Goal: Task Accomplishment & Management: Manage account settings

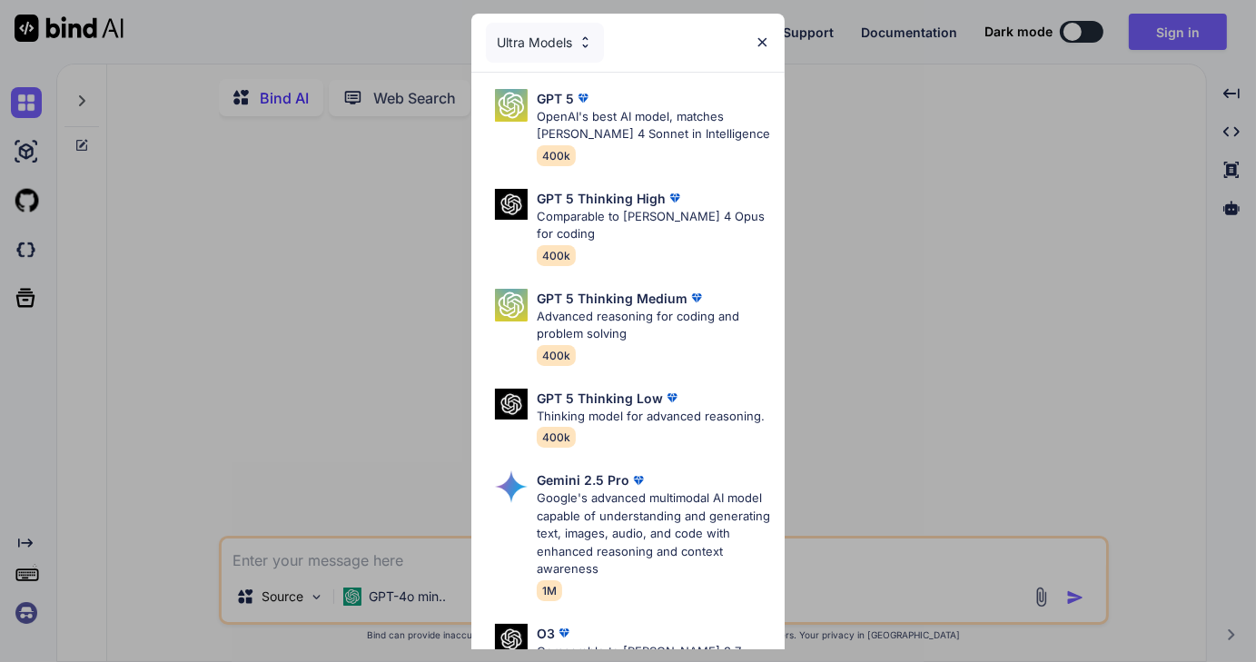
type textarea "x"
click at [21, 610] on div "Ultra Models GPT 5 OpenAI's best AI model, matches Claude 4 Sonnet in Intellige…" at bounding box center [628, 331] width 1256 height 662
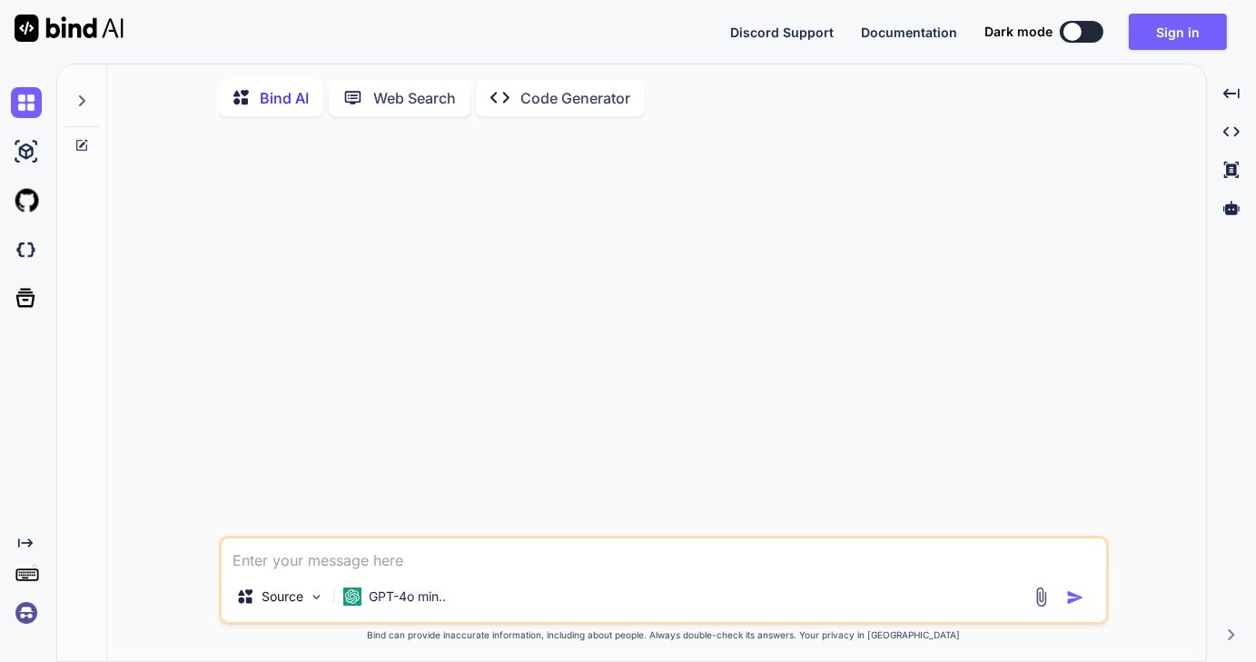
click at [29, 615] on img at bounding box center [26, 613] width 31 height 31
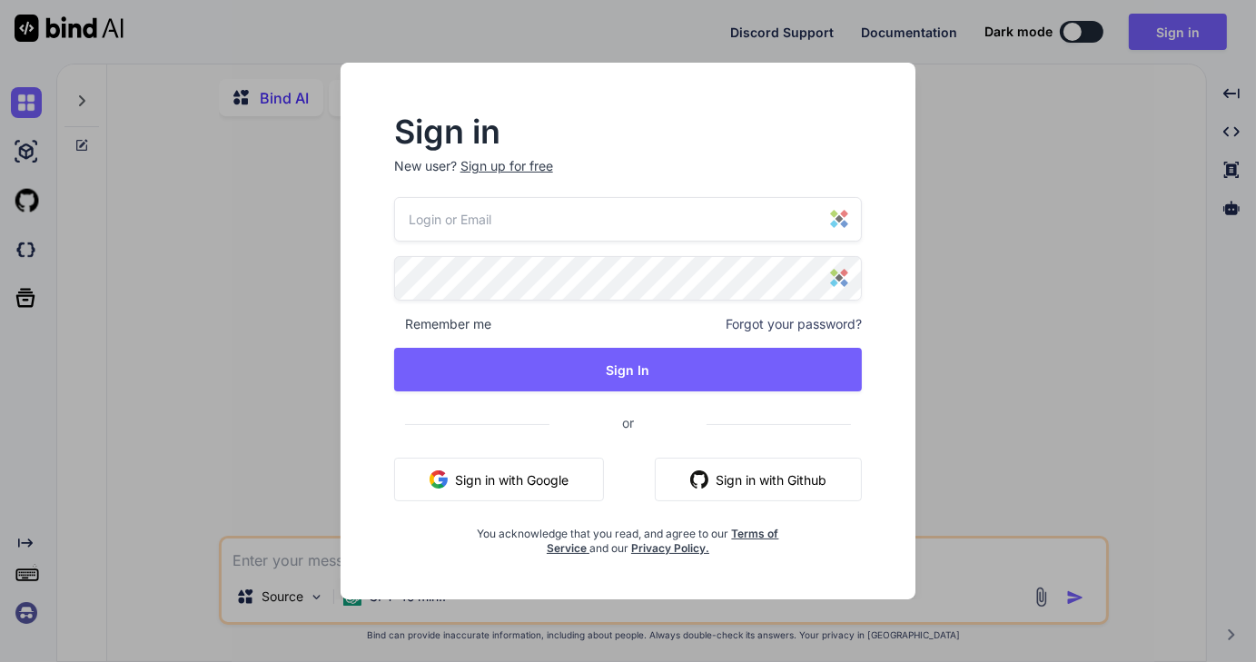
click at [228, 337] on div "Sign in New user? Sign up for free Remember me Forgot your password? Sign In or…" at bounding box center [628, 331] width 1256 height 662
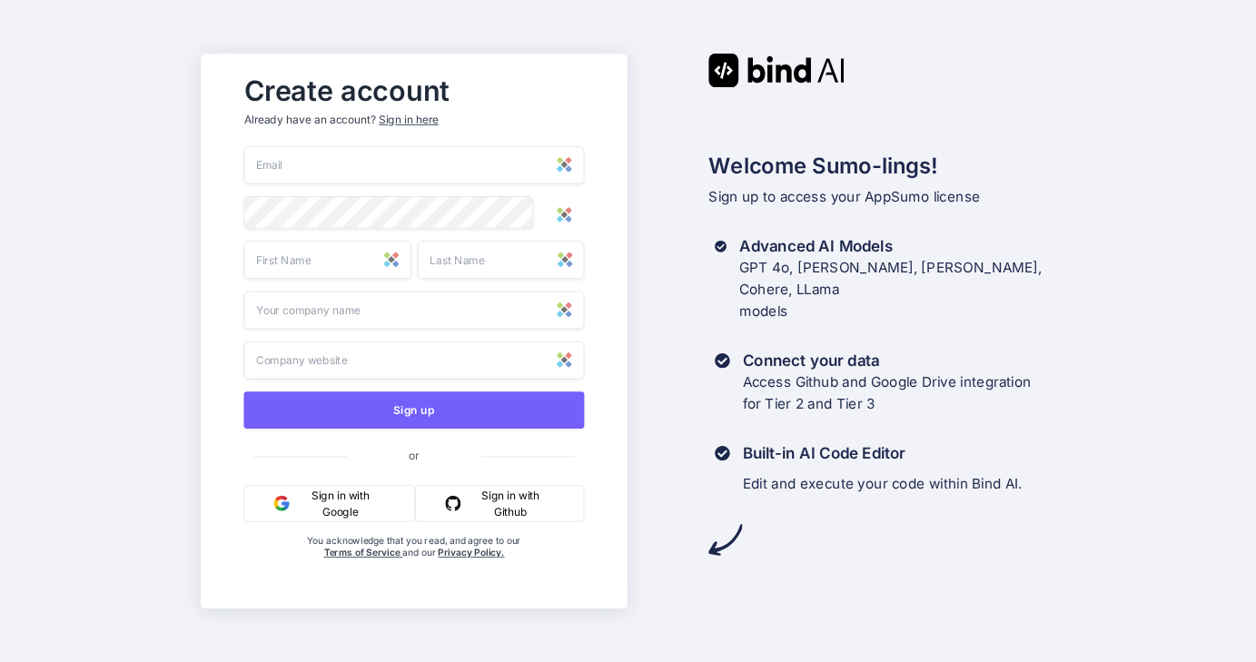
click at [419, 117] on div "Sign in here" at bounding box center [409, 120] width 59 height 15
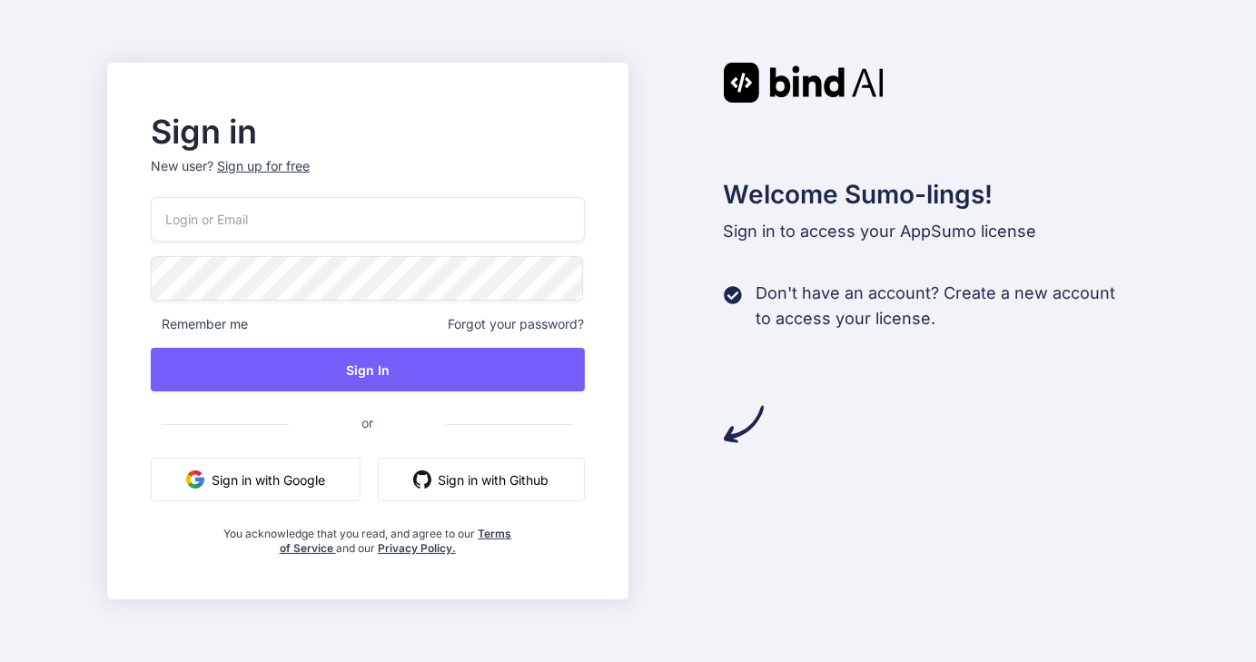
click at [247, 226] on input "email" at bounding box center [368, 219] width 434 height 45
click at [271, 212] on input "email" at bounding box center [368, 219] width 434 height 45
click at [269, 214] on input "email" at bounding box center [368, 219] width 434 height 45
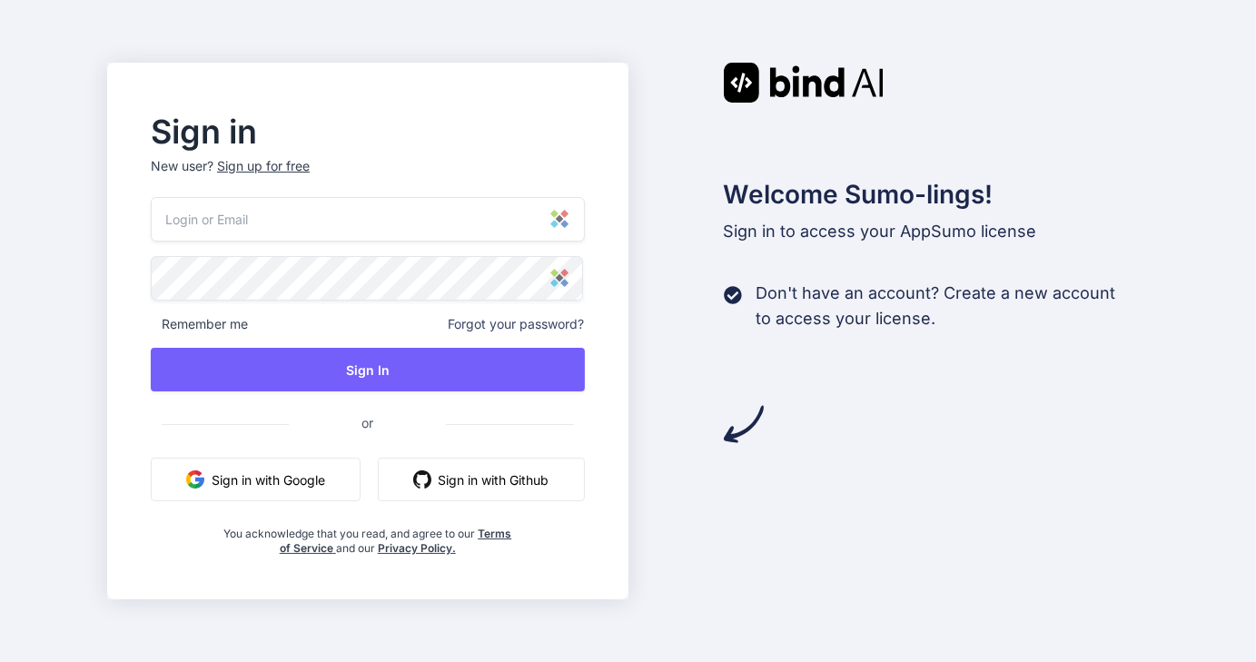
click at [285, 218] on input "email" at bounding box center [368, 219] width 434 height 45
click at [288, 217] on input "email" at bounding box center [368, 219] width 434 height 45
click at [289, 217] on input "email" at bounding box center [368, 219] width 434 height 45
drag, startPoint x: 289, startPoint y: 217, endPoint x: 437, endPoint y: 212, distance: 148.1
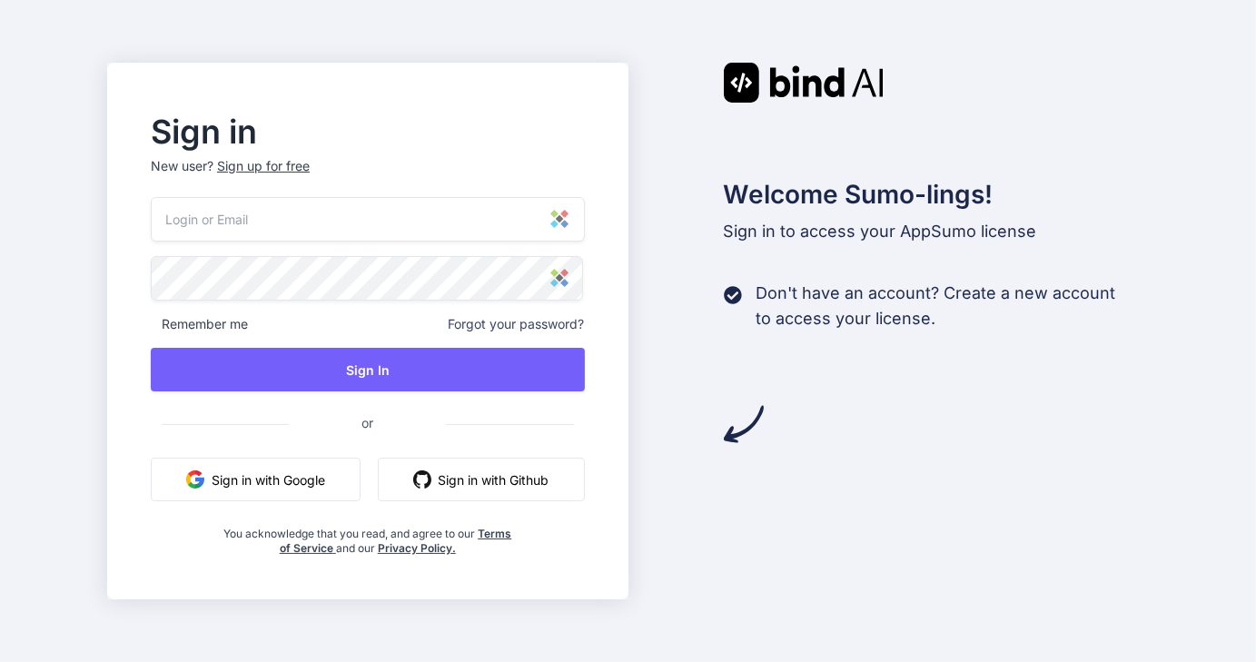
click at [302, 216] on input "email" at bounding box center [368, 219] width 434 height 45
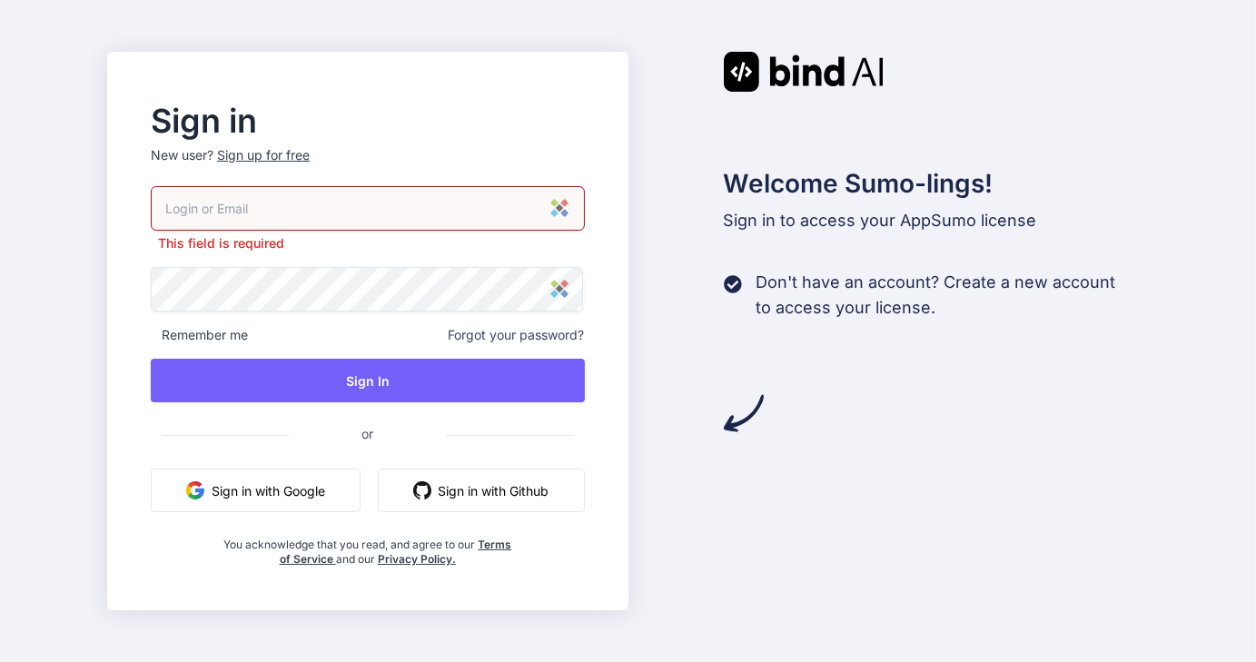
click at [564, 221] on div at bounding box center [368, 208] width 434 height 45
click at [294, 220] on input "email" at bounding box center [368, 208] width 434 height 45
click at [291, 207] on input "email" at bounding box center [368, 208] width 434 height 45
click at [291, 206] on input "email" at bounding box center [368, 208] width 434 height 45
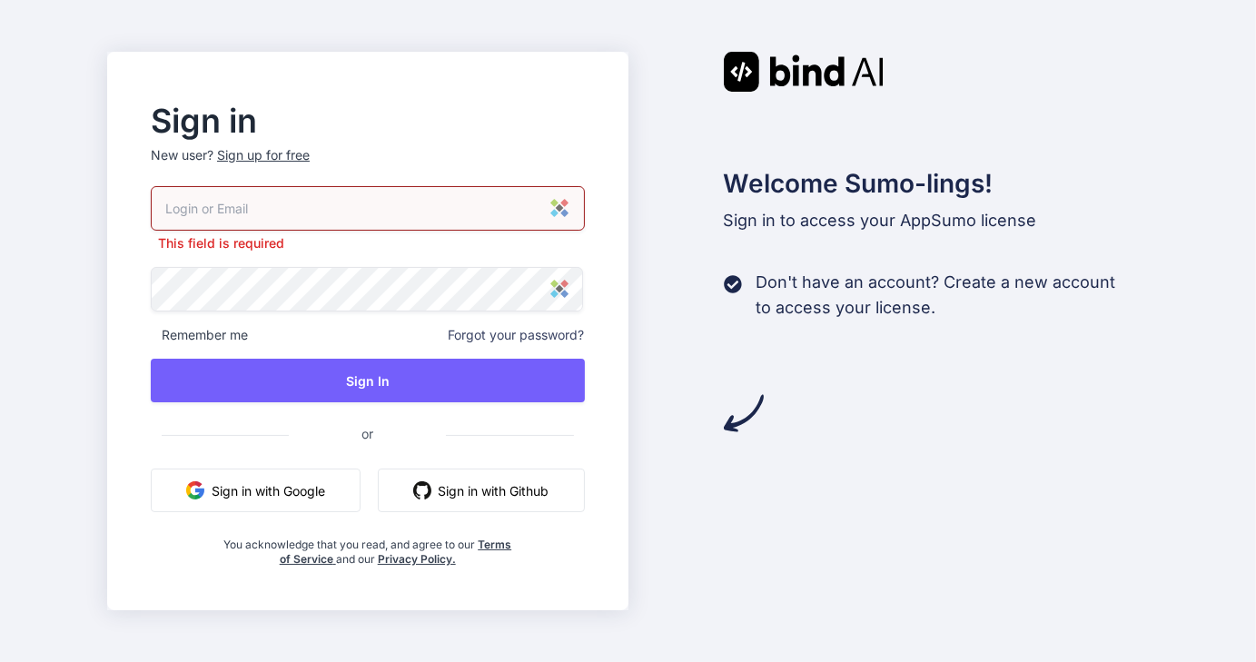
click at [292, 206] on input "email" at bounding box center [368, 208] width 434 height 45
click at [293, 205] on input "email" at bounding box center [368, 208] width 434 height 45
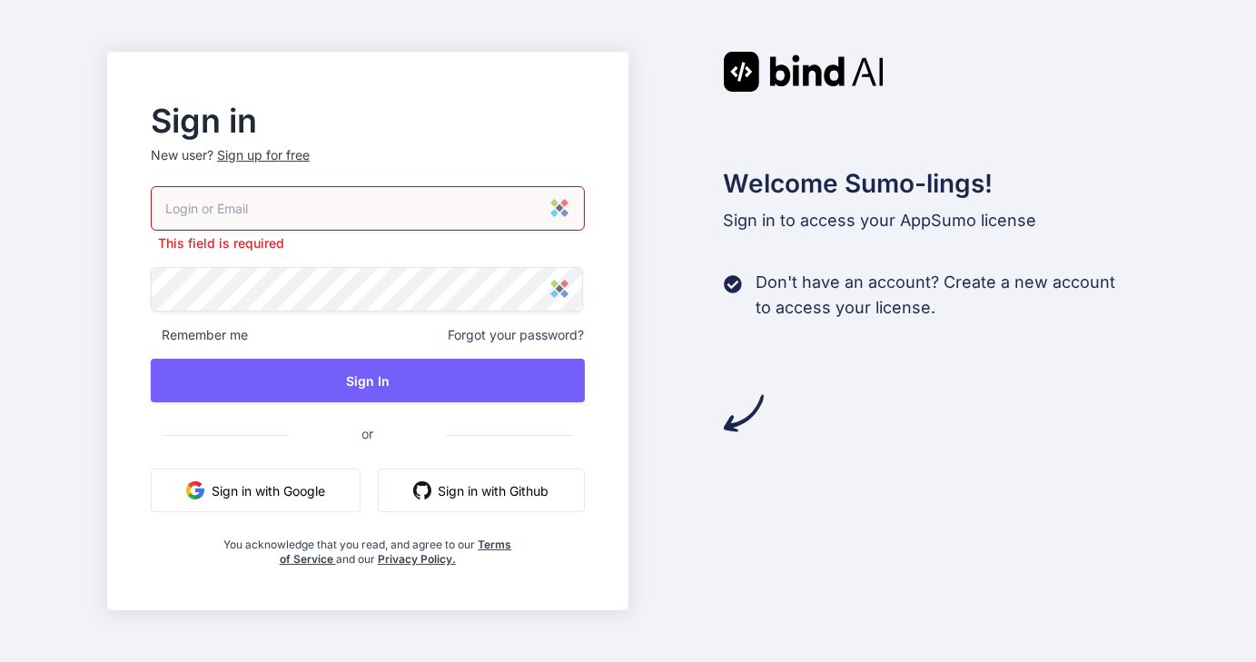
click at [205, 202] on input "email" at bounding box center [368, 208] width 434 height 45
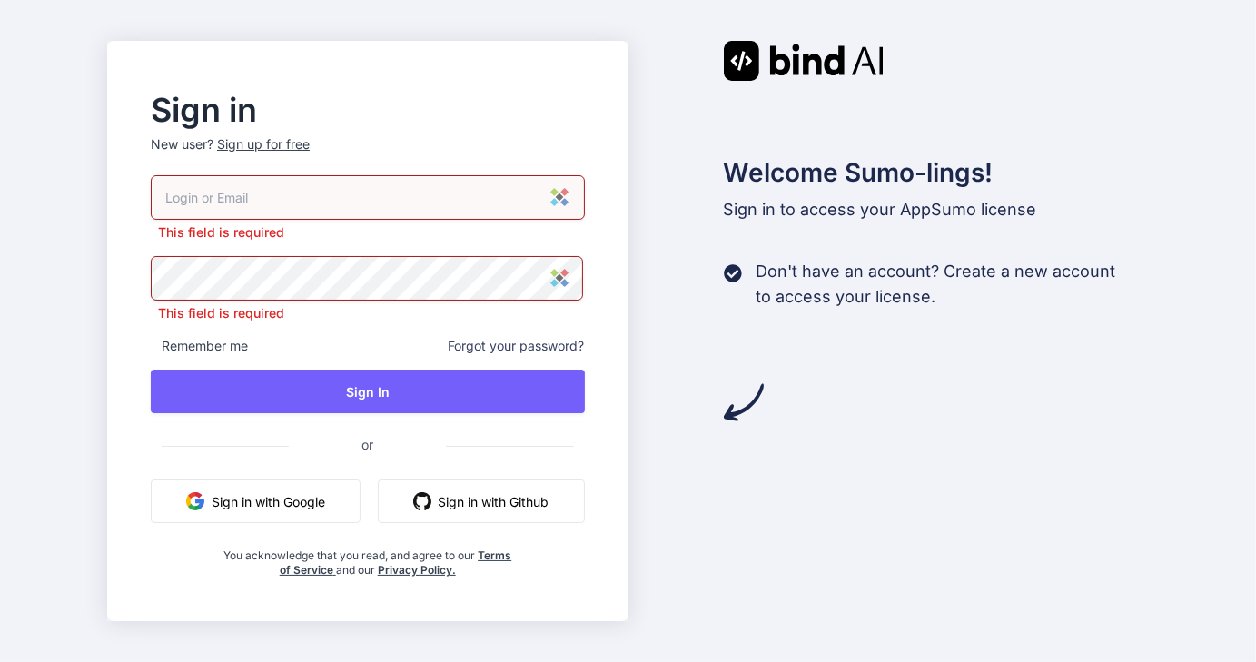
click at [205, 202] on input "email" at bounding box center [368, 197] width 434 height 45
click at [470, 502] on button "Sign in with Github" at bounding box center [481, 502] width 207 height 44
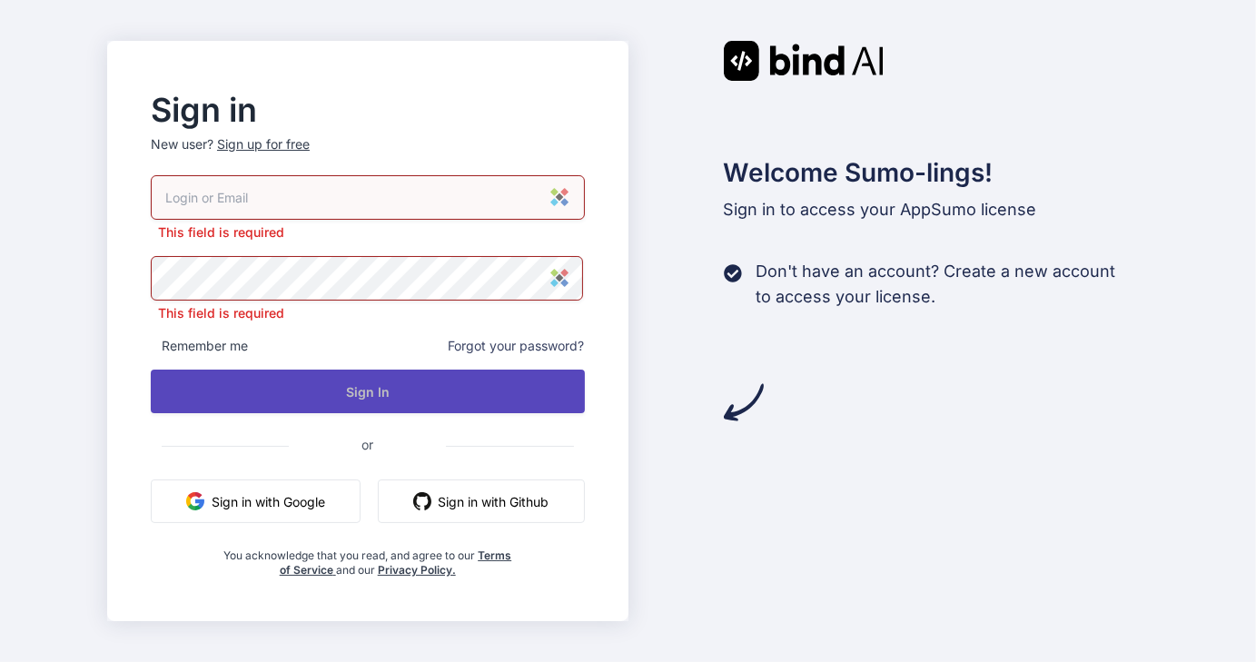
click at [380, 391] on button "Sign In" at bounding box center [368, 392] width 434 height 44
click at [387, 390] on button "Sign In" at bounding box center [368, 392] width 434 height 44
click at [388, 390] on button "Sign In" at bounding box center [368, 392] width 434 height 44
click at [391, 389] on button "Sign In" at bounding box center [368, 392] width 434 height 44
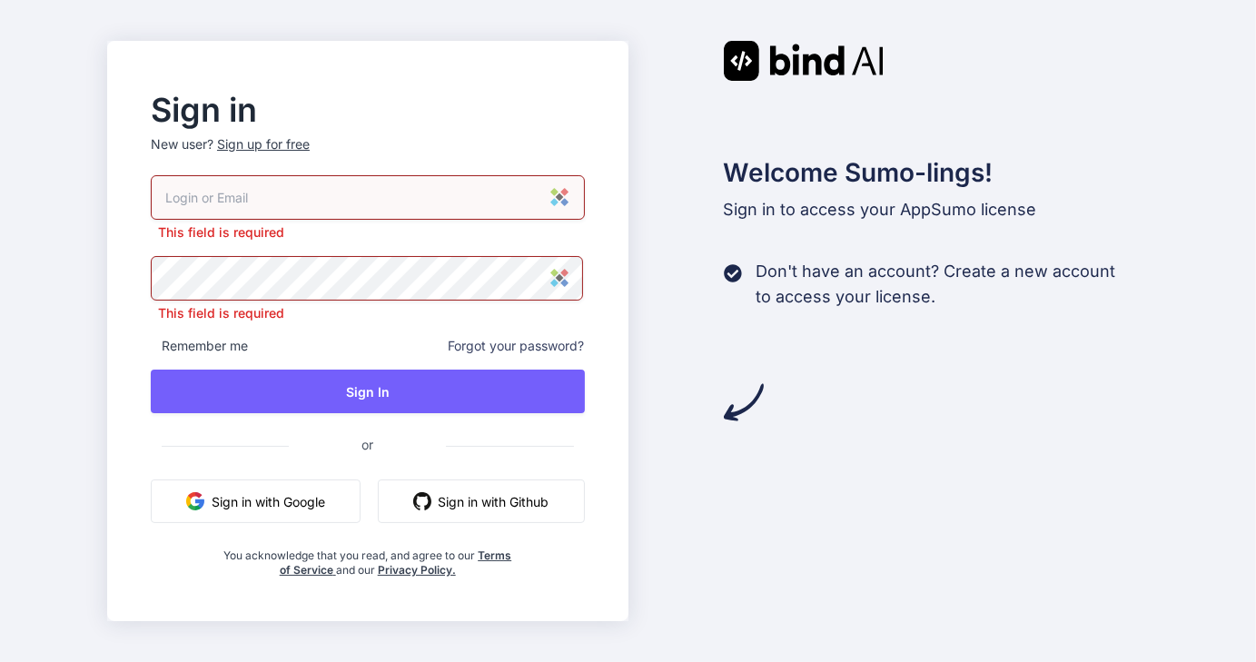
click at [316, 193] on input "email" at bounding box center [368, 197] width 434 height 45
click at [319, 183] on input "email" at bounding box center [368, 197] width 434 height 45
click at [317, 203] on input "email" at bounding box center [368, 197] width 434 height 45
click at [322, 203] on input "email" at bounding box center [368, 197] width 434 height 45
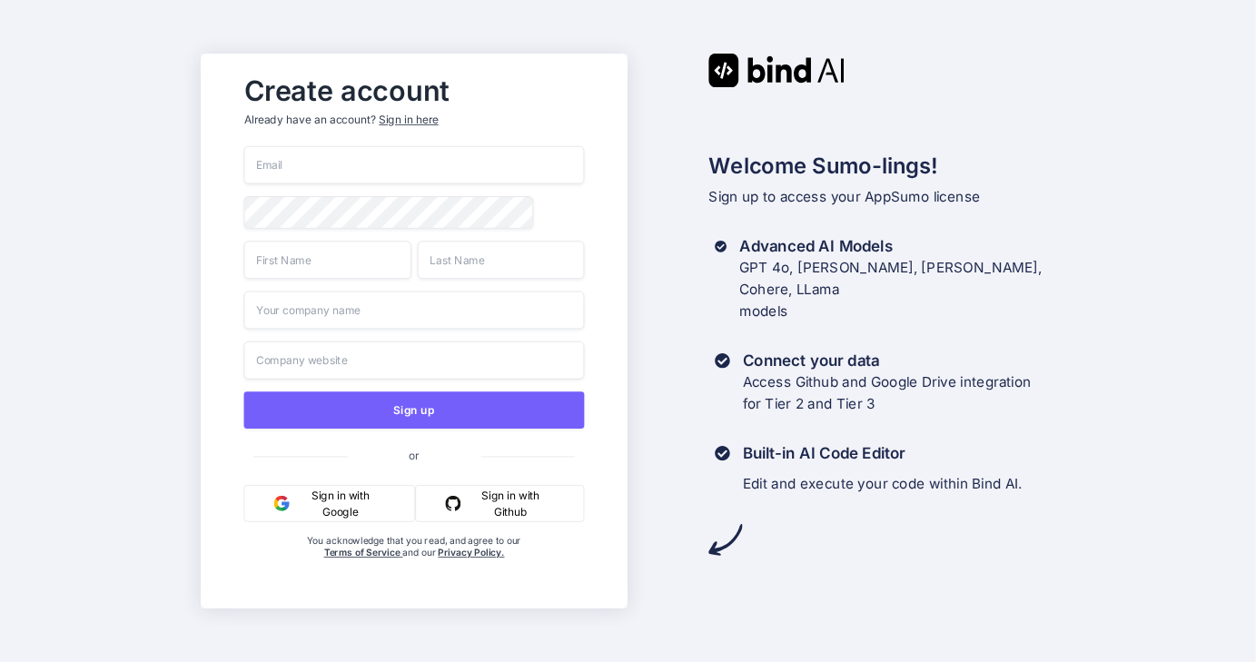
click at [345, 173] on input "email" at bounding box center [414, 165] width 341 height 38
click at [411, 116] on div "Create account Already have an account? Sign in here" at bounding box center [414, 106] width 341 height 80
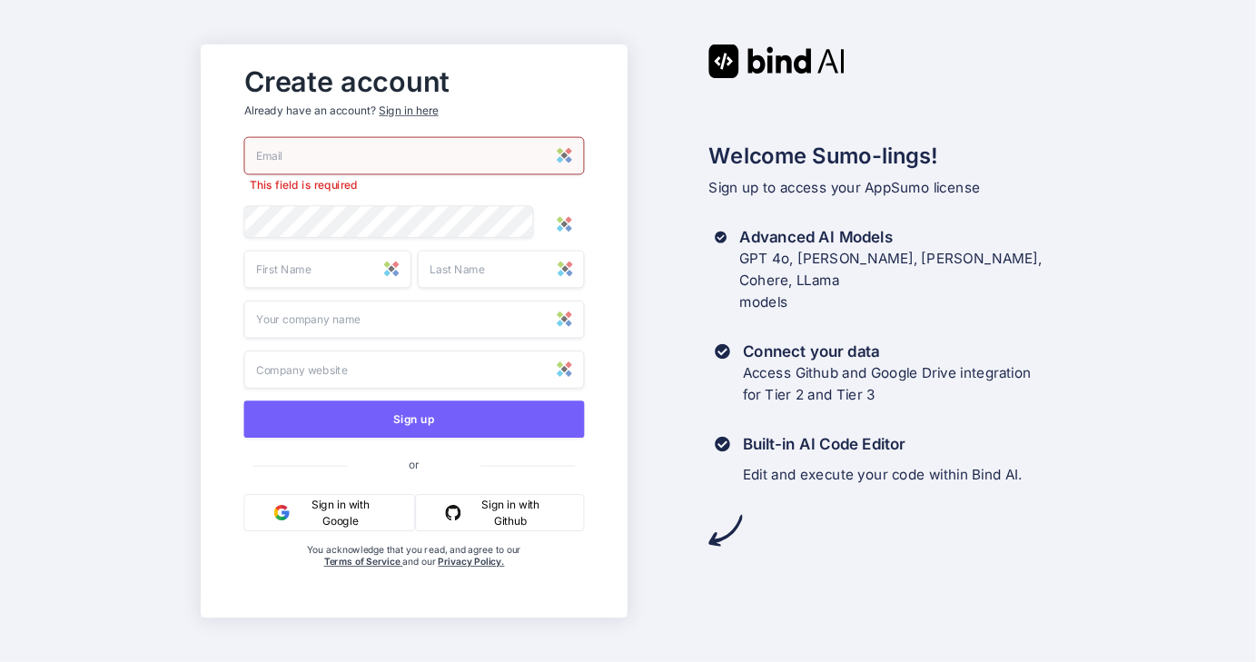
click at [416, 107] on div "Sign in here" at bounding box center [409, 110] width 59 height 15
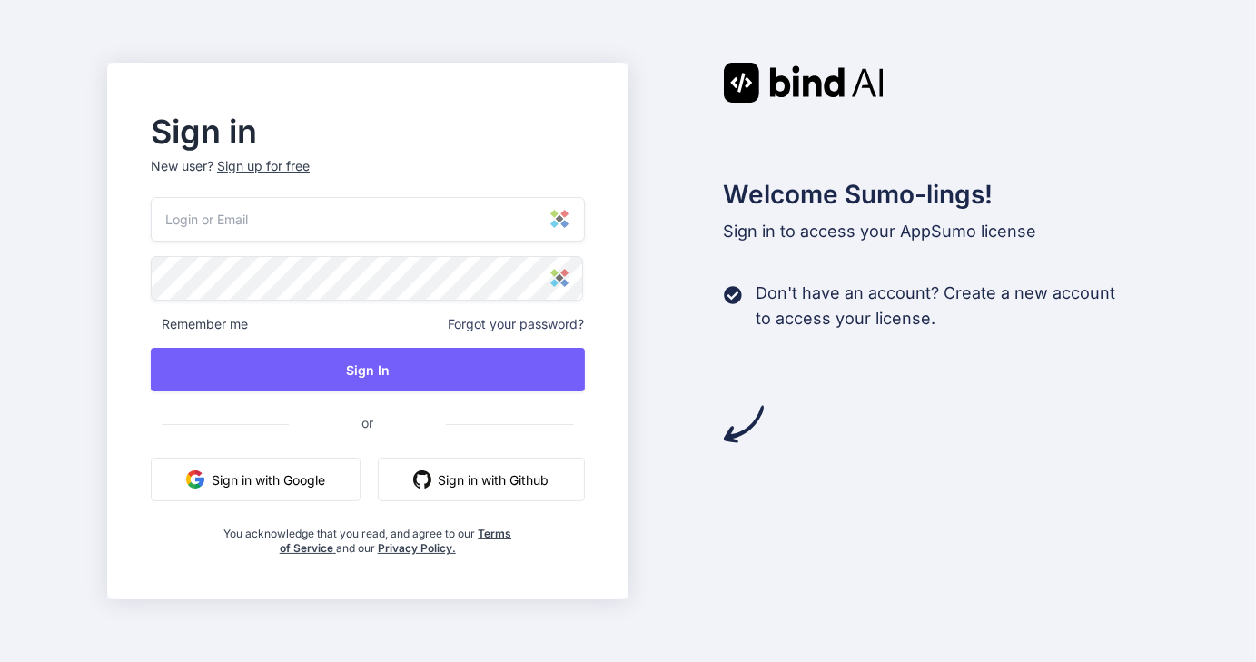
click at [445, 487] on button "Sign in with Github" at bounding box center [481, 480] width 207 height 44
click at [407, 490] on button "Sign in with Github" at bounding box center [481, 480] width 207 height 44
click at [232, 217] on input "email" at bounding box center [368, 219] width 434 height 45
click at [232, 215] on input "email" at bounding box center [368, 219] width 434 height 45
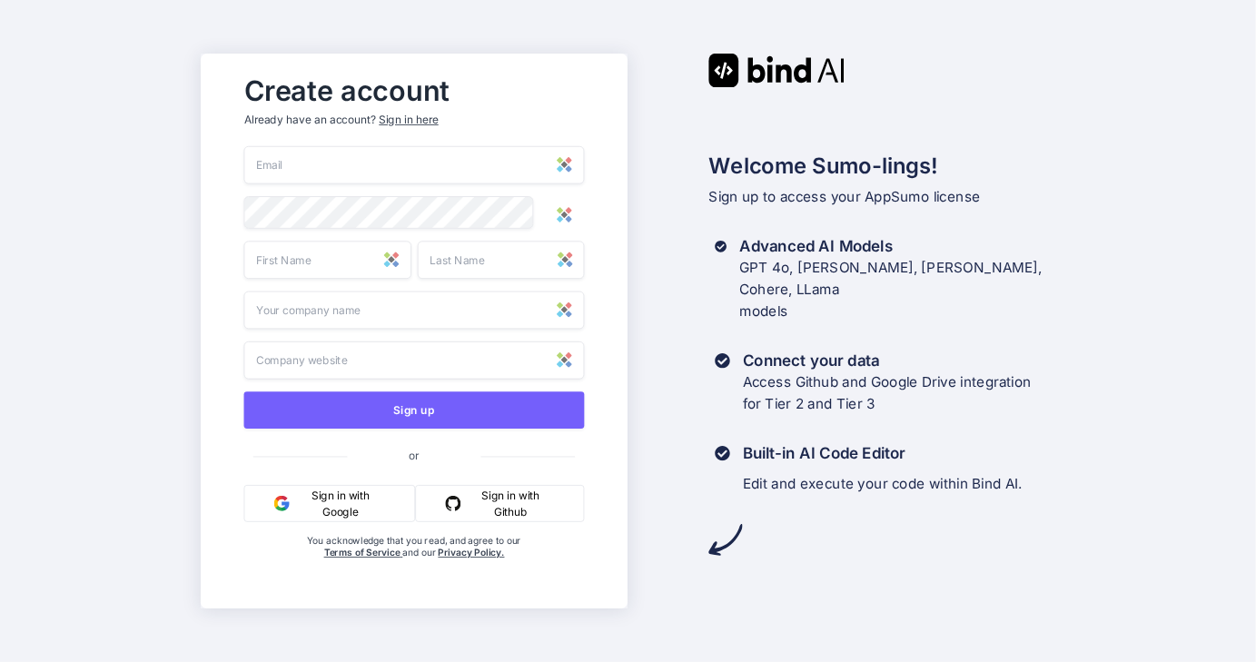
drag, startPoint x: 492, startPoint y: 512, endPoint x: 322, endPoint y: 508, distance: 170.8
click at [349, 522] on div "Sign in with Google Sign in with Github" at bounding box center [414, 503] width 341 height 37
click at [322, 507] on button "Sign in with Google" at bounding box center [330, 503] width 172 height 37
click at [242, 121] on div "Create account Already have an account? Sign in here Sign up or Sign in with Go…" at bounding box center [414, 331] width 378 height 530
click at [396, 114] on div "Sign in here" at bounding box center [409, 120] width 59 height 15
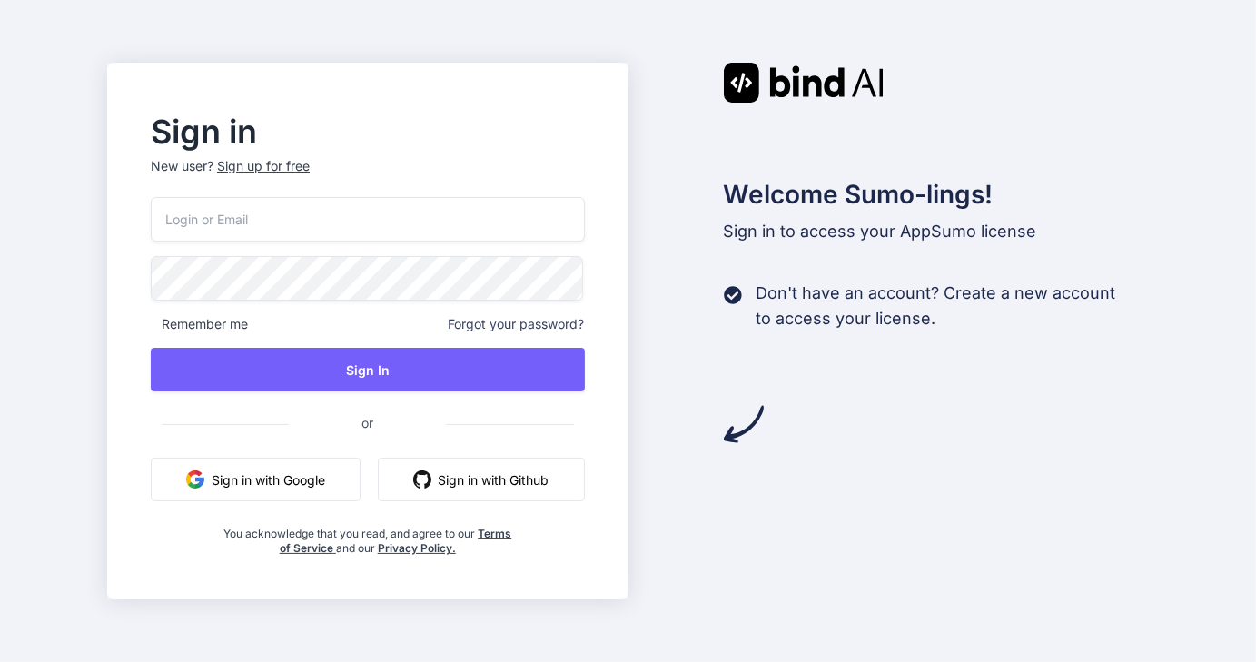
click at [271, 215] on input "email" at bounding box center [368, 219] width 434 height 45
type input "[EMAIL_ADDRESS][DOMAIN_NAME]"
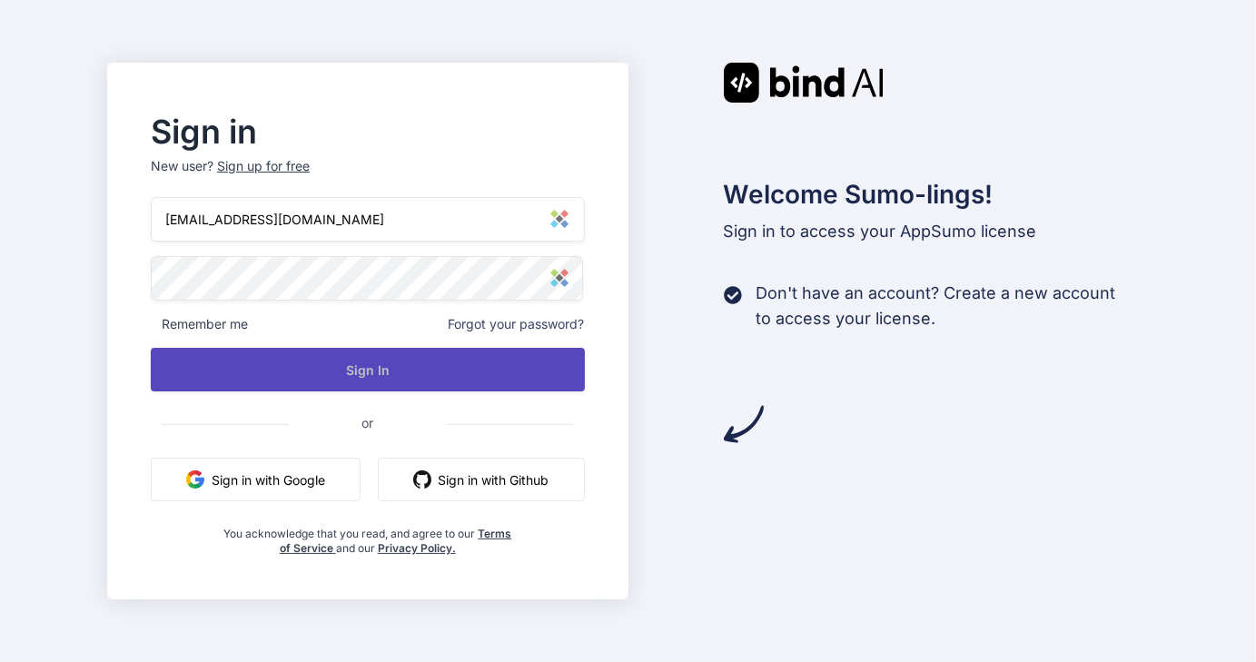
click at [351, 362] on button "Sign In" at bounding box center [368, 370] width 434 height 44
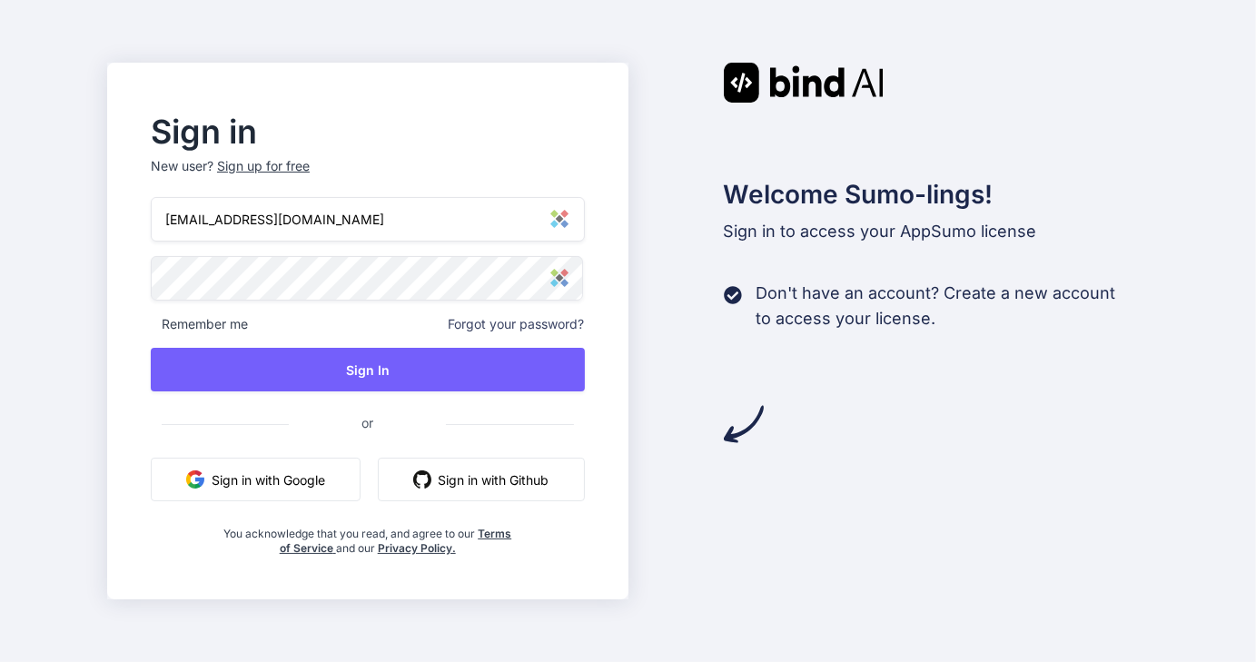
click at [14, 284] on div "Sign in New user? Sign up for free events@drlmspace.com Remember me Forgot your…" at bounding box center [628, 331] width 1256 height 662
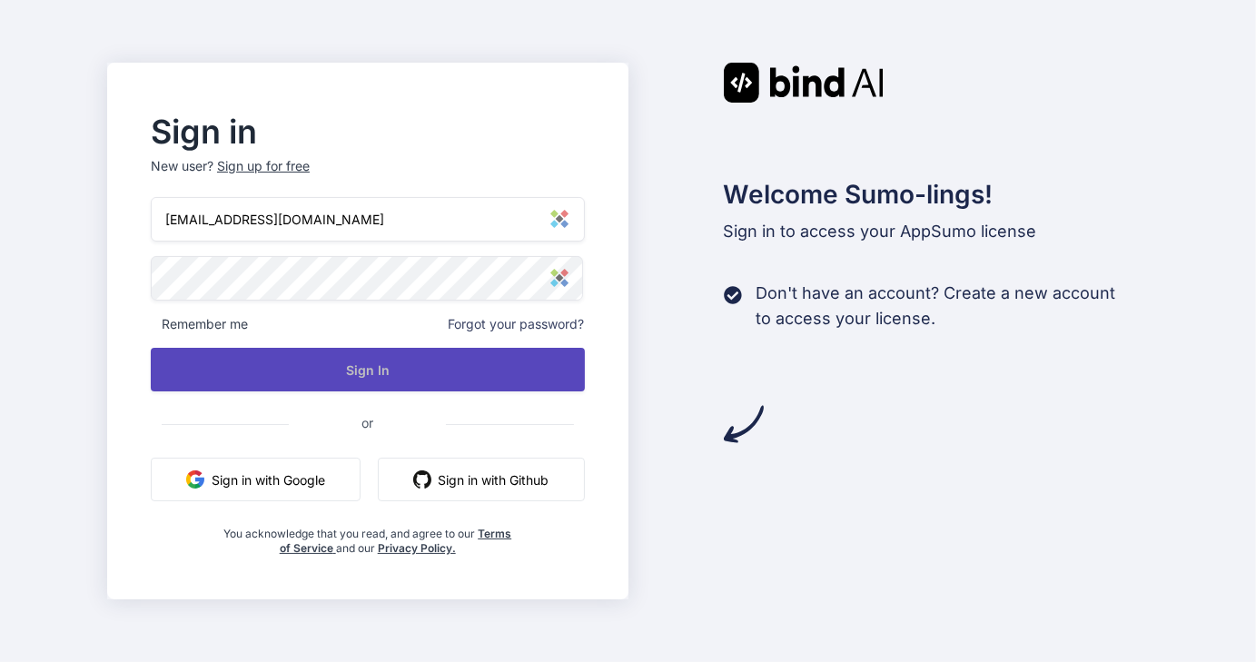
click at [325, 371] on button "Sign In" at bounding box center [368, 370] width 434 height 44
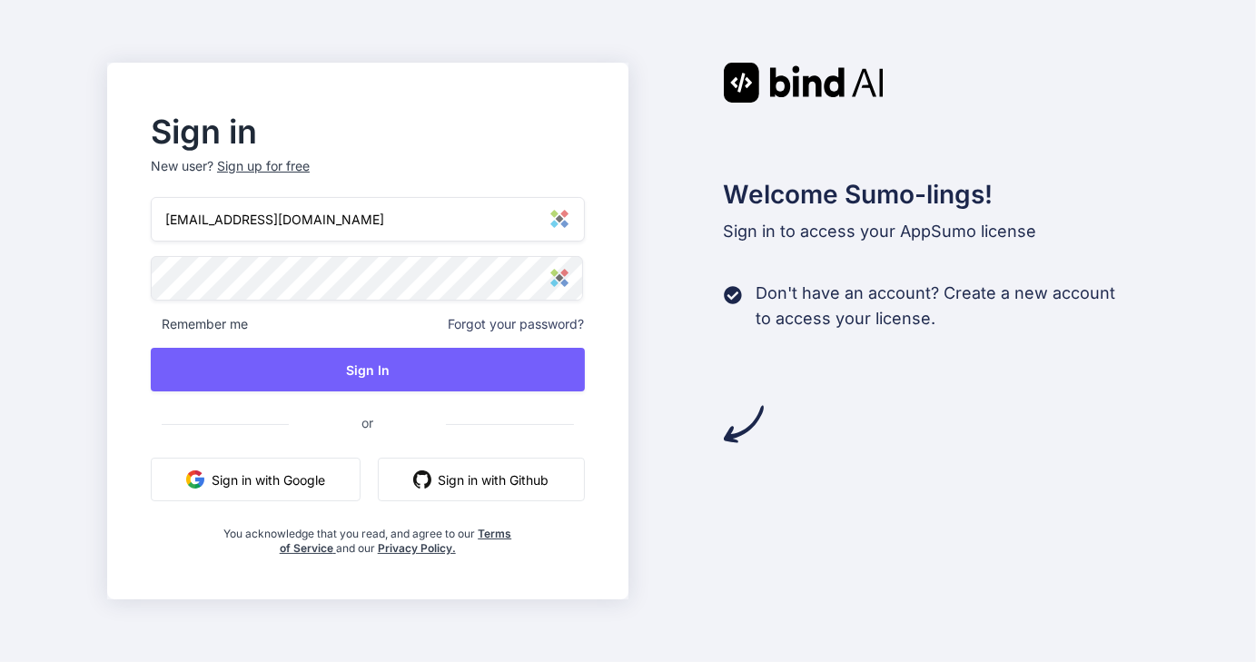
click at [0, 268] on div "Sign in New user? Sign up for free events@drlmspace.com Remember me Forgot your…" at bounding box center [628, 331] width 1256 height 662
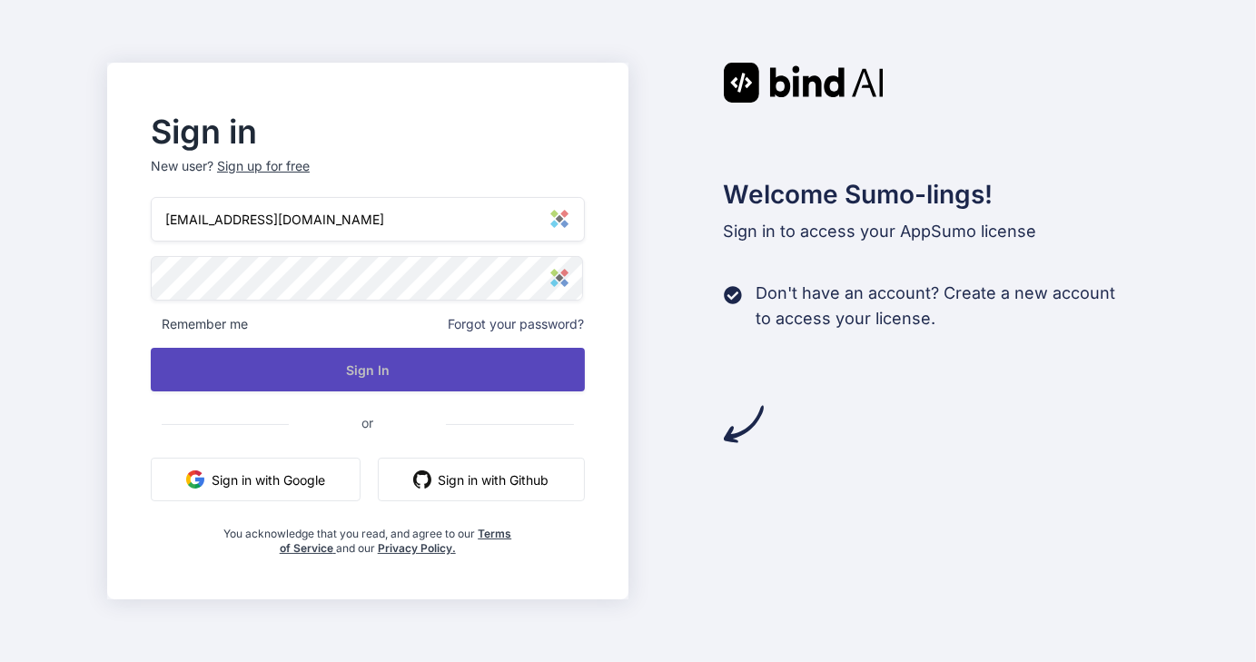
click at [353, 370] on button "Sign In" at bounding box center [368, 370] width 434 height 44
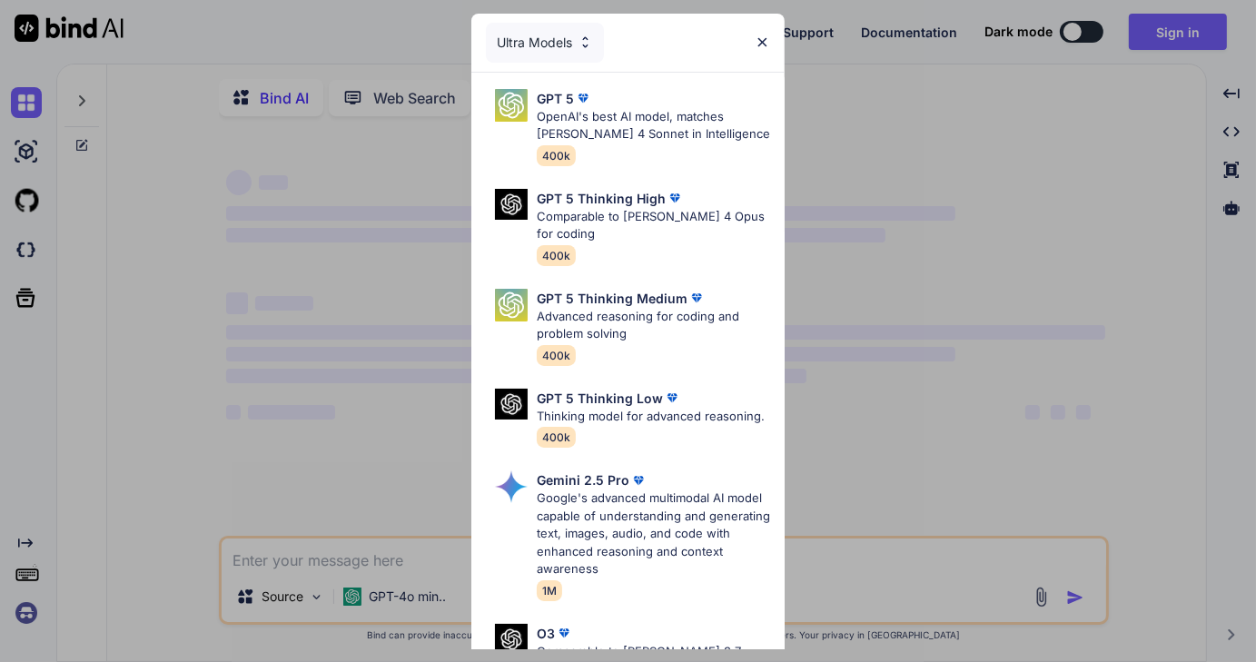
type textarea "x"
click at [765, 40] on img at bounding box center [762, 42] width 15 height 15
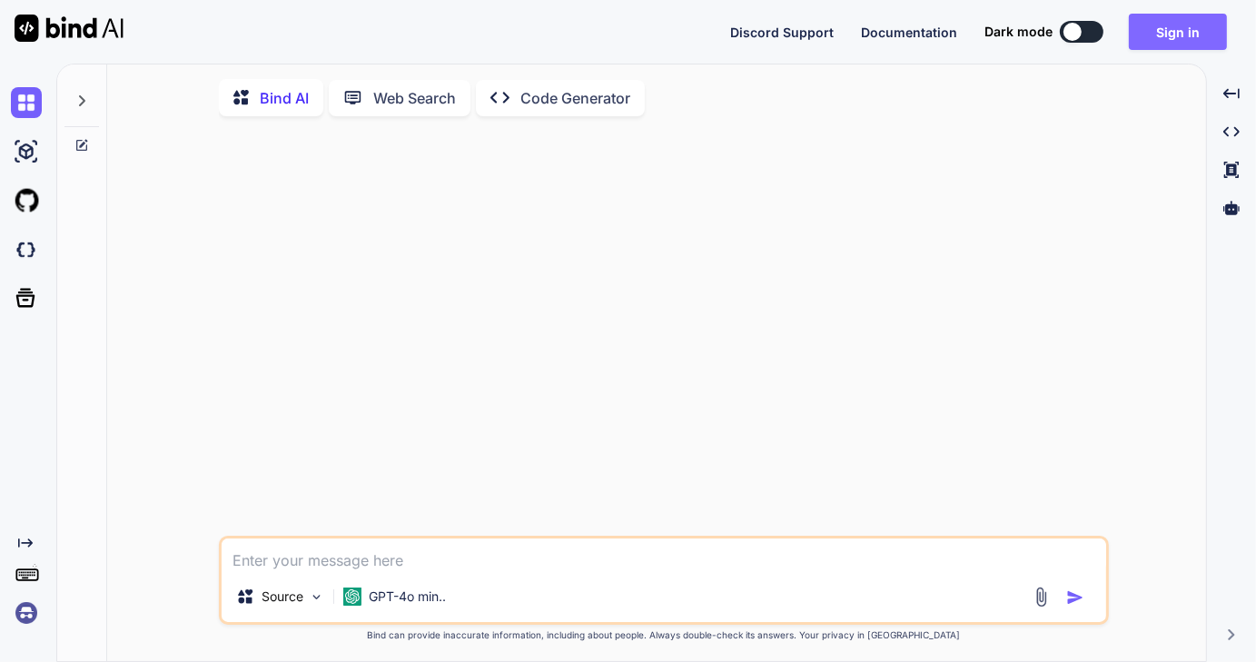
click at [1194, 42] on button "Sign in" at bounding box center [1178, 32] width 98 height 36
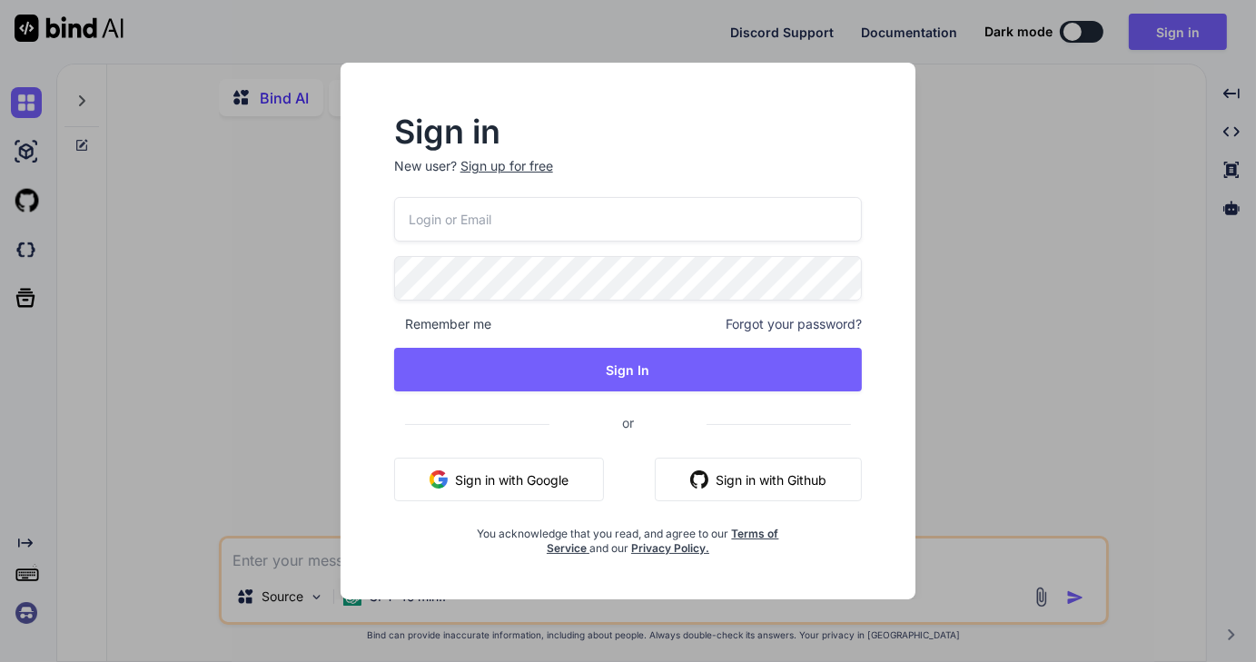
click at [572, 226] on input "email" at bounding box center [628, 219] width 469 height 45
type input "[EMAIL_ADDRESS][DOMAIN_NAME]"
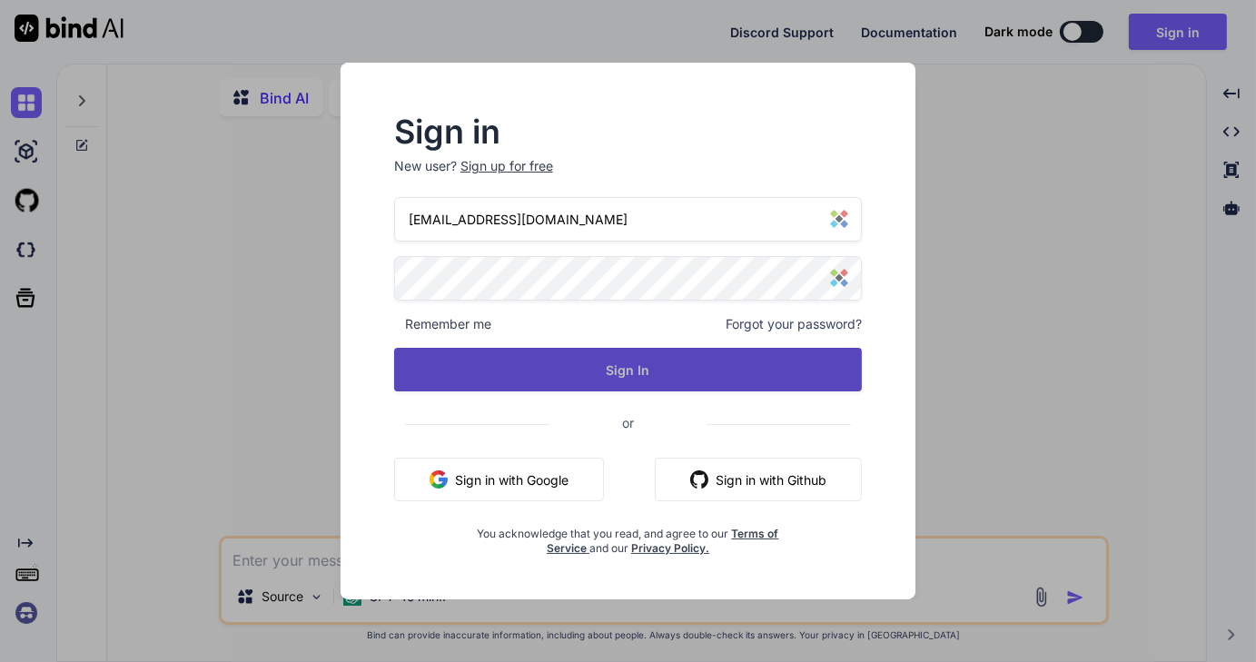
click at [624, 385] on button "Sign In" at bounding box center [628, 370] width 469 height 44
click at [645, 379] on button "Sign In" at bounding box center [628, 370] width 469 height 44
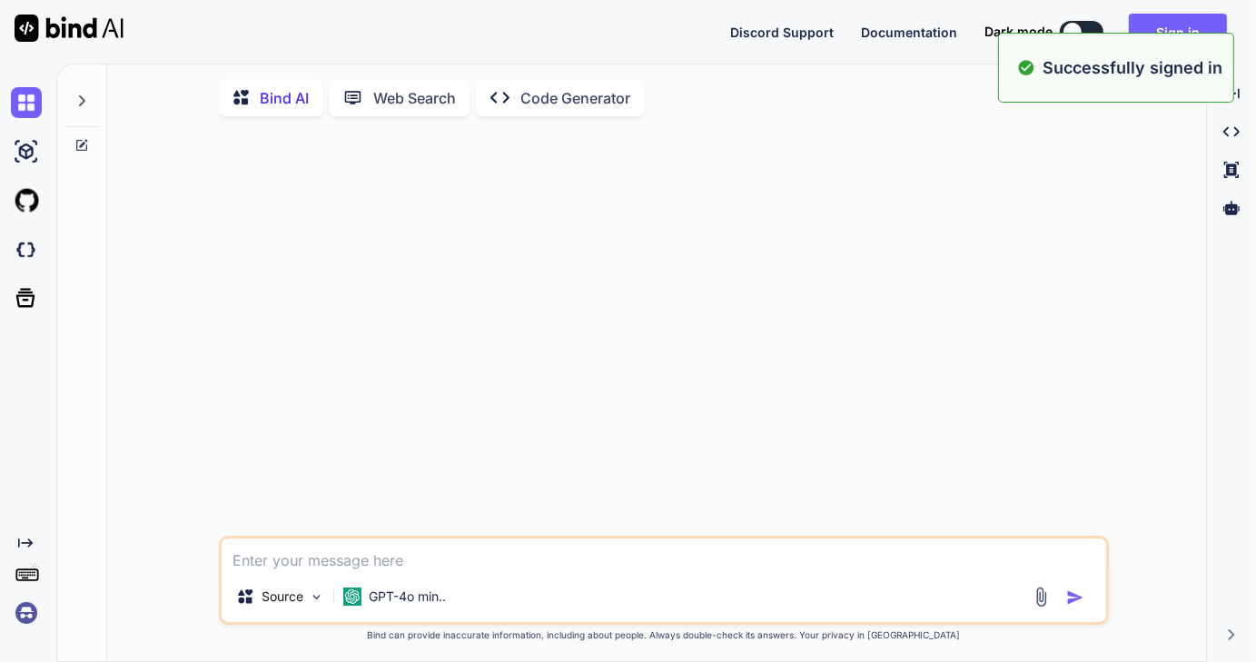
click at [970, 270] on div at bounding box center [666, 333] width 886 height 405
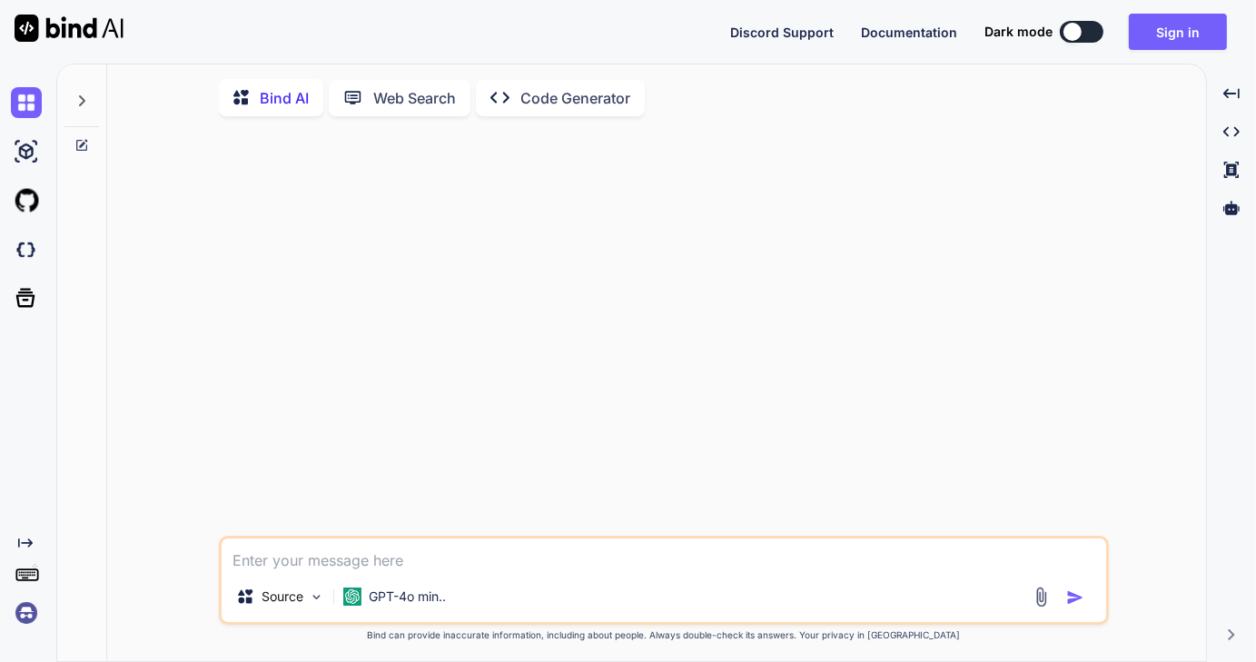
click at [25, 618] on img at bounding box center [26, 613] width 31 height 31
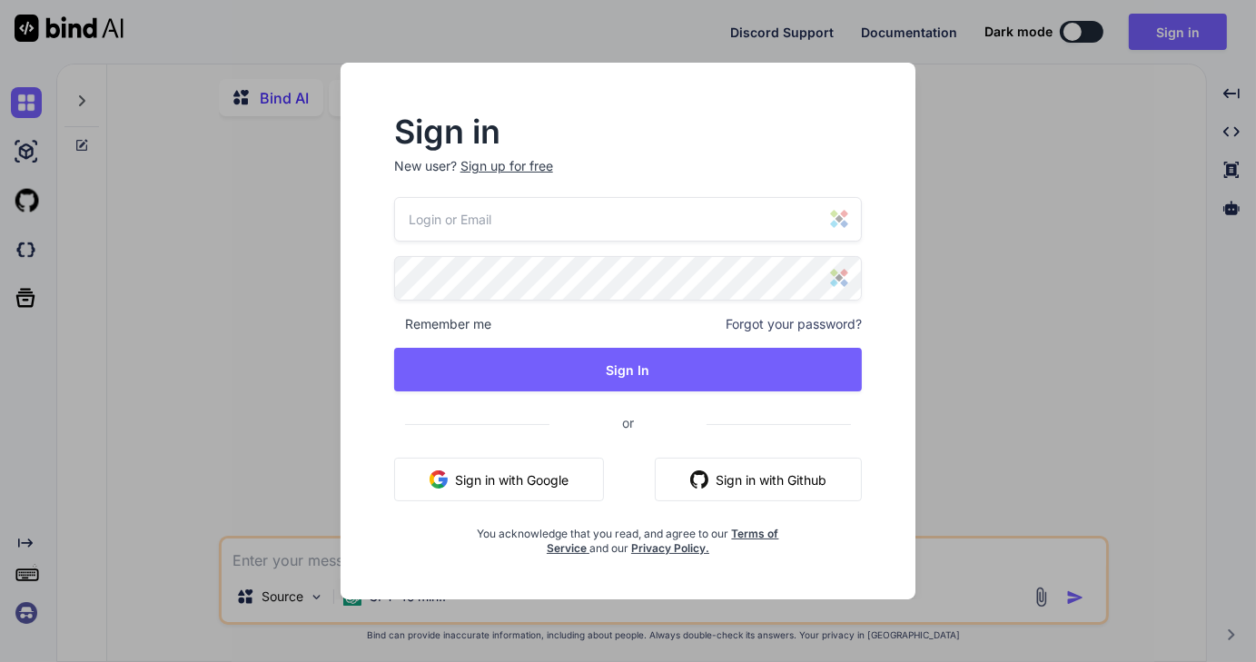
click at [270, 279] on div "Sign in New user? Sign up for free Remember me Forgot your password? Sign In or…" at bounding box center [628, 331] width 1256 height 662
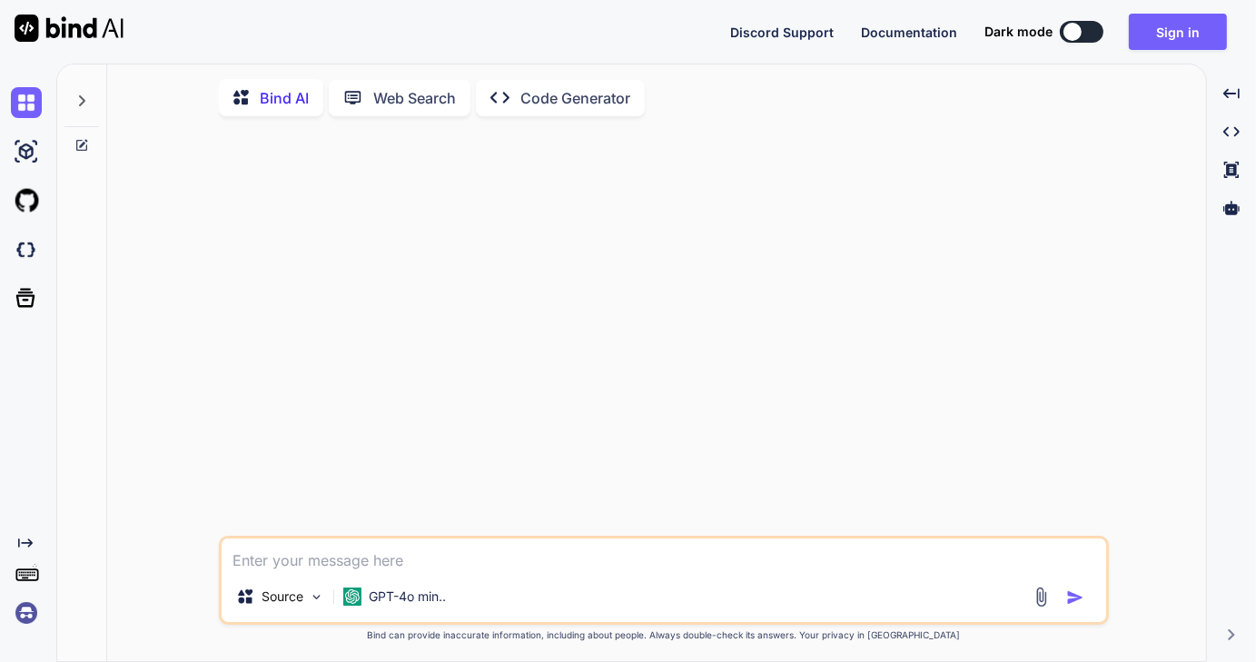
click at [28, 617] on img at bounding box center [26, 613] width 31 height 31
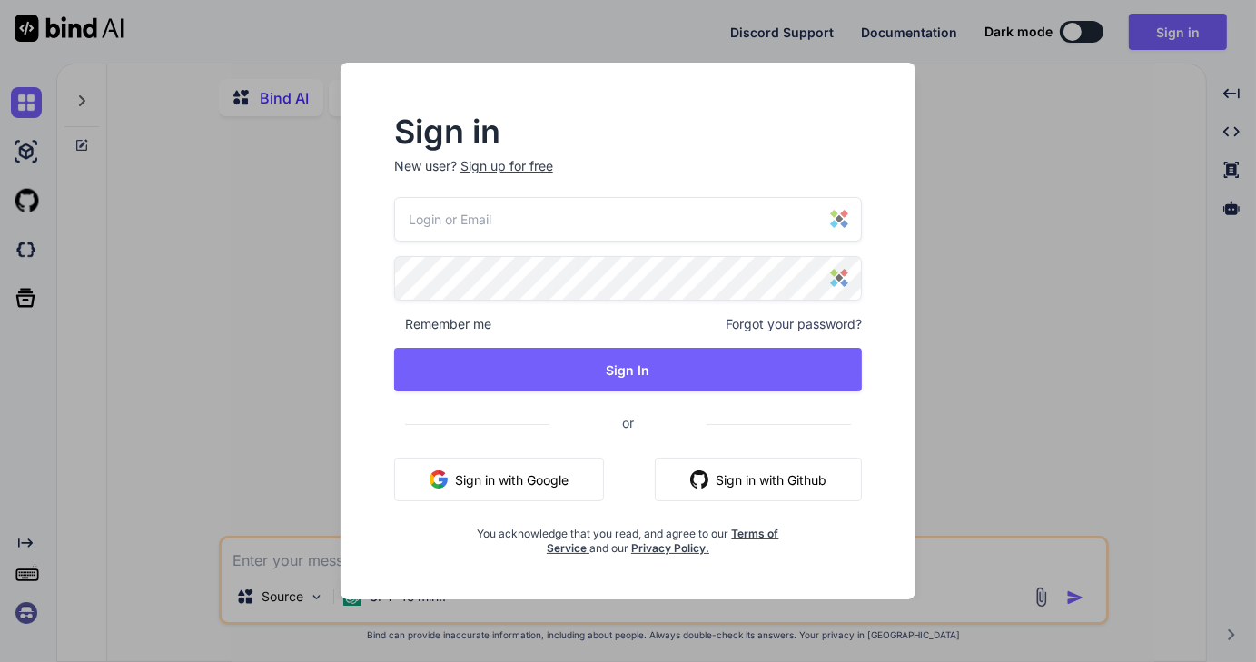
click at [53, 426] on div "Sign in New user? Sign up for free Remember me Forgot your password? Sign In or…" at bounding box center [628, 331] width 1256 height 662
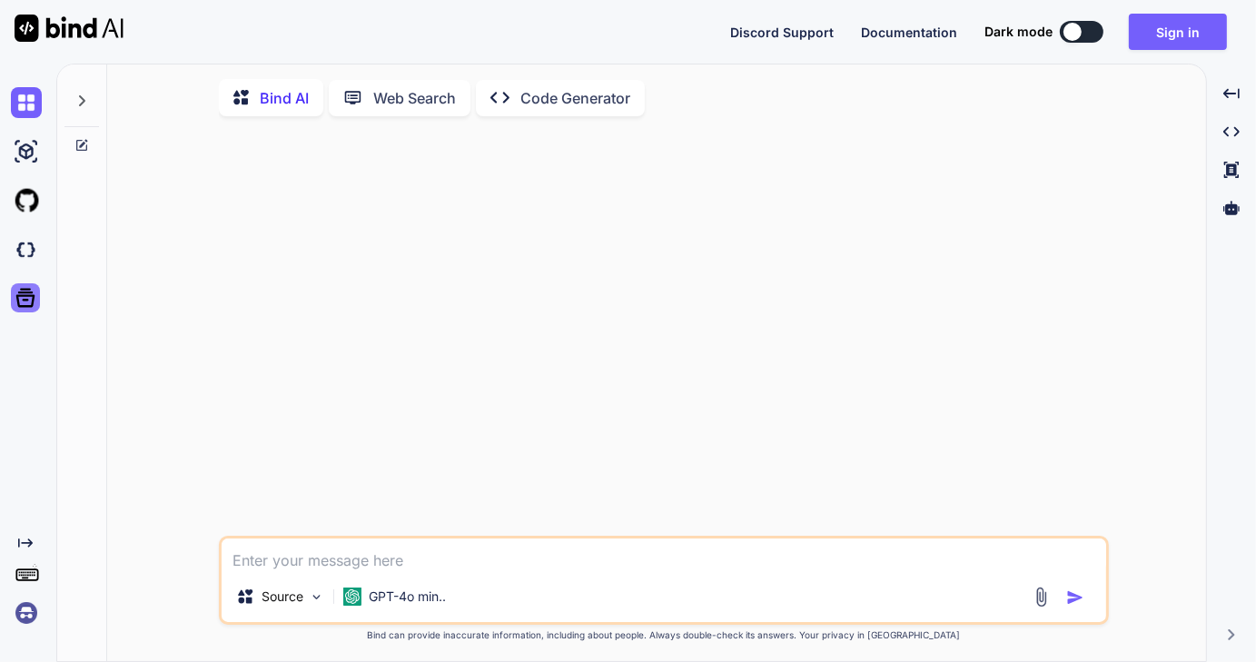
click at [27, 301] on icon at bounding box center [25, 298] width 19 height 19
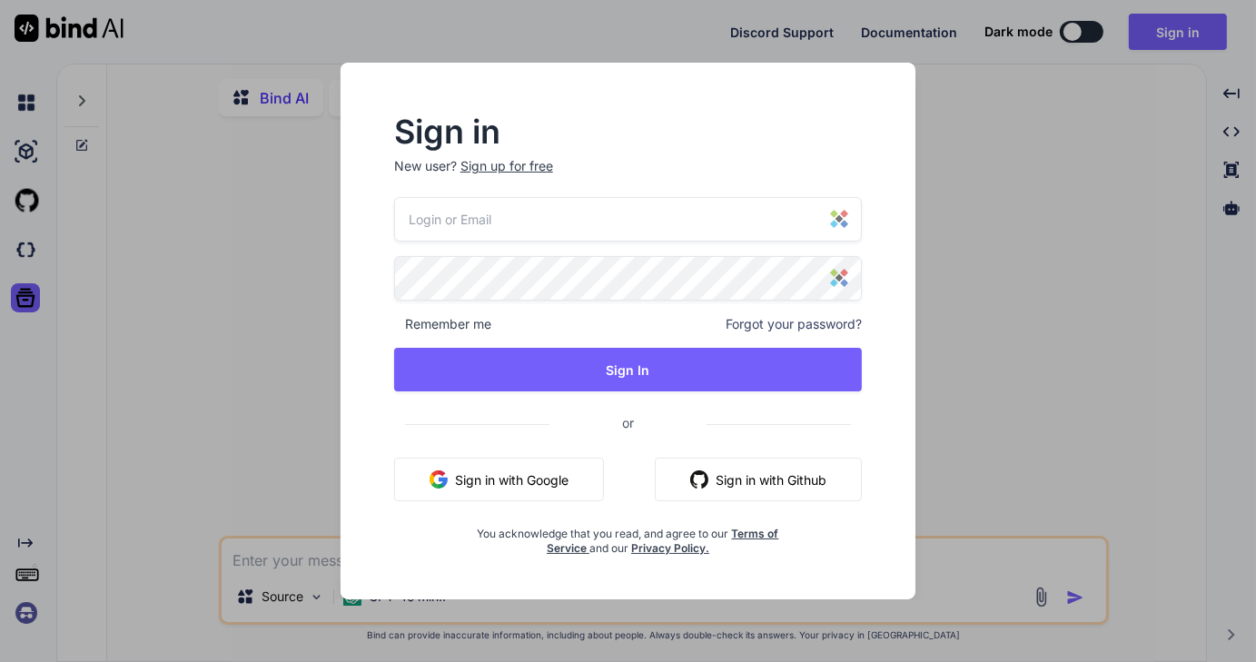
click at [25, 248] on div "Sign in New user? Sign up for free Remember me Forgot your password? Sign In or…" at bounding box center [628, 331] width 1256 height 662
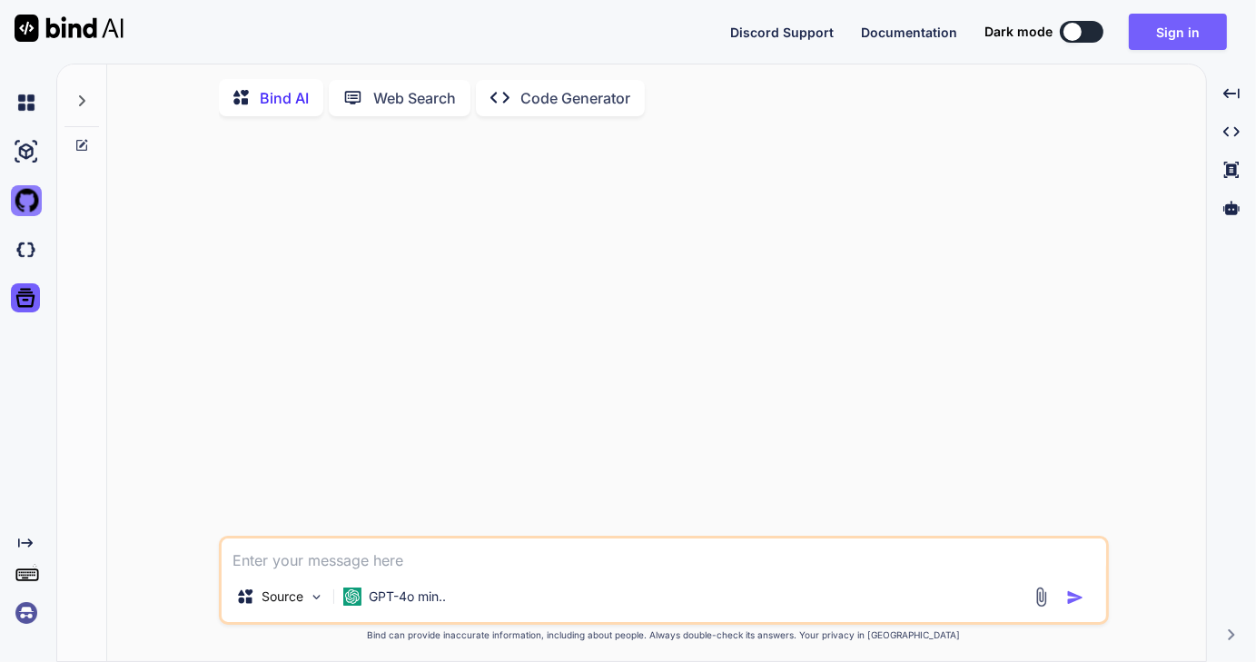
click at [25, 203] on img at bounding box center [26, 200] width 31 height 31
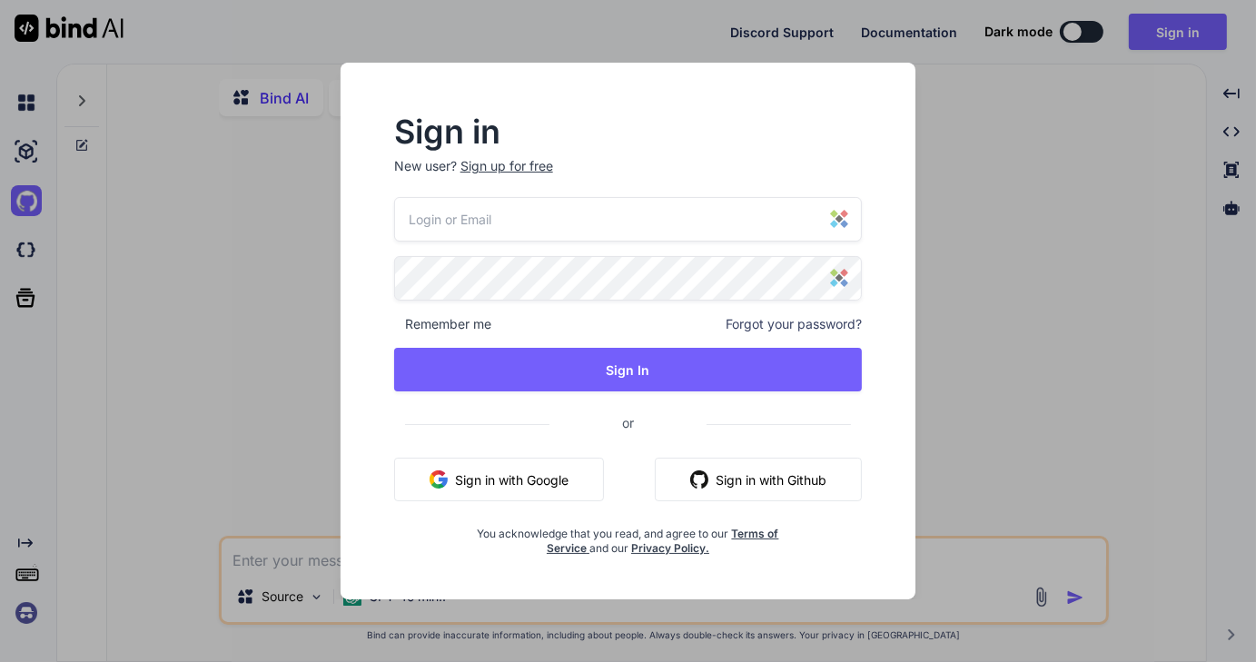
click at [25, 203] on div "Sign in New user? Sign up for free Remember me Forgot your password? Sign In or…" at bounding box center [628, 331] width 1256 height 662
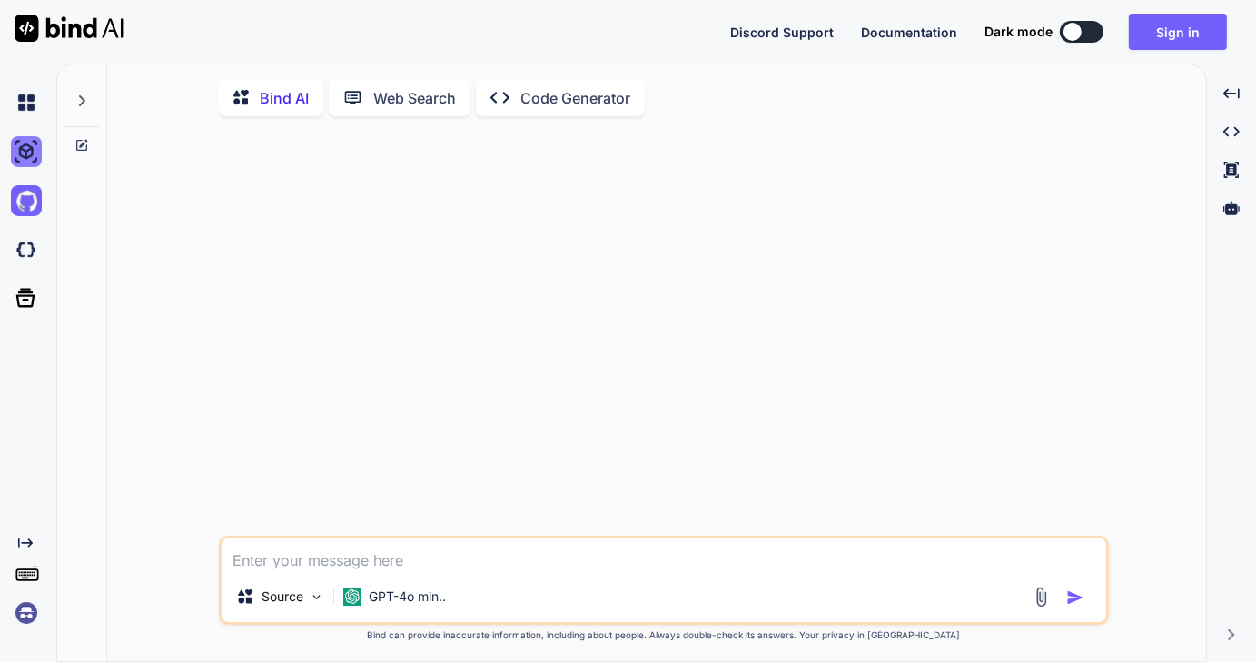
click at [26, 150] on img at bounding box center [26, 151] width 31 height 31
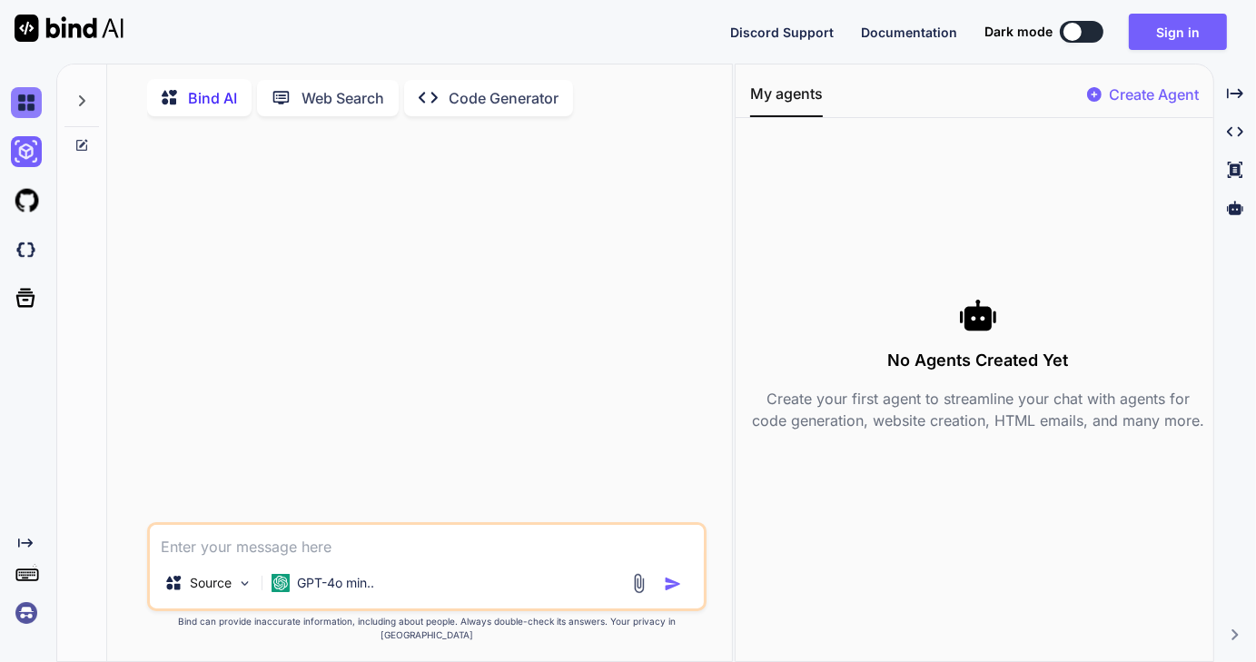
click at [29, 117] on img at bounding box center [26, 102] width 31 height 31
type textarea "x"
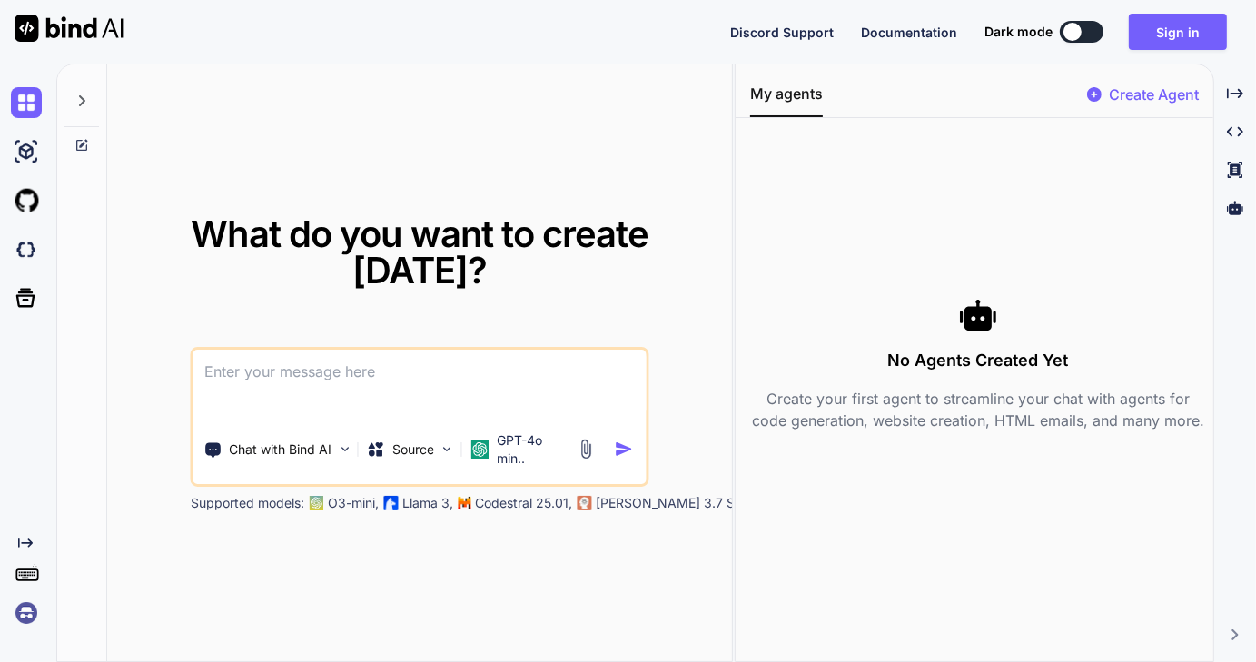
click at [1005, 33] on span "Dark mode" at bounding box center [1019, 32] width 68 height 18
click at [825, 32] on span "Discord Support" at bounding box center [782, 32] width 104 height 15
click at [1180, 41] on button "Sign in" at bounding box center [1178, 32] width 98 height 36
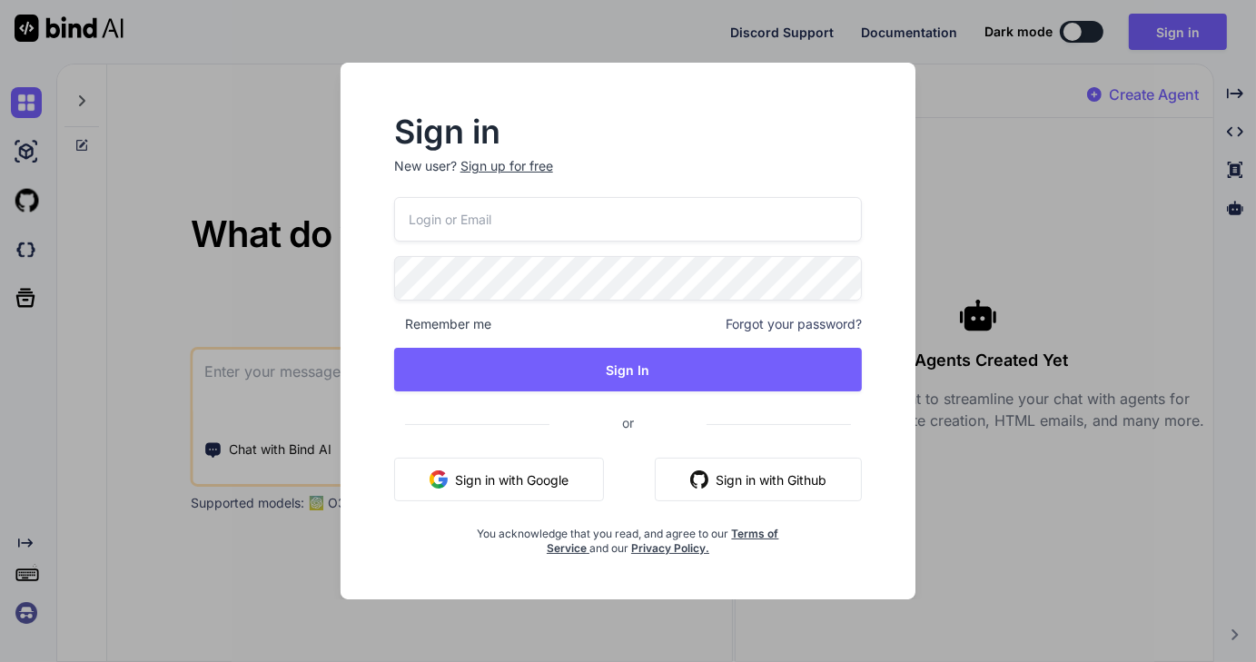
click at [571, 208] on input "email" at bounding box center [628, 219] width 469 height 45
drag, startPoint x: 571, startPoint y: 208, endPoint x: 577, endPoint y: 200, distance: 9.8
click at [572, 207] on input "email" at bounding box center [628, 219] width 469 height 45
type input "events@drlmspace.com"
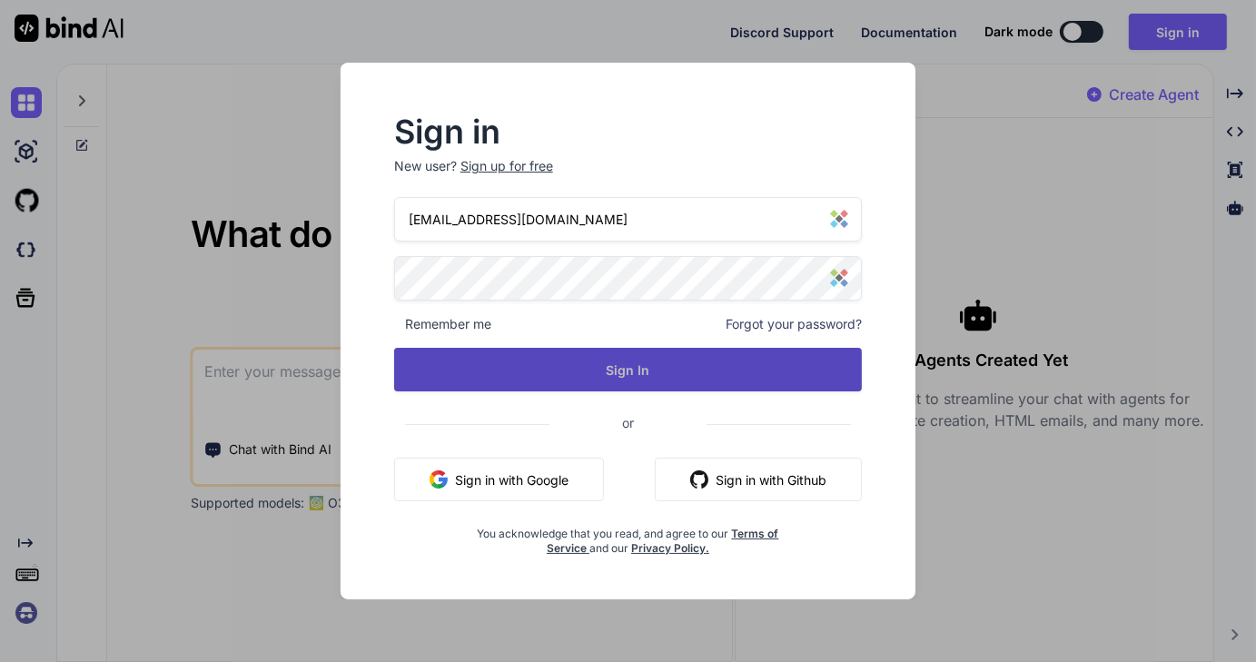
click at [597, 367] on button "Sign In" at bounding box center [628, 370] width 469 height 44
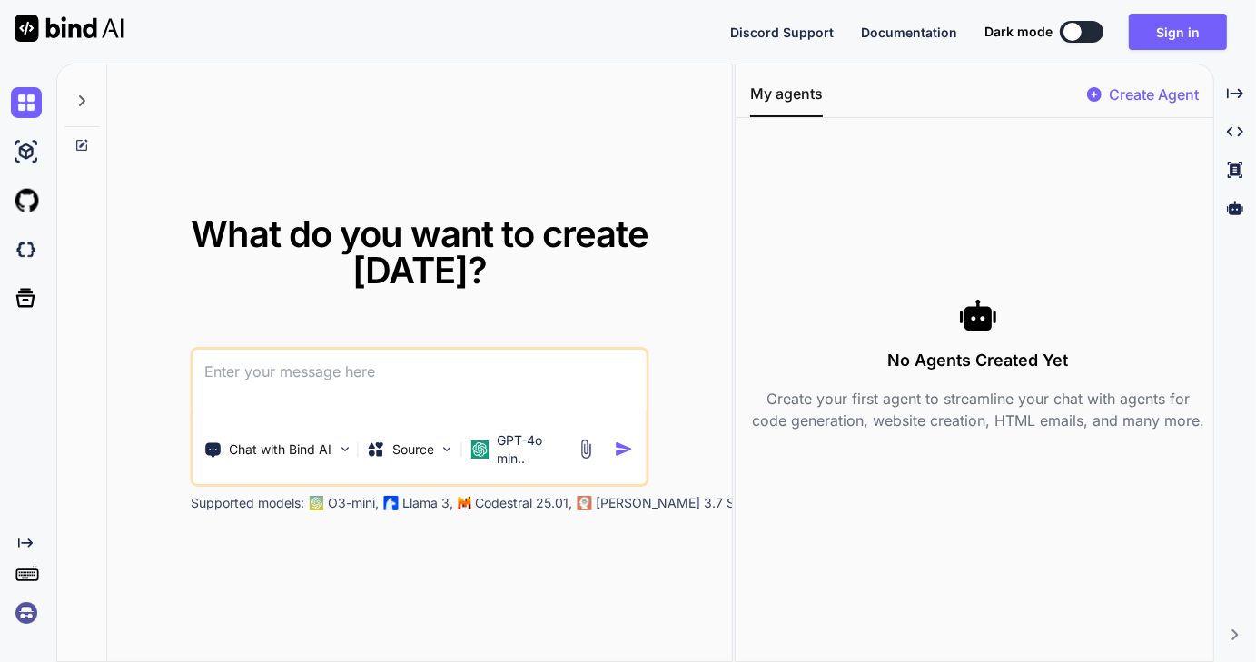
click at [35, 544] on div "Created with Pixso." at bounding box center [30, 543] width 38 height 15
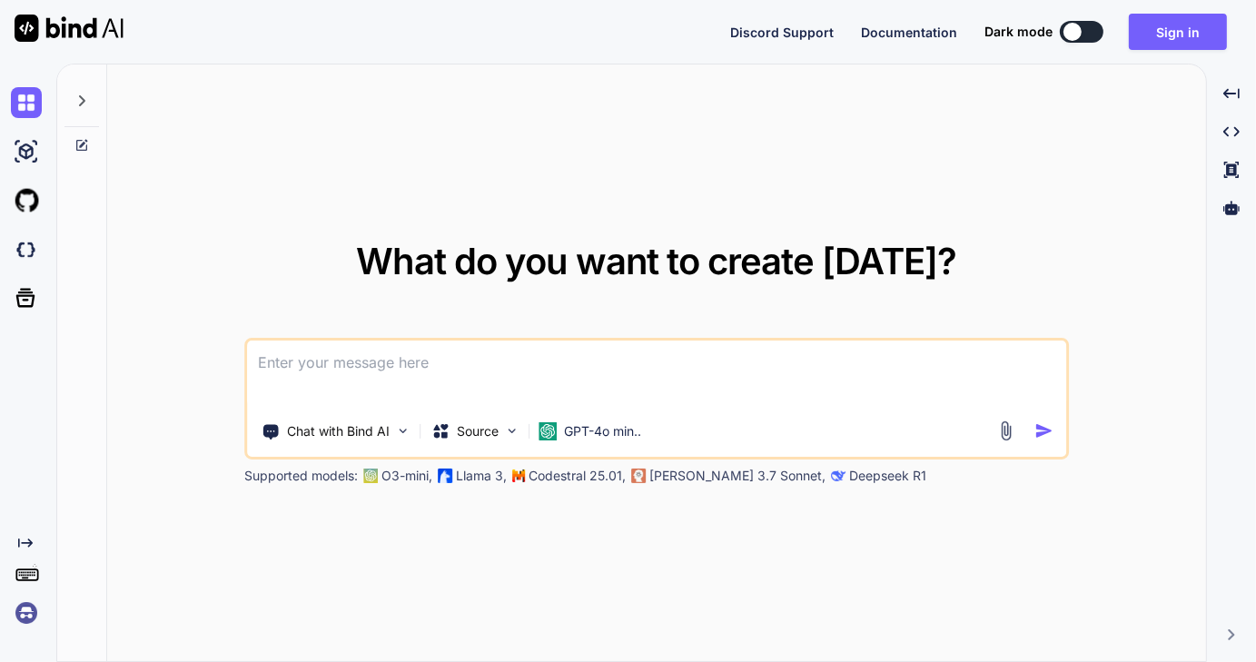
click at [36, 577] on icon at bounding box center [27, 573] width 25 height 25
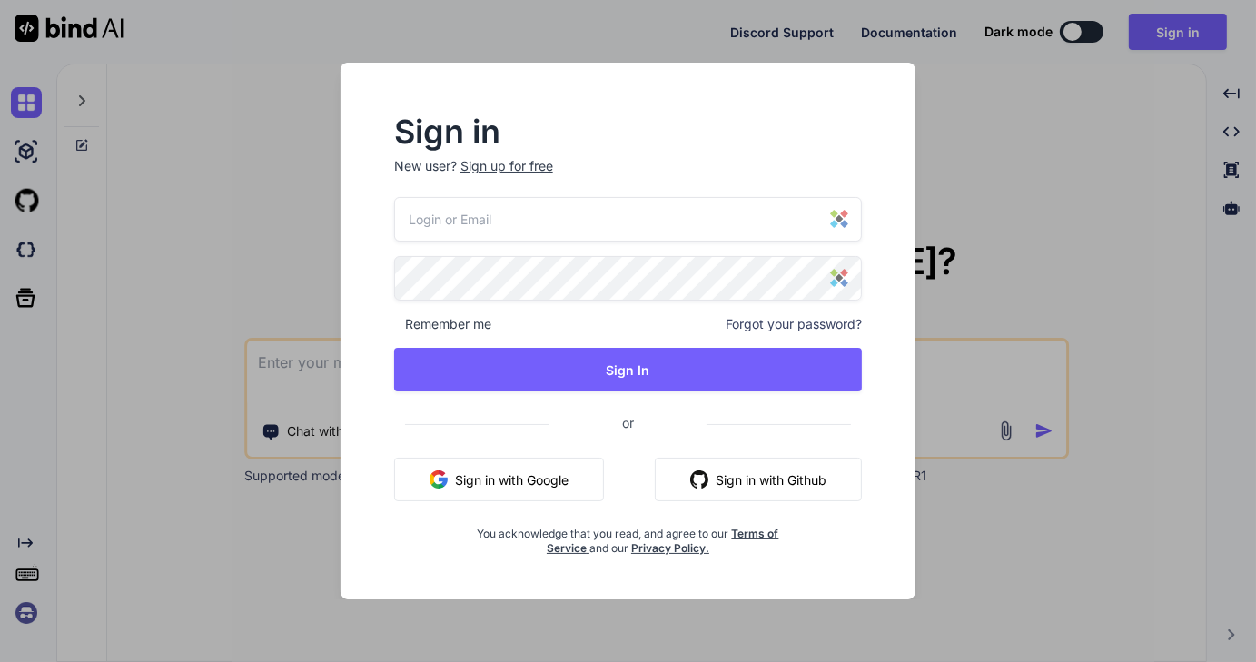
click at [32, 612] on div "Sign in New user? Sign up for free Remember me Forgot your password? Sign In or…" at bounding box center [628, 331] width 1256 height 662
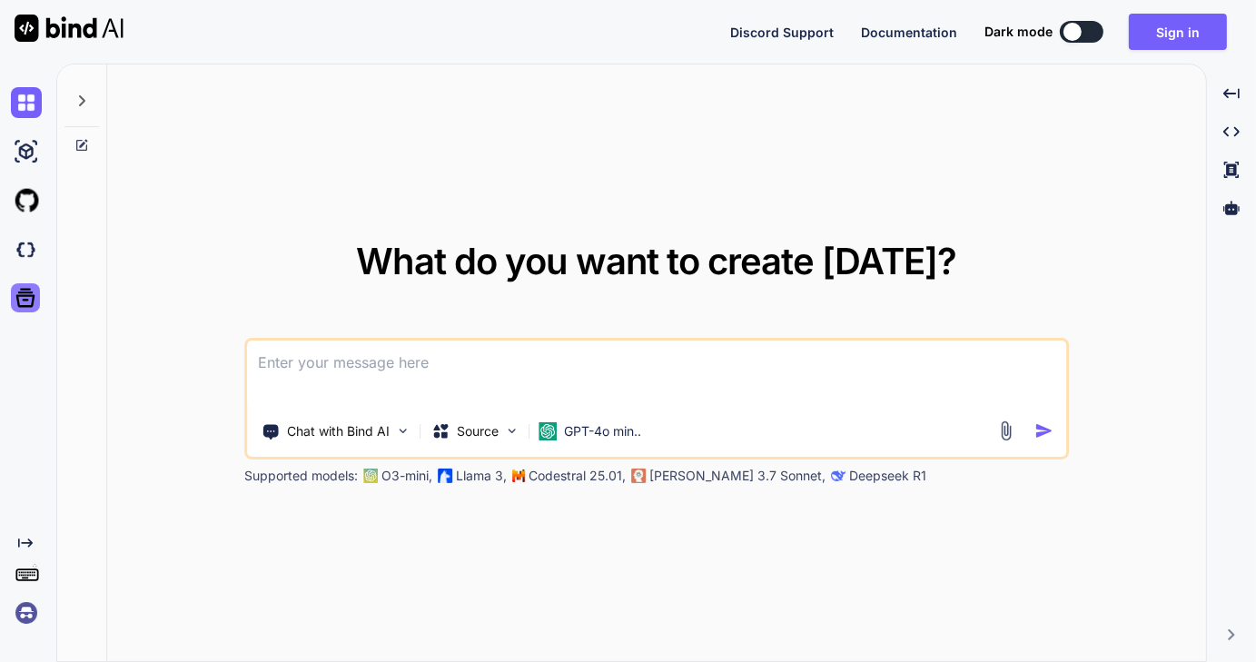
click at [24, 300] on icon at bounding box center [25, 298] width 19 height 19
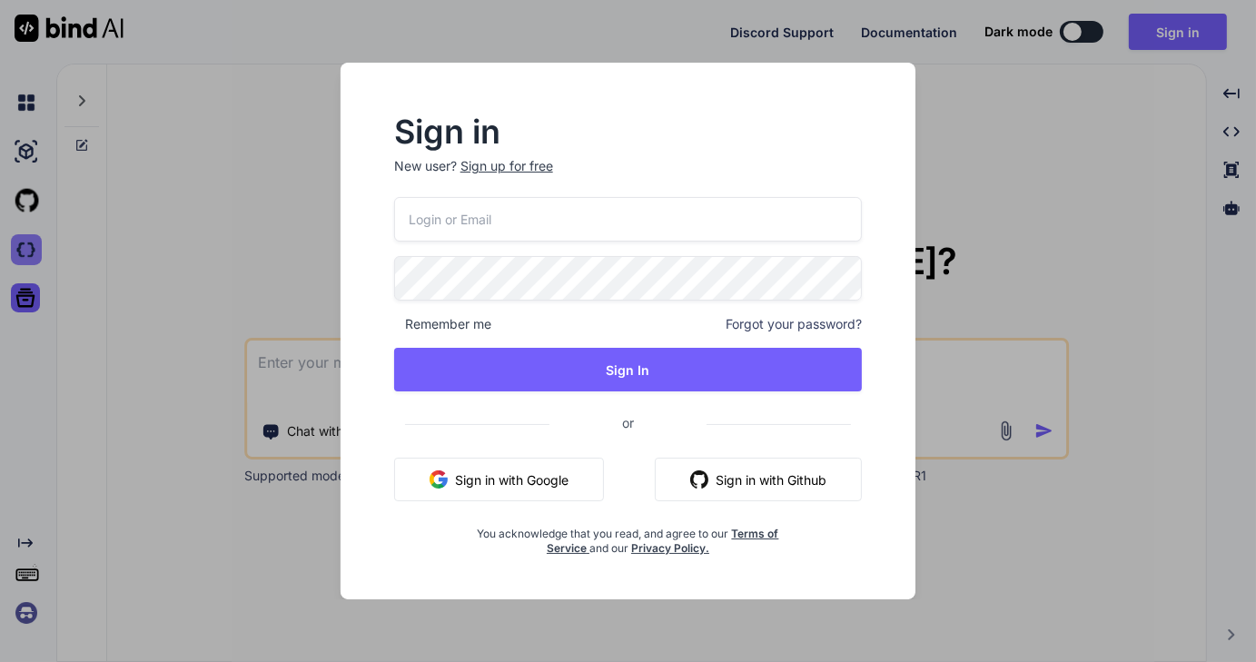
click at [24, 245] on div "Sign in New user? Sign up for free Remember me Forgot your password? Sign In or…" at bounding box center [628, 331] width 1256 height 662
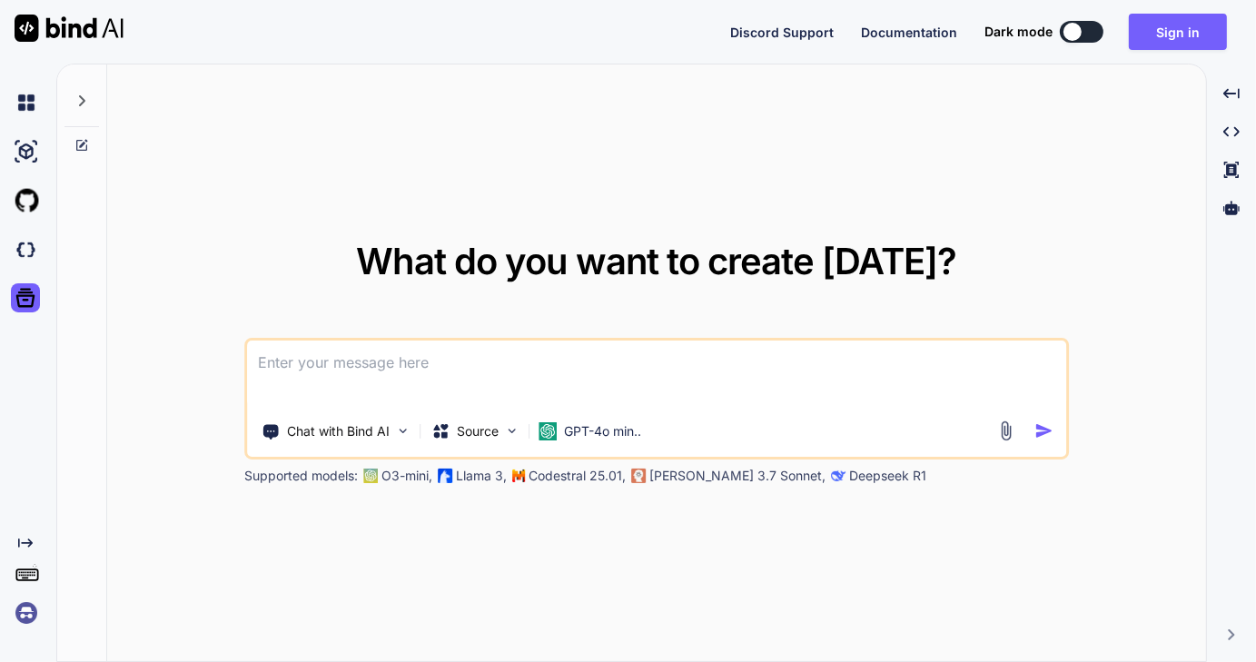
click at [70, 28] on img at bounding box center [69, 28] width 109 height 27
click at [1092, 28] on button at bounding box center [1082, 32] width 44 height 22
type textarea "x"
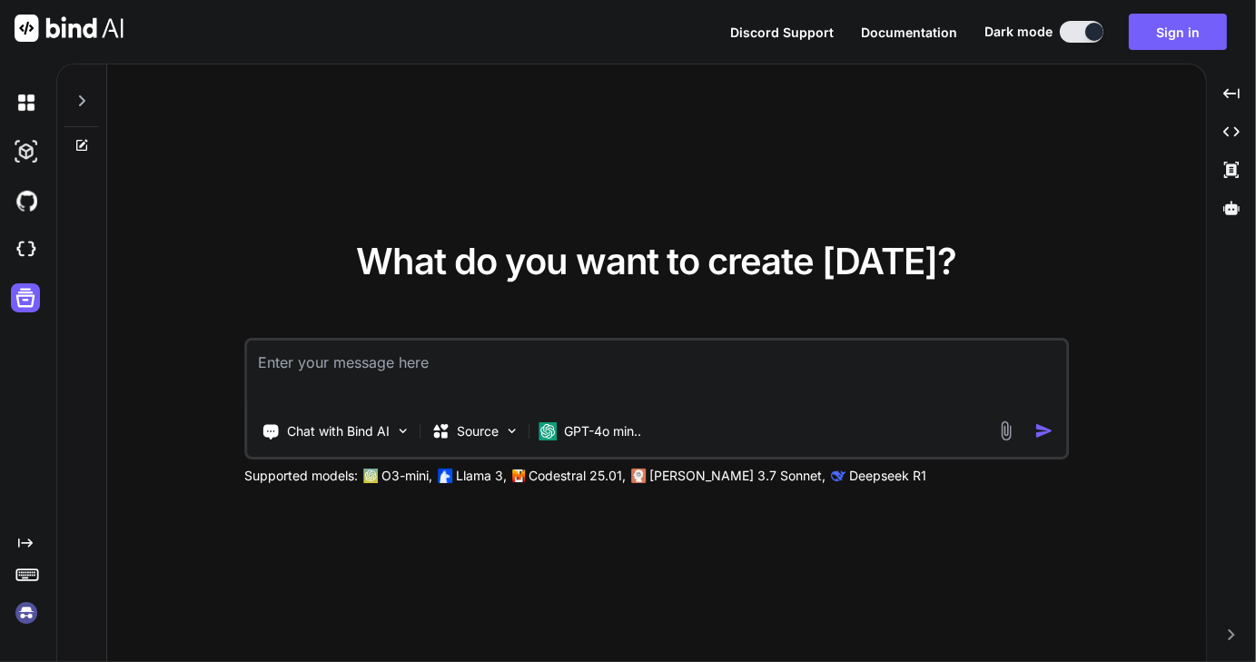
click at [20, 622] on img at bounding box center [26, 613] width 31 height 31
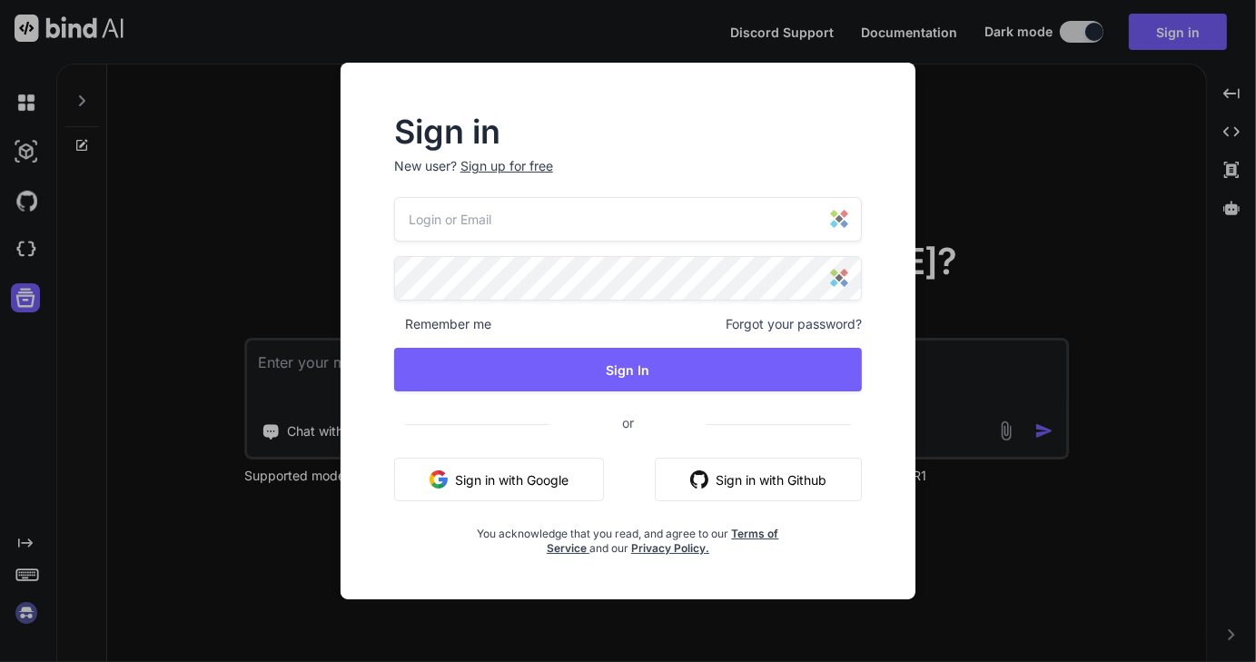
click at [474, 222] on input "email" at bounding box center [628, 219] width 469 height 45
type input "[EMAIL_ADDRESS][DOMAIN_NAME]"
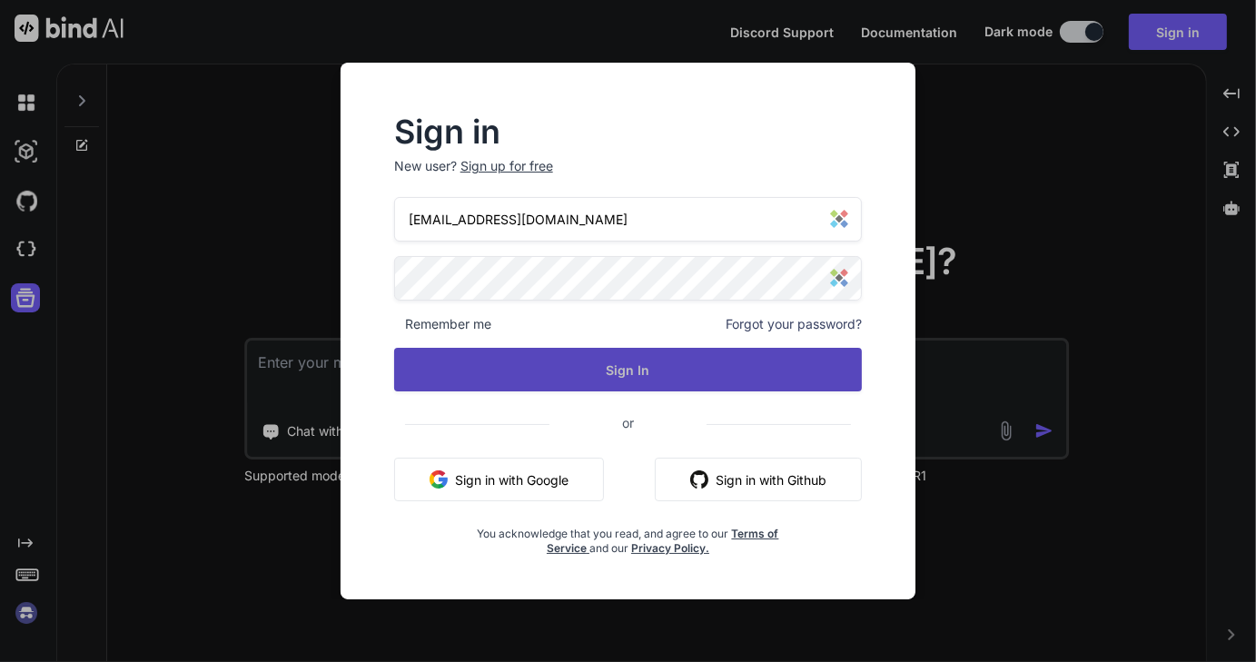
click at [675, 374] on button "Sign In" at bounding box center [628, 370] width 469 height 44
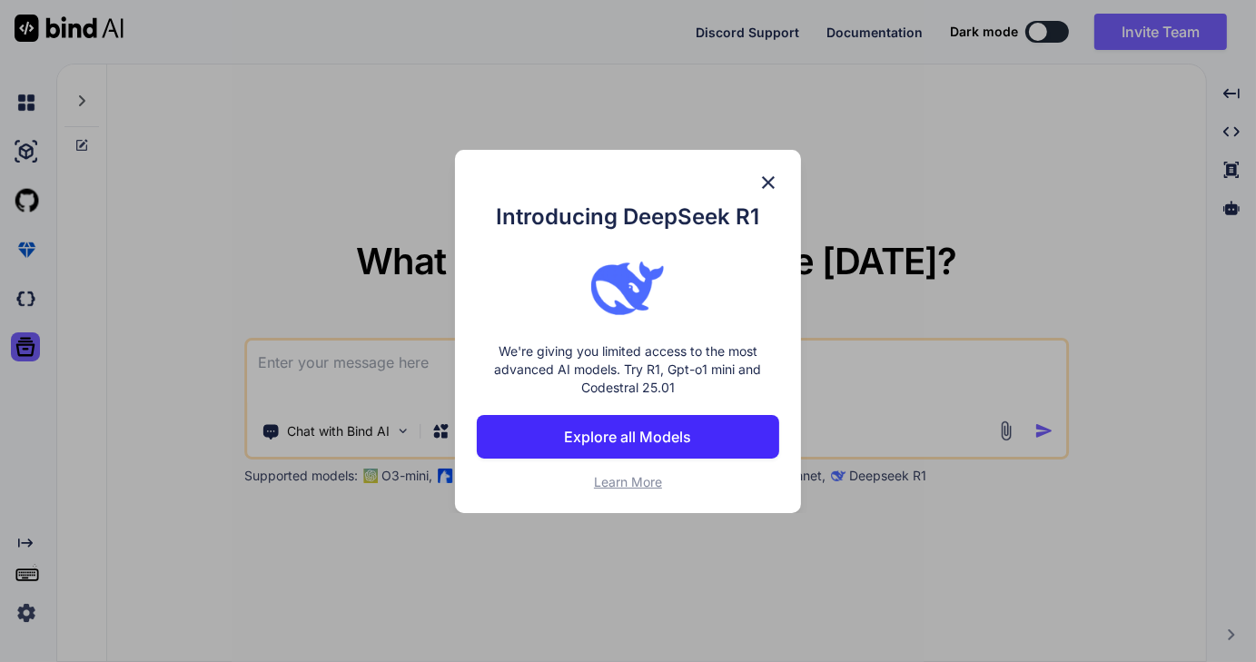
click at [768, 177] on img at bounding box center [768, 183] width 22 height 22
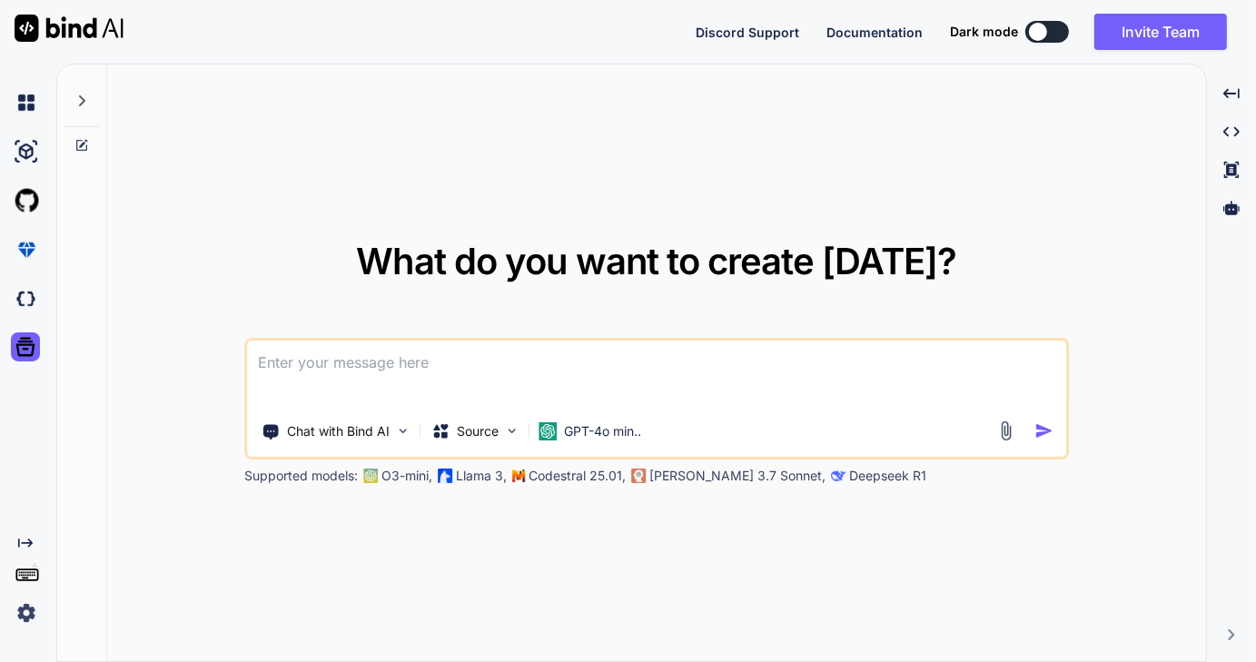
click at [18, 609] on img at bounding box center [26, 613] width 31 height 31
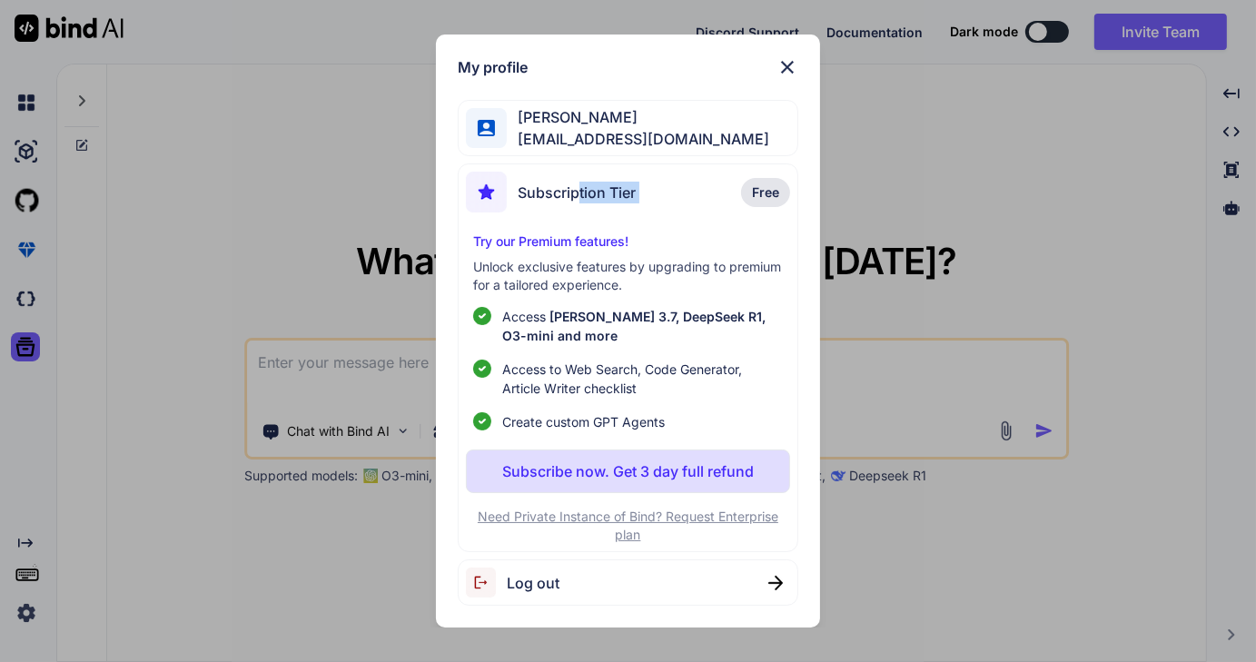
drag, startPoint x: 577, startPoint y: 184, endPoint x: 720, endPoint y: 173, distance: 144.0
click at [720, 173] on div "Subscription Tier Free" at bounding box center [628, 196] width 324 height 48
click at [774, 193] on span "Free" at bounding box center [765, 192] width 27 height 18
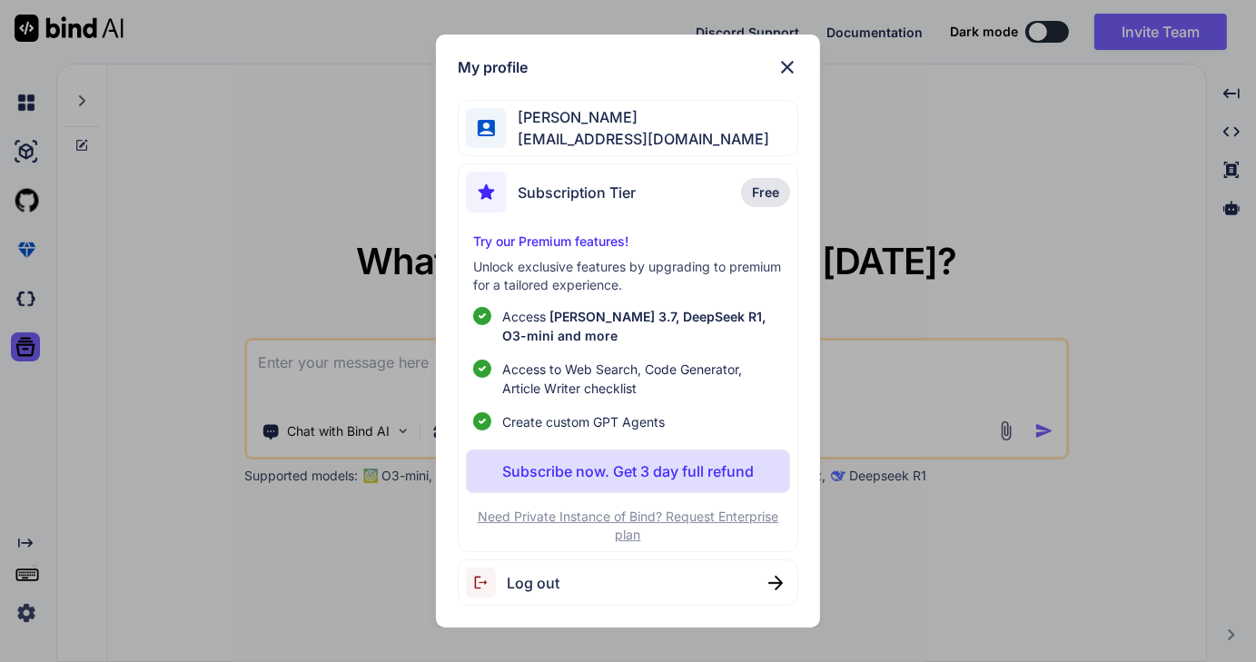
click at [199, 582] on div "My profile Lionel Maten events@drlmspace.com Subscription Tier Free Try our Pre…" at bounding box center [628, 331] width 1256 height 662
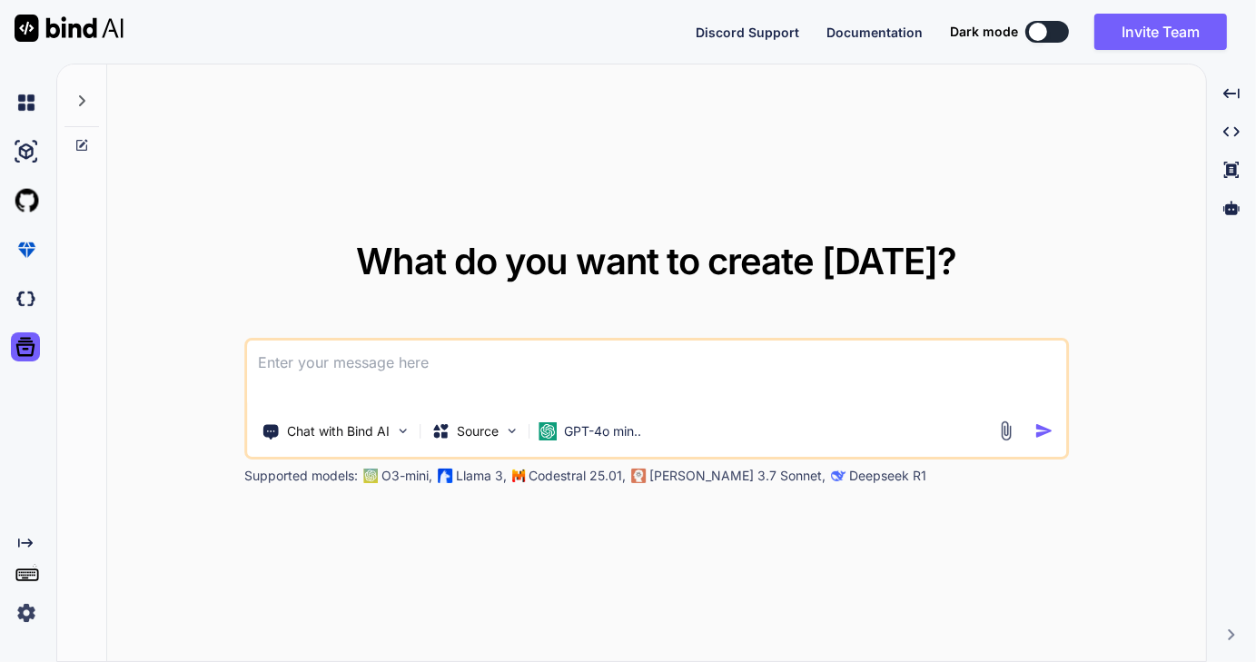
click at [19, 605] on img at bounding box center [26, 613] width 31 height 31
type textarea "x"
click at [29, 619] on img at bounding box center [26, 613] width 31 height 31
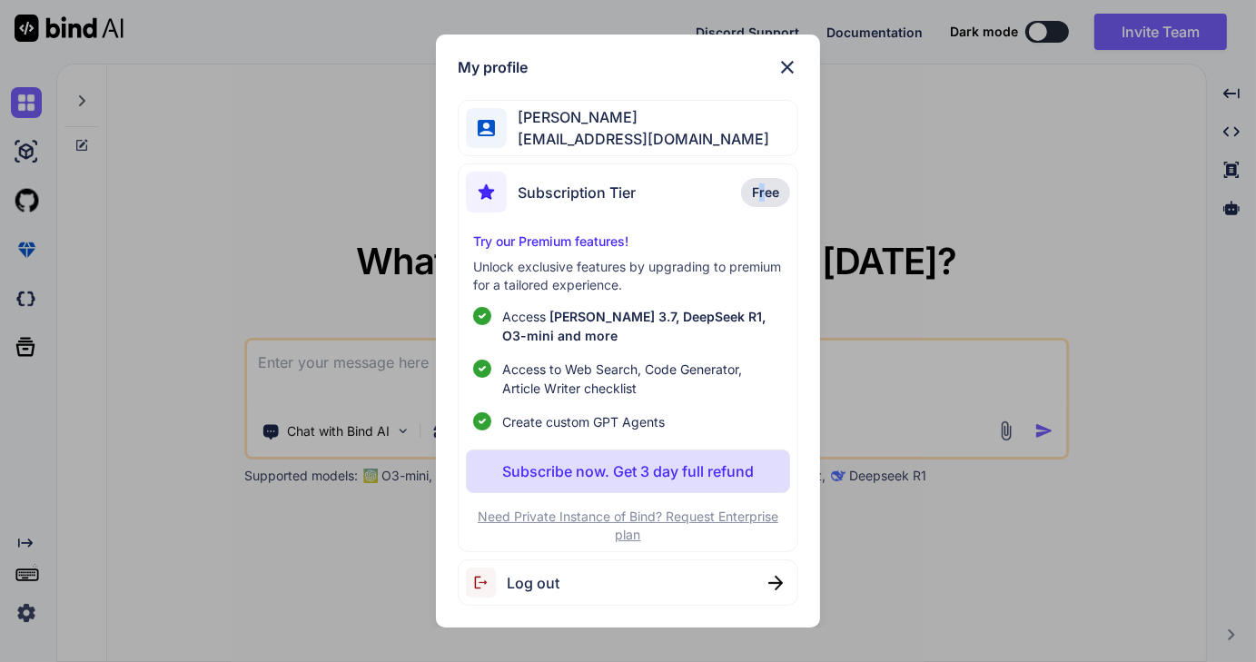
click at [763, 183] on span "Free" at bounding box center [765, 192] width 27 height 18
click at [759, 190] on span "Free" at bounding box center [765, 192] width 27 height 18
click at [1234, 198] on div "My profile [PERSON_NAME] [EMAIL_ADDRESS][DOMAIN_NAME] Subscription Tier Free Tr…" at bounding box center [628, 331] width 1256 height 662
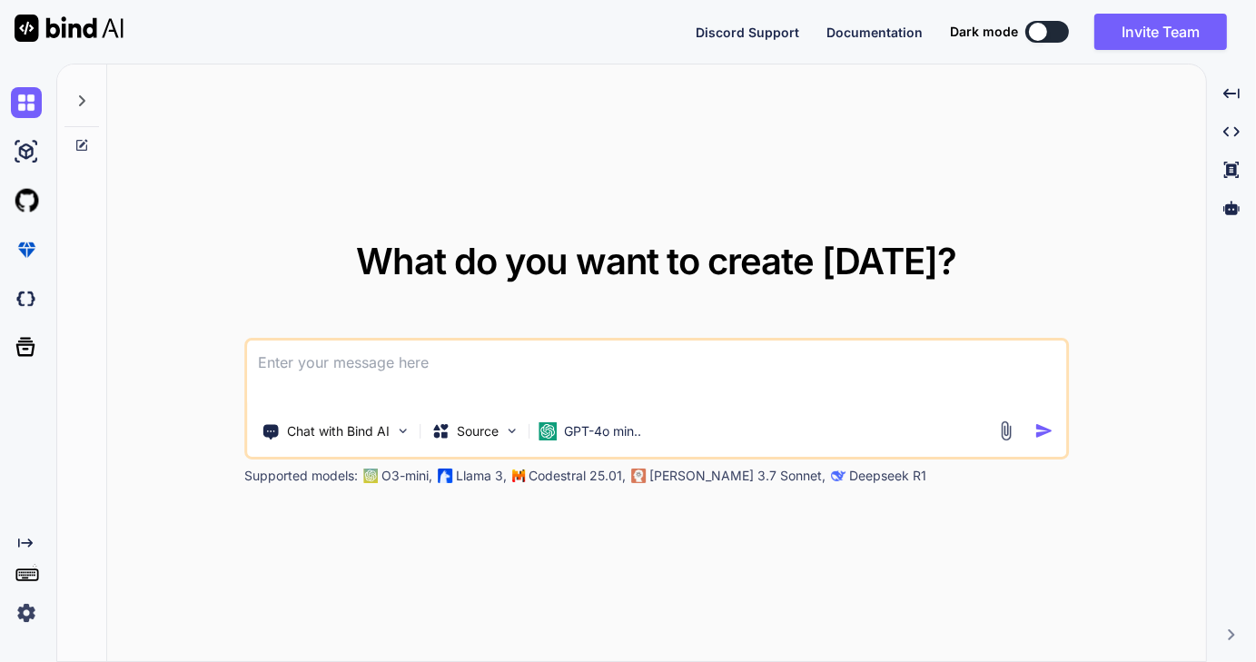
click at [12, 617] on img at bounding box center [26, 613] width 31 height 31
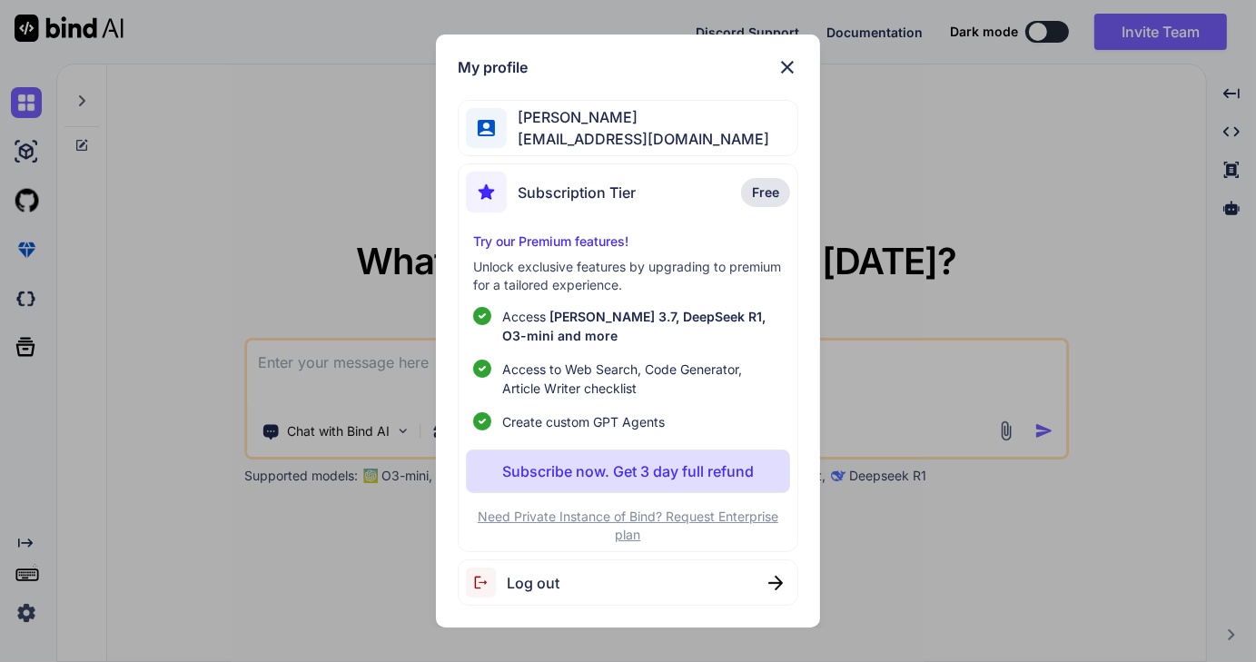
click at [527, 567] on div "Log out" at bounding box center [628, 582] width 341 height 46
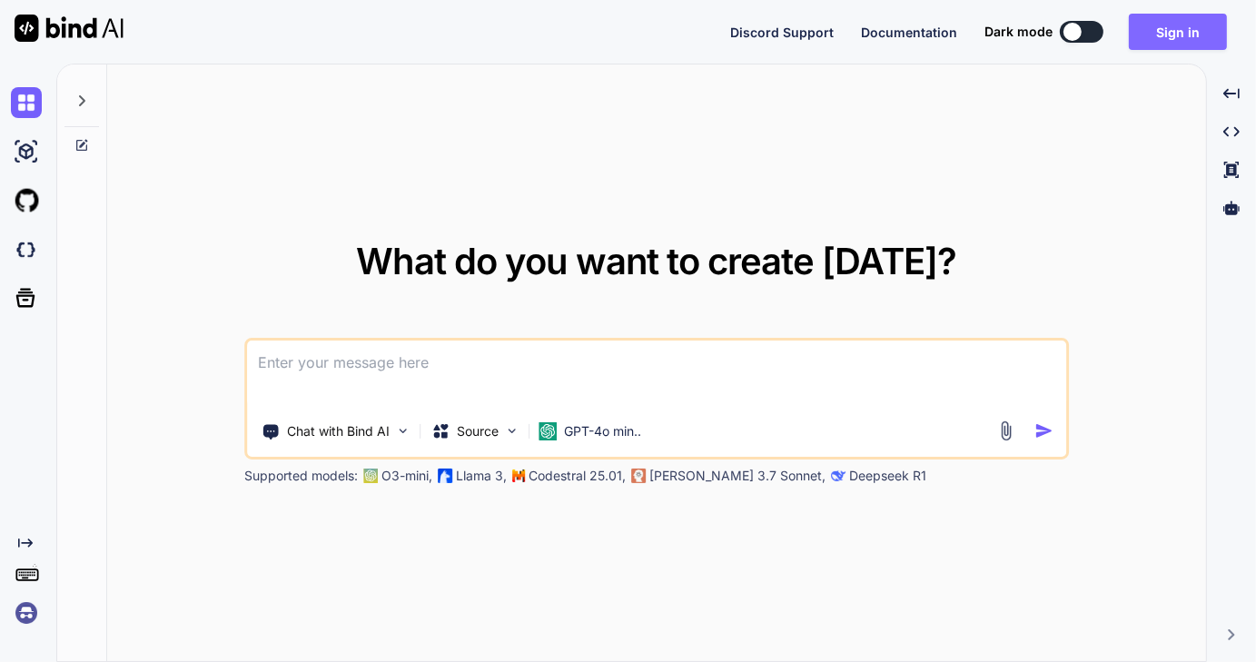
click at [1184, 31] on button "Sign in" at bounding box center [1178, 32] width 98 height 36
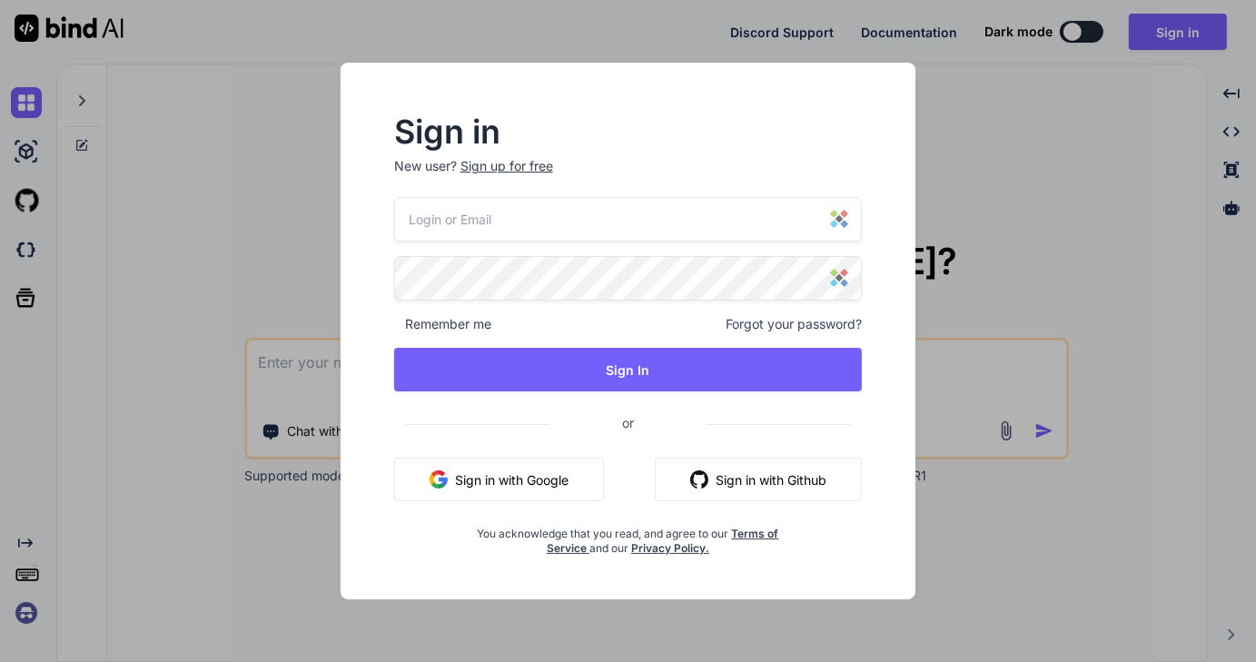
click at [498, 227] on input "email" at bounding box center [628, 219] width 469 height 45
click at [498, 215] on input "email" at bounding box center [628, 219] width 469 height 45
type input "[EMAIL_ADDRESS][DOMAIN_NAME]"
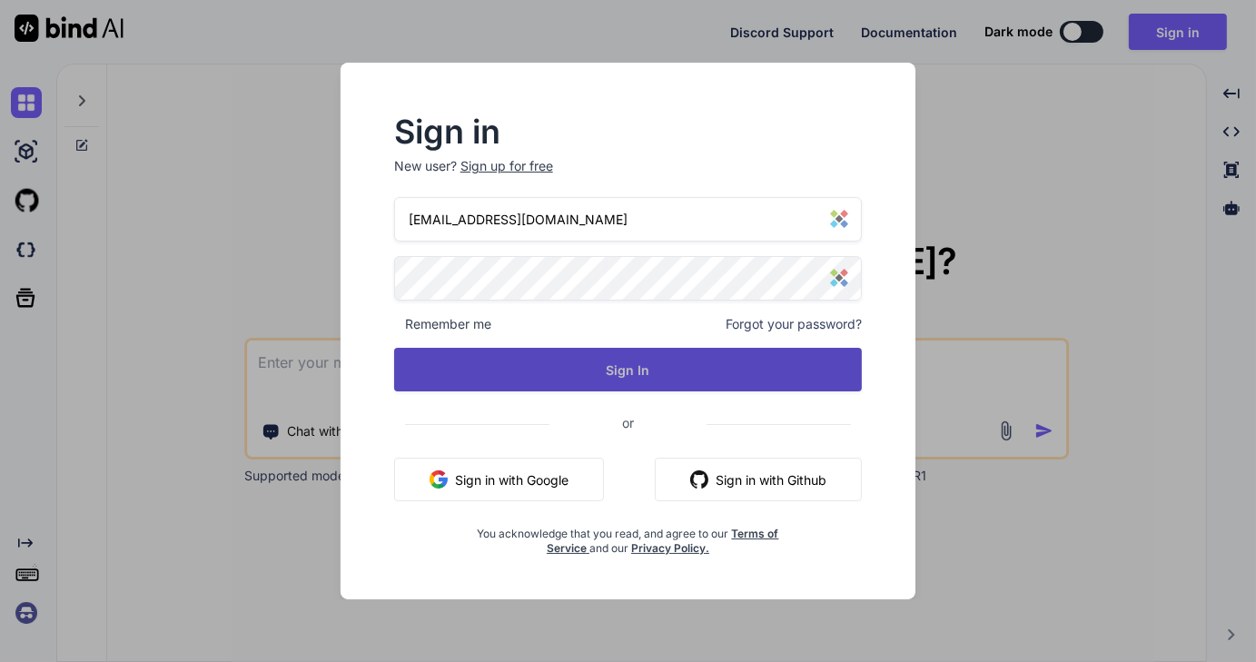
click at [640, 375] on button "Sign In" at bounding box center [628, 370] width 469 height 44
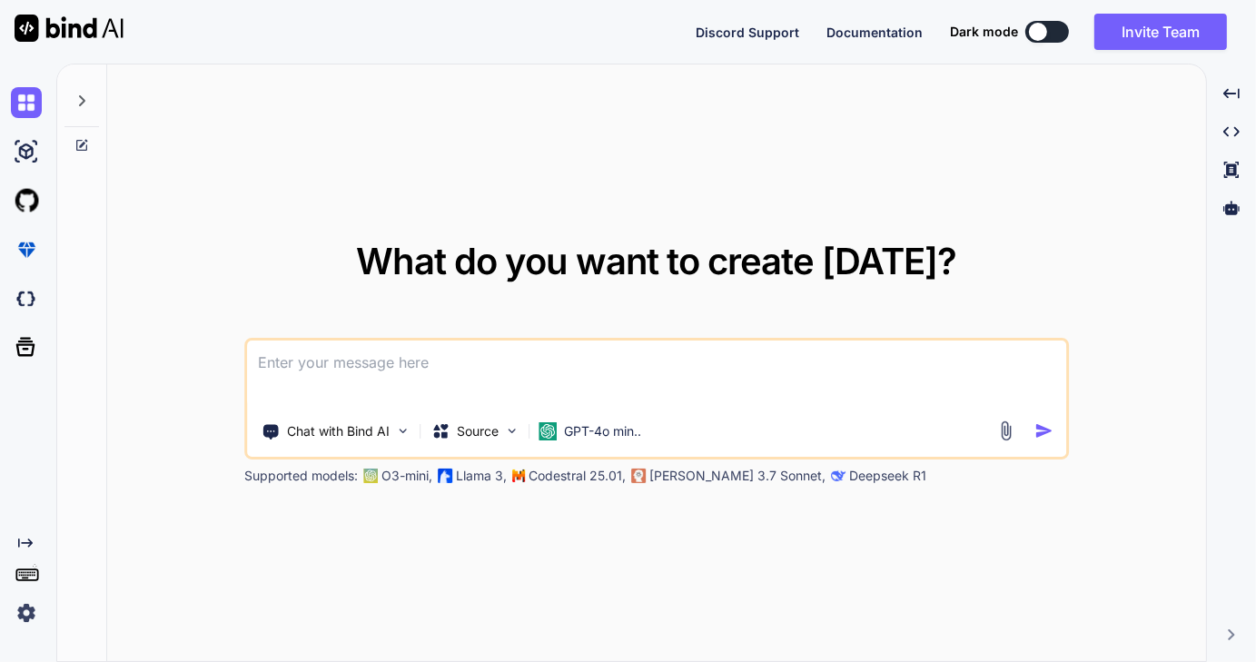
click at [15, 614] on img at bounding box center [26, 613] width 31 height 31
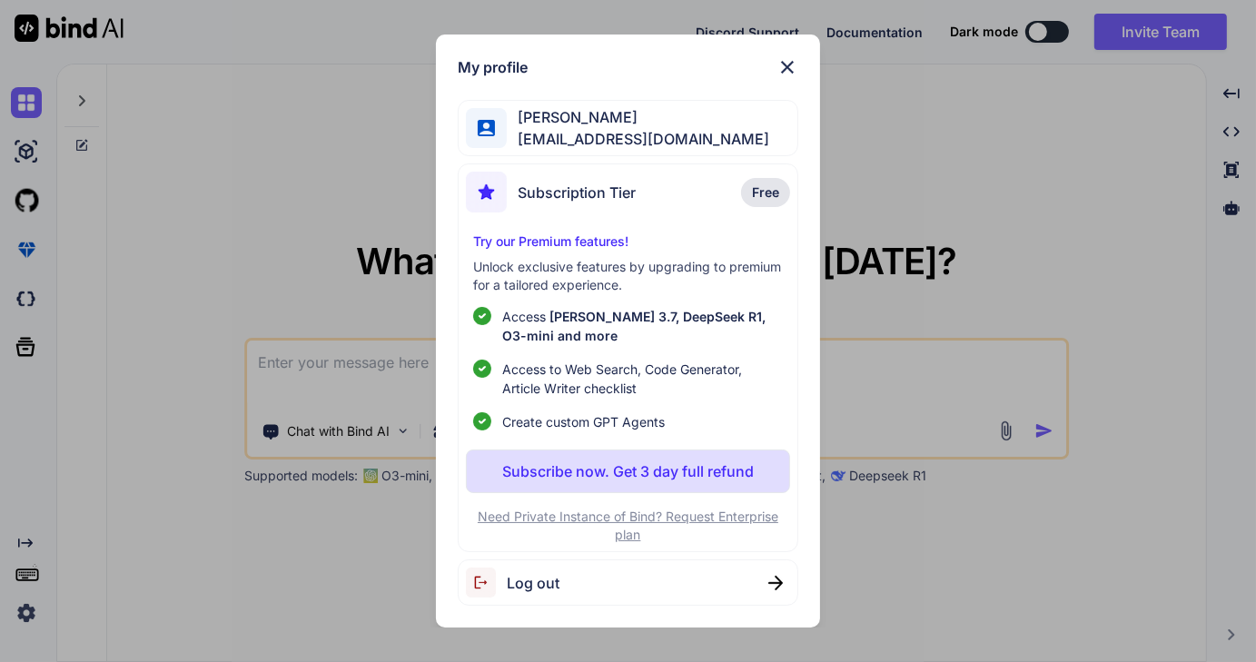
click at [794, 68] on img at bounding box center [788, 67] width 22 height 22
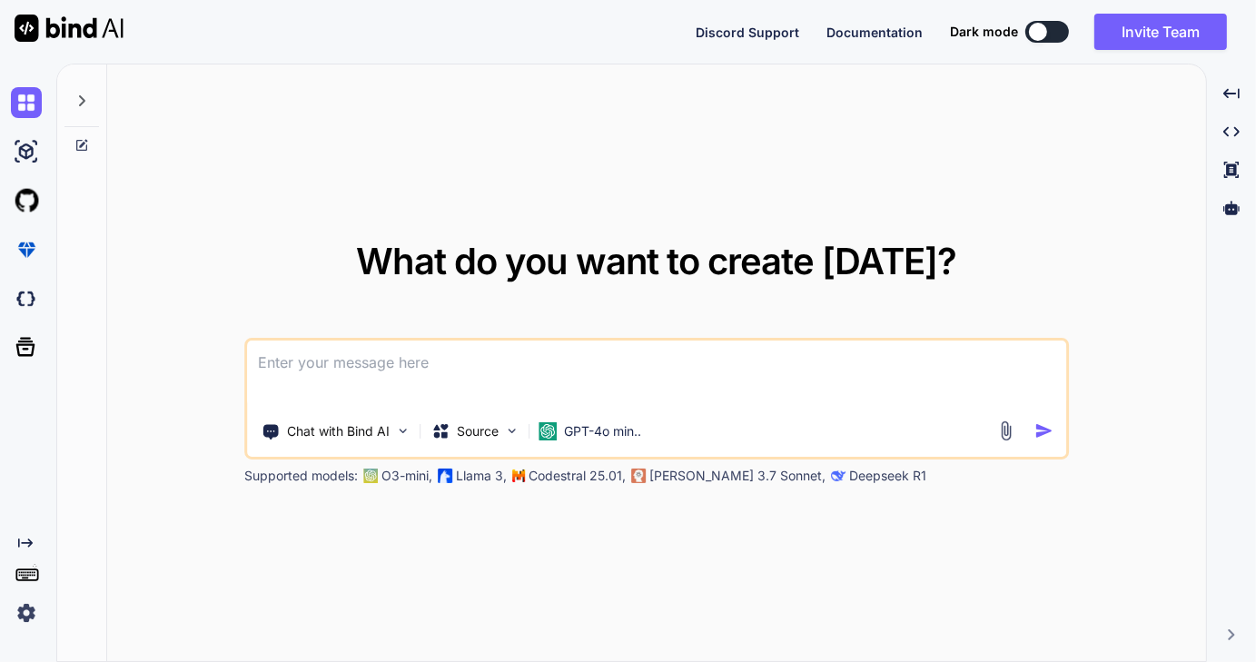
click at [1060, 26] on button at bounding box center [1047, 32] width 44 height 22
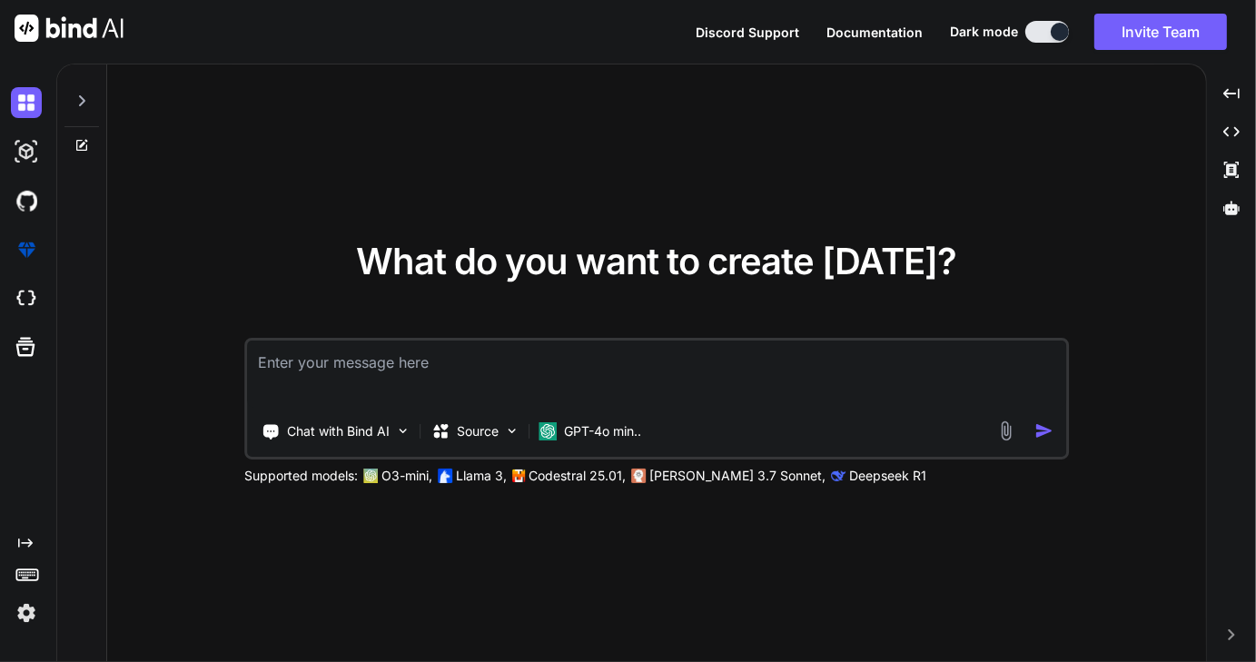
click at [758, 29] on span "Discord Support" at bounding box center [748, 32] width 104 height 15
click at [27, 615] on img at bounding box center [26, 613] width 31 height 31
type textarea "x"
click at [29, 618] on img at bounding box center [26, 613] width 31 height 31
type textarea "x"
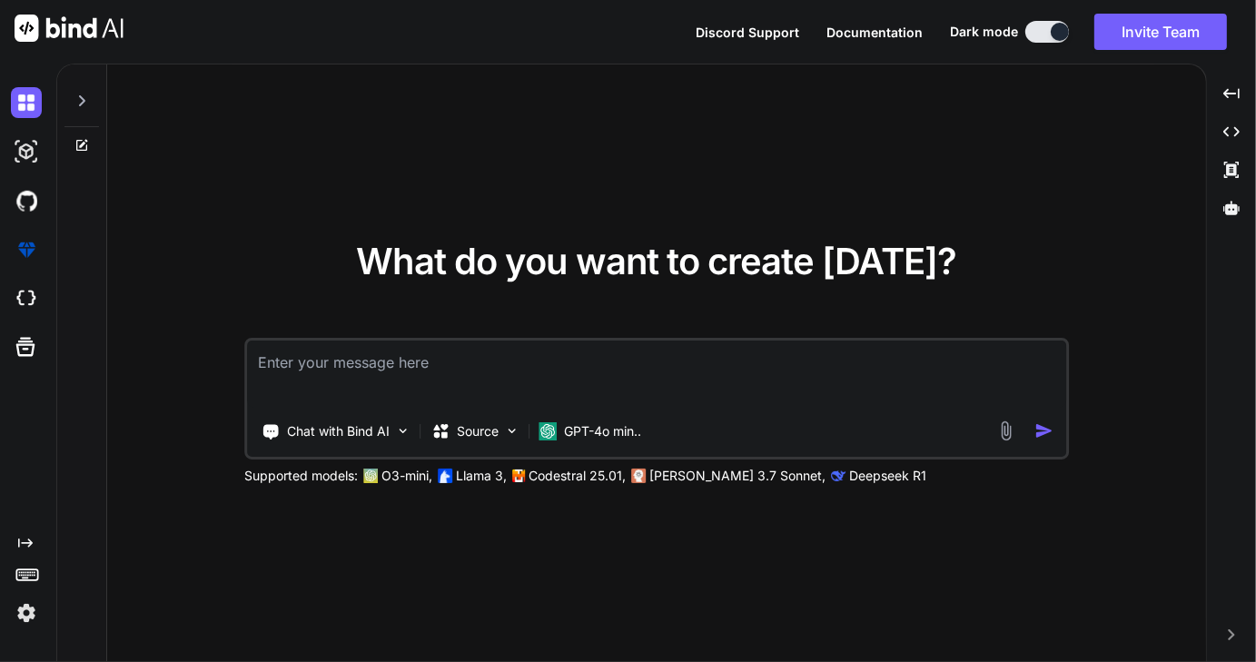
click at [22, 620] on img at bounding box center [26, 613] width 31 height 31
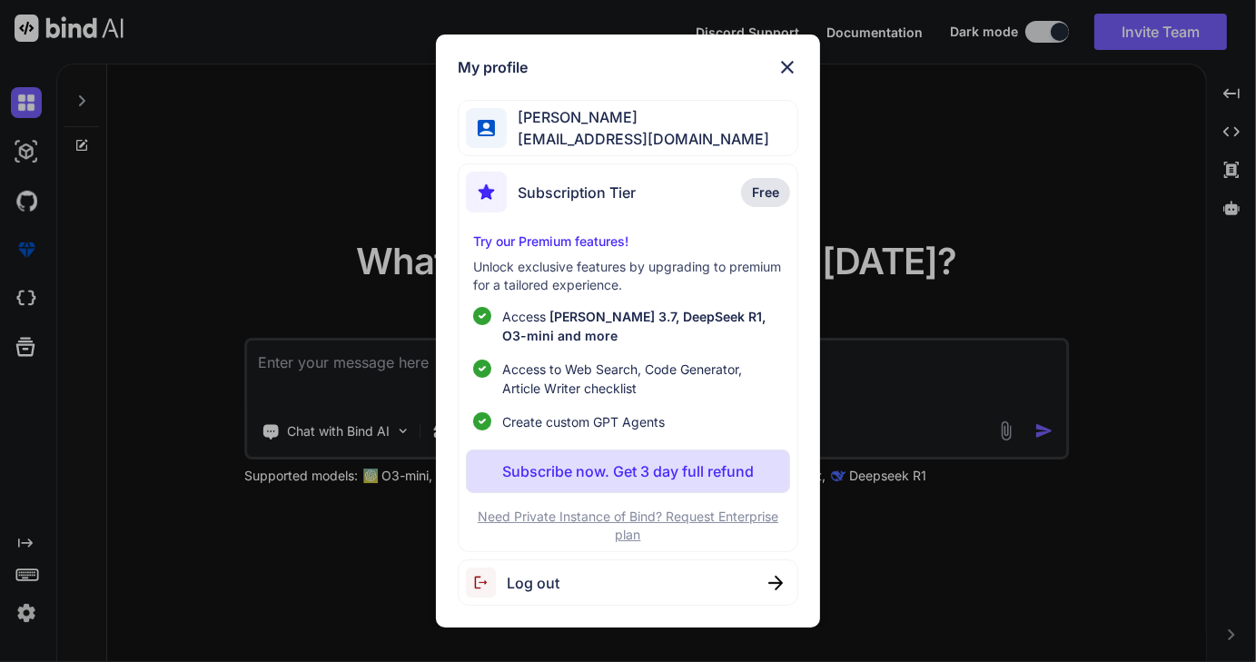
click at [23, 617] on div "My profile [PERSON_NAME] [EMAIL_ADDRESS][DOMAIN_NAME] Subscription Tier Free Tr…" at bounding box center [628, 331] width 1256 height 662
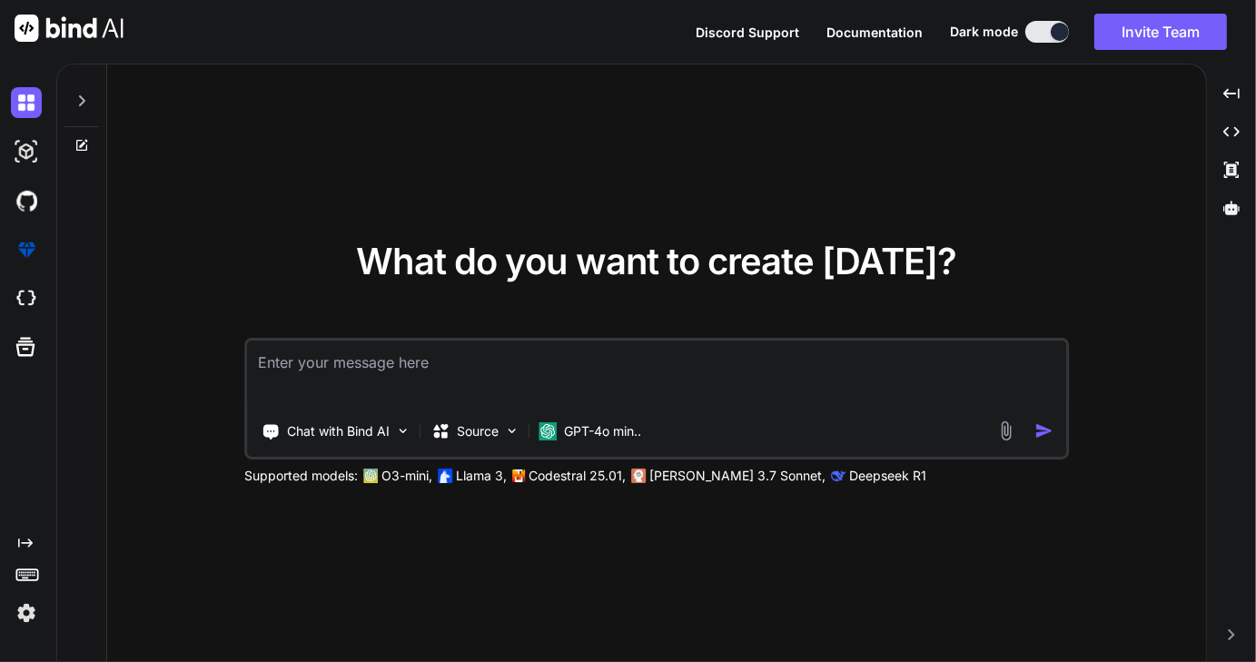
type textarea "x"
click at [21, 618] on img at bounding box center [26, 613] width 31 height 31
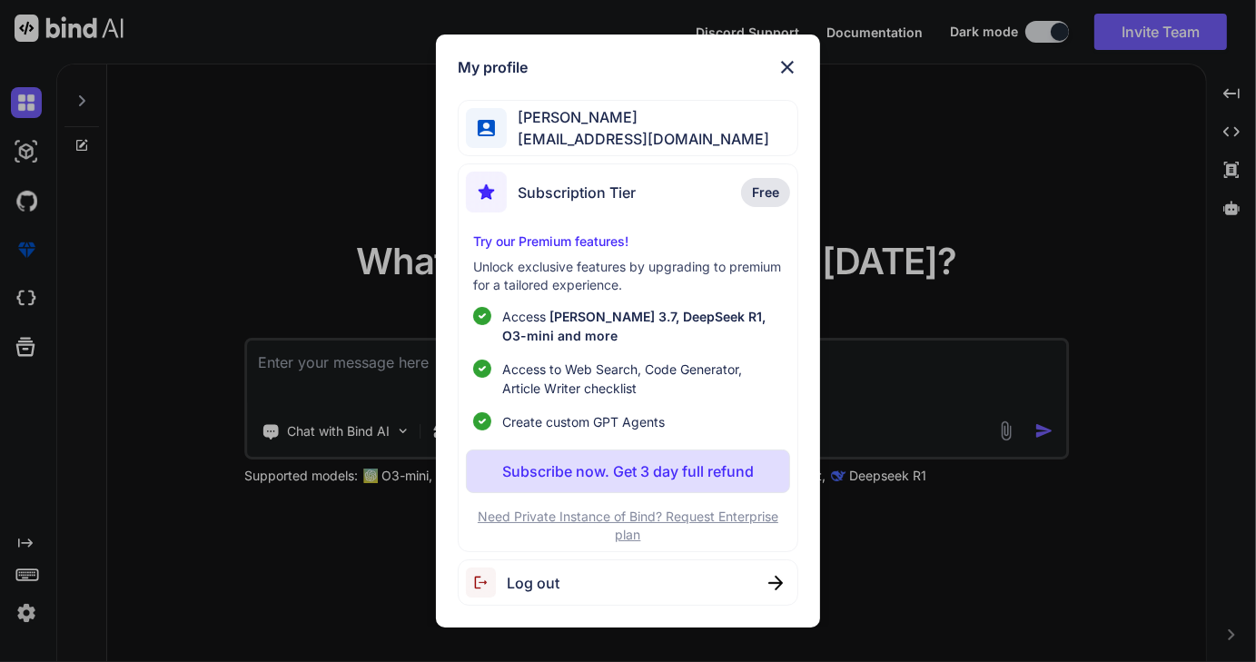
click at [781, 63] on img at bounding box center [788, 67] width 22 height 22
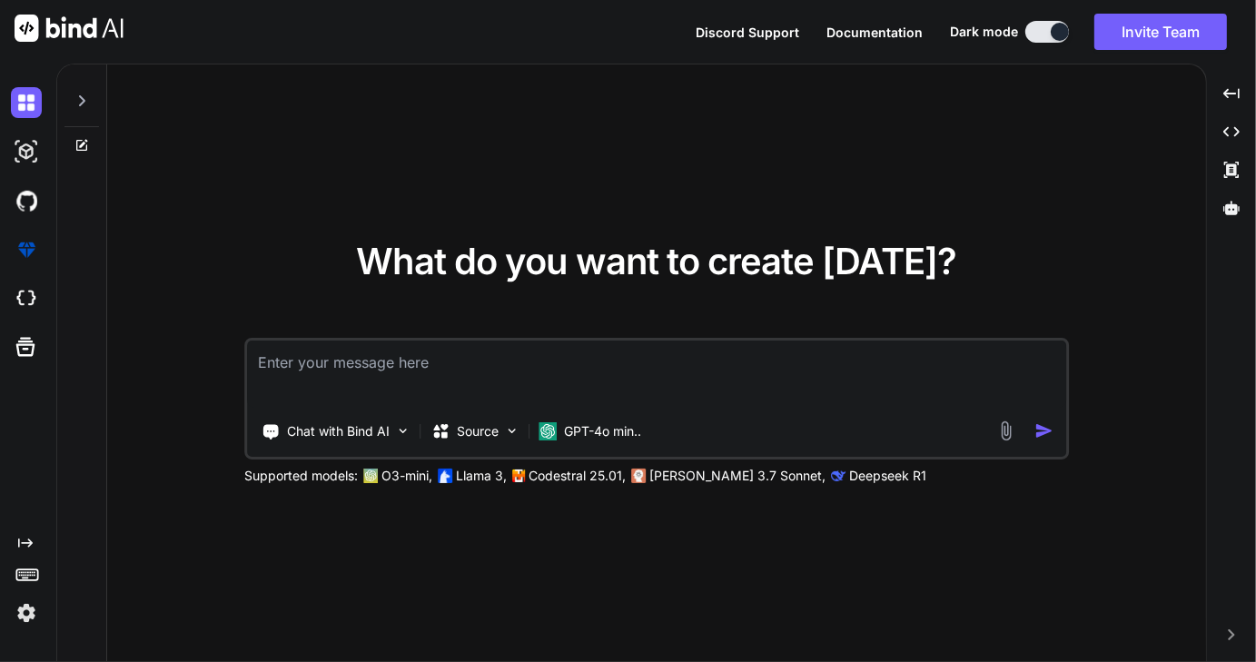
click at [24, 617] on img at bounding box center [26, 613] width 31 height 31
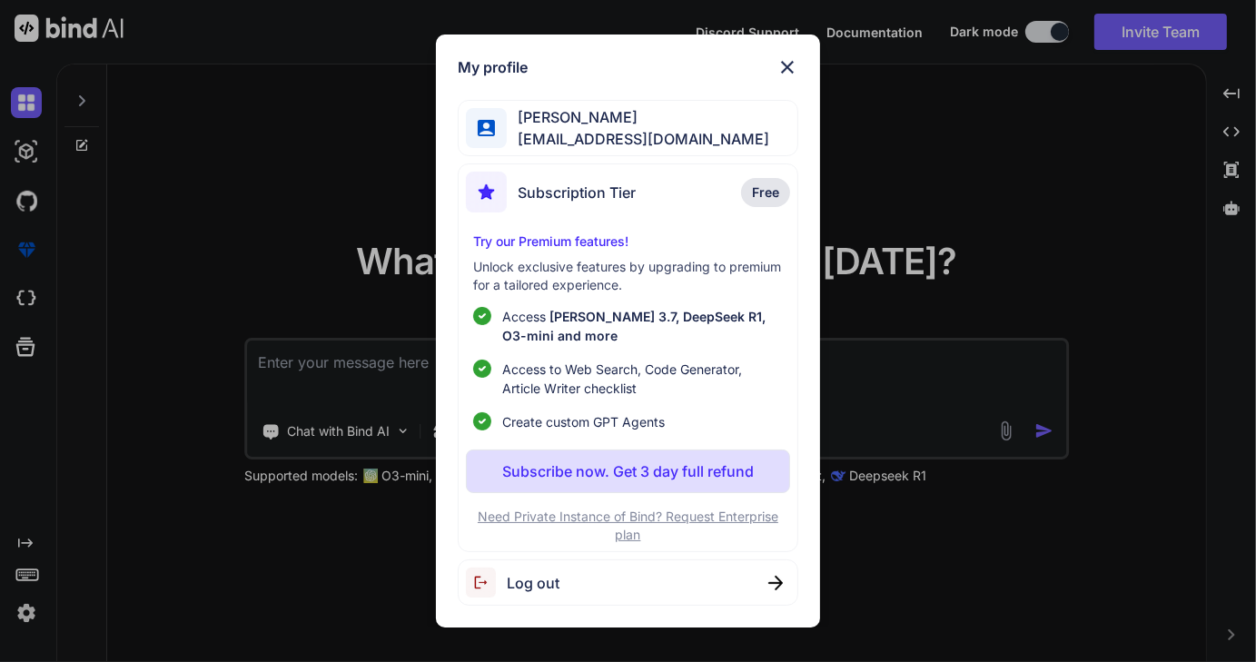
click at [777, 579] on img at bounding box center [775, 583] width 15 height 15
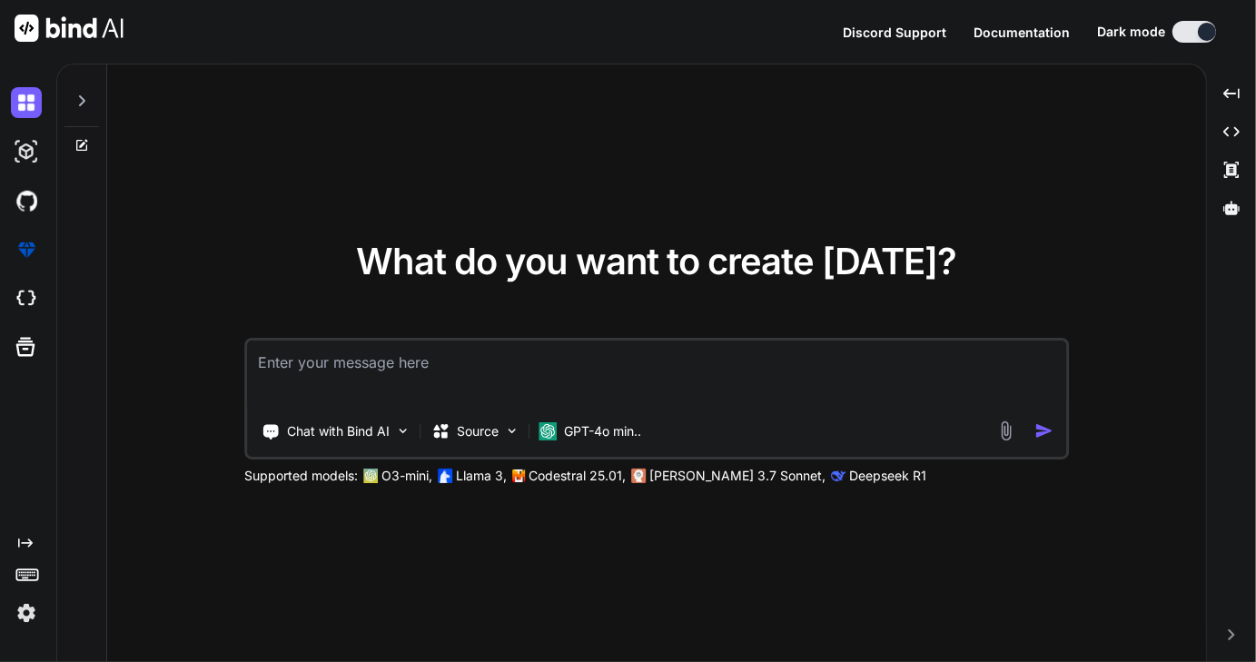
type textarea "x"
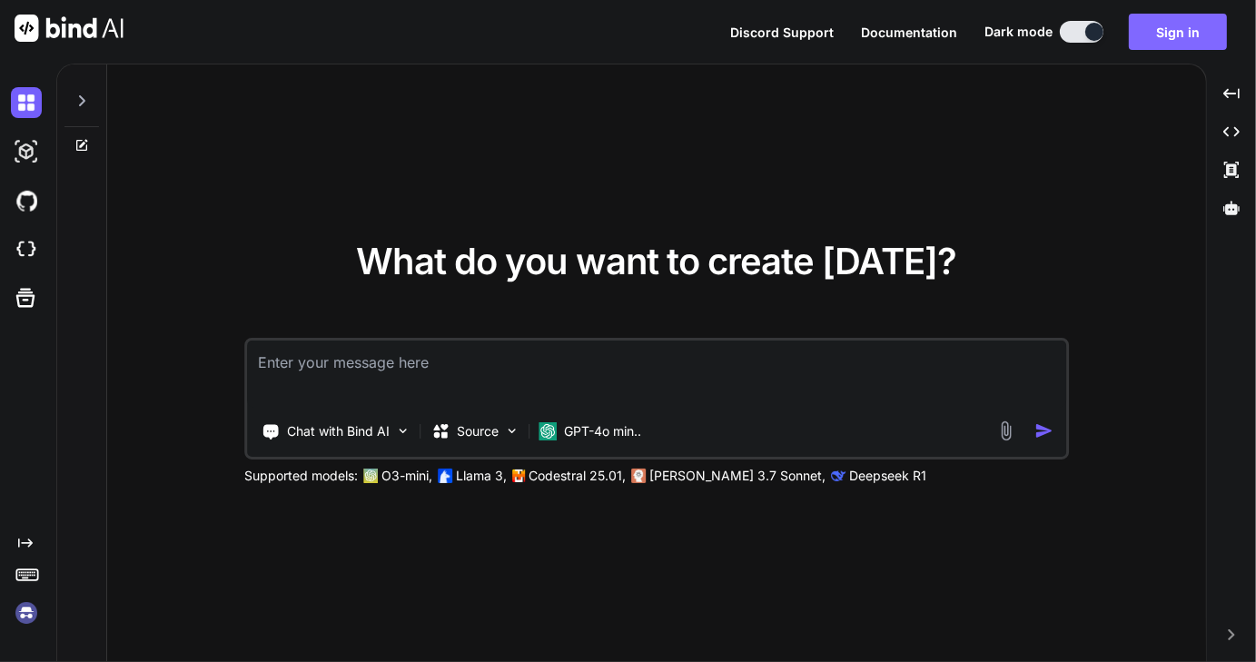
click at [1186, 26] on button "Sign in" at bounding box center [1178, 32] width 98 height 36
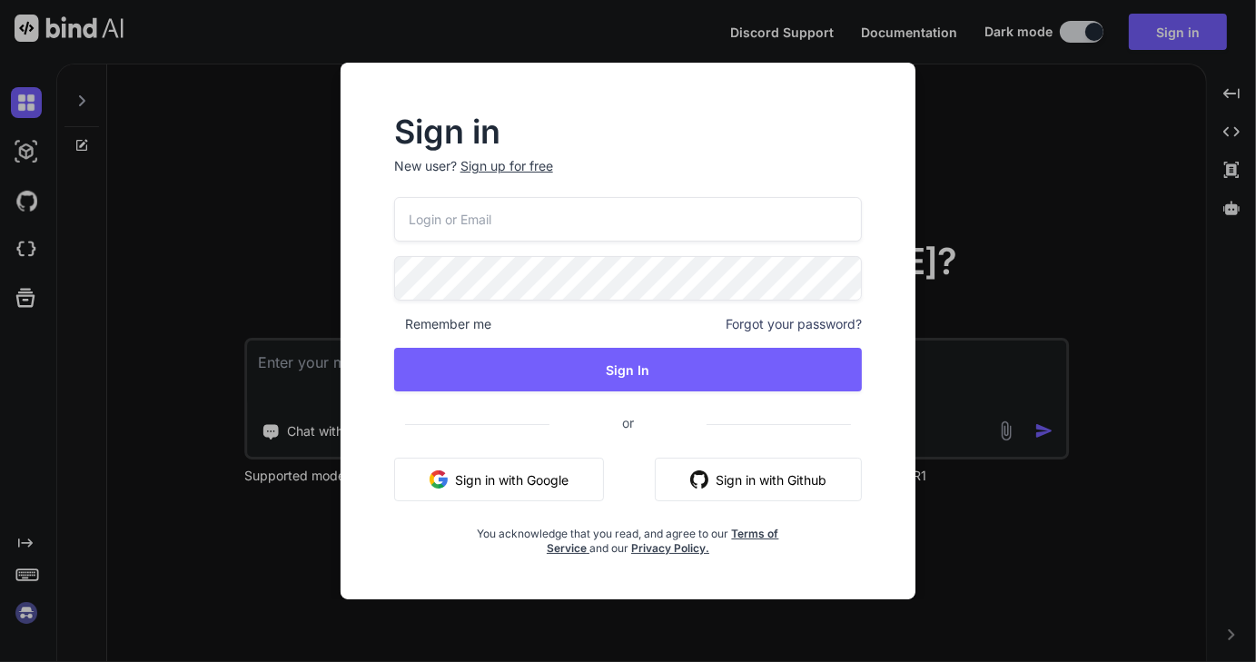
click at [529, 219] on input "email" at bounding box center [628, 219] width 469 height 45
type input "[EMAIL_ADDRESS][DOMAIN_NAME]"
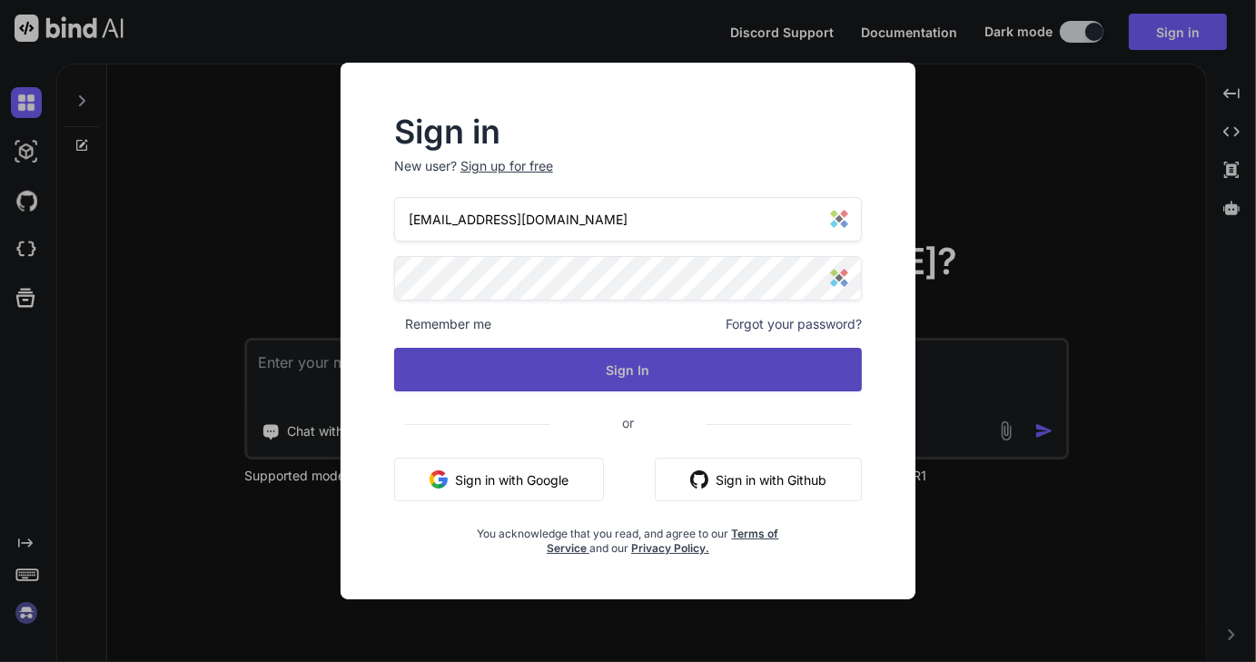
click at [647, 370] on button "Sign In" at bounding box center [628, 370] width 469 height 44
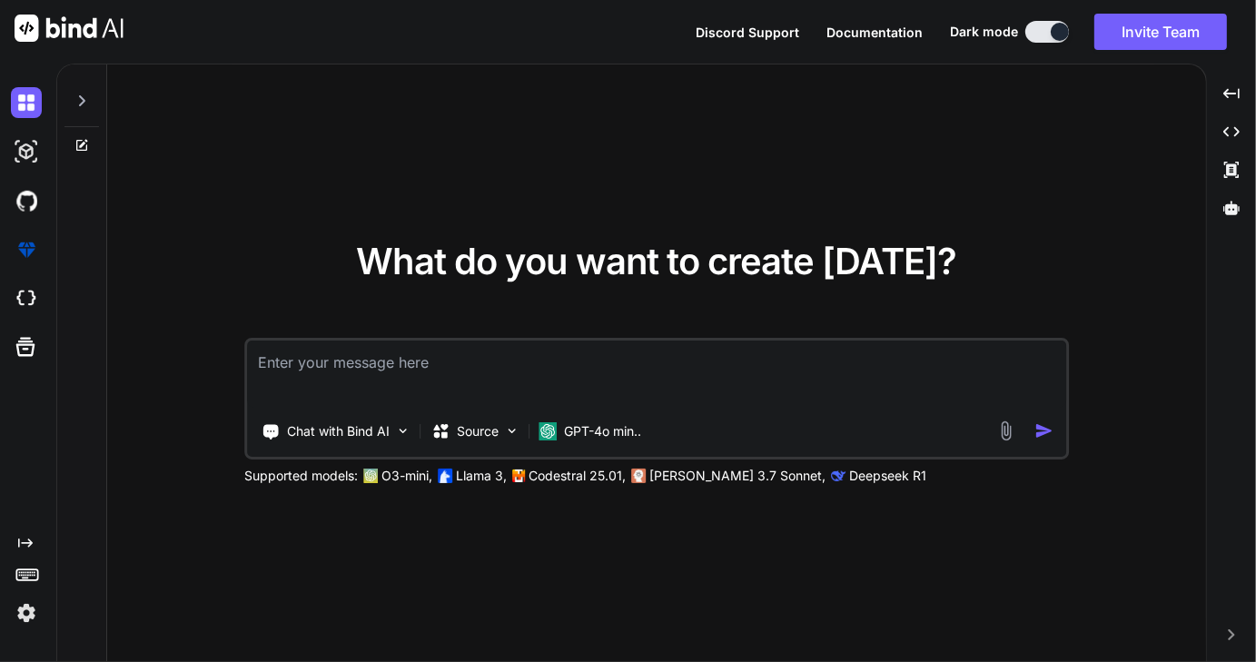
click at [29, 612] on img at bounding box center [26, 613] width 31 height 31
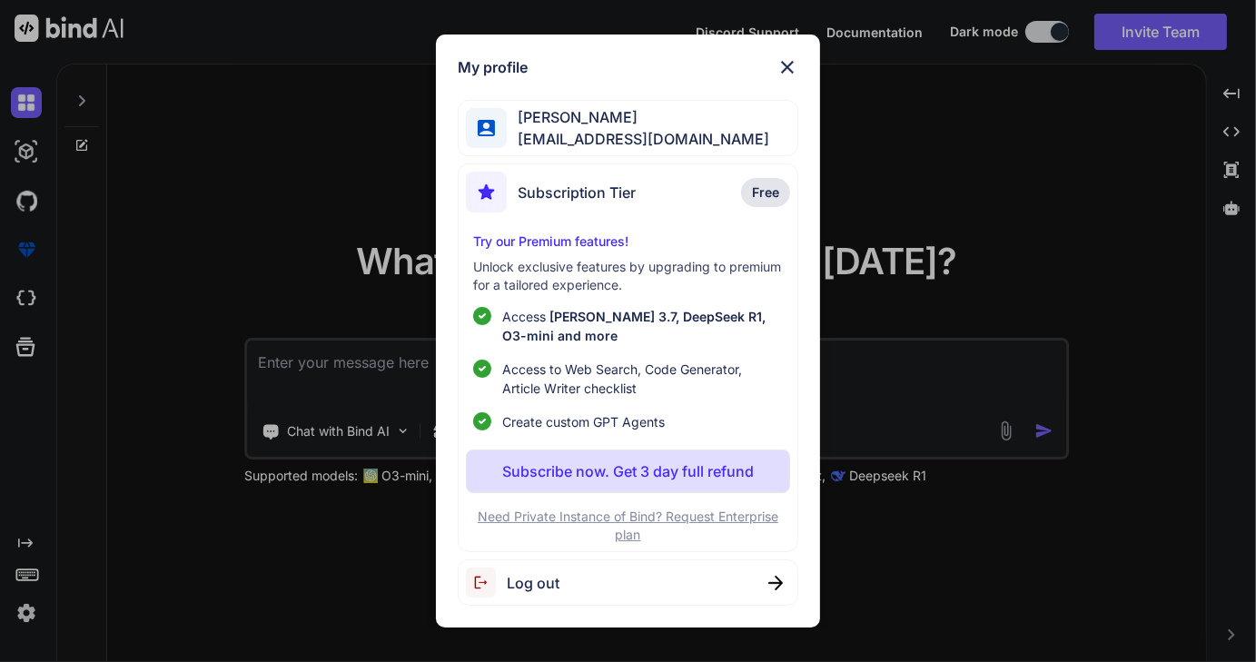
click at [788, 63] on img at bounding box center [788, 67] width 22 height 22
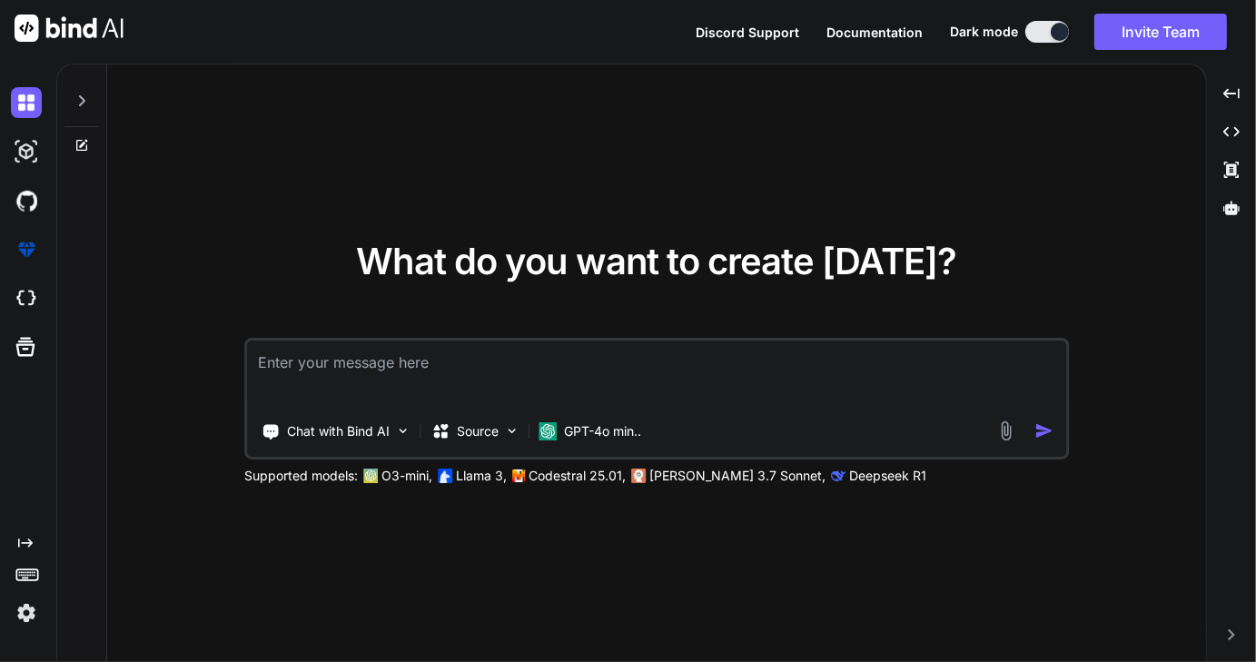
type textarea "x"
click at [25, 618] on img at bounding box center [26, 613] width 31 height 31
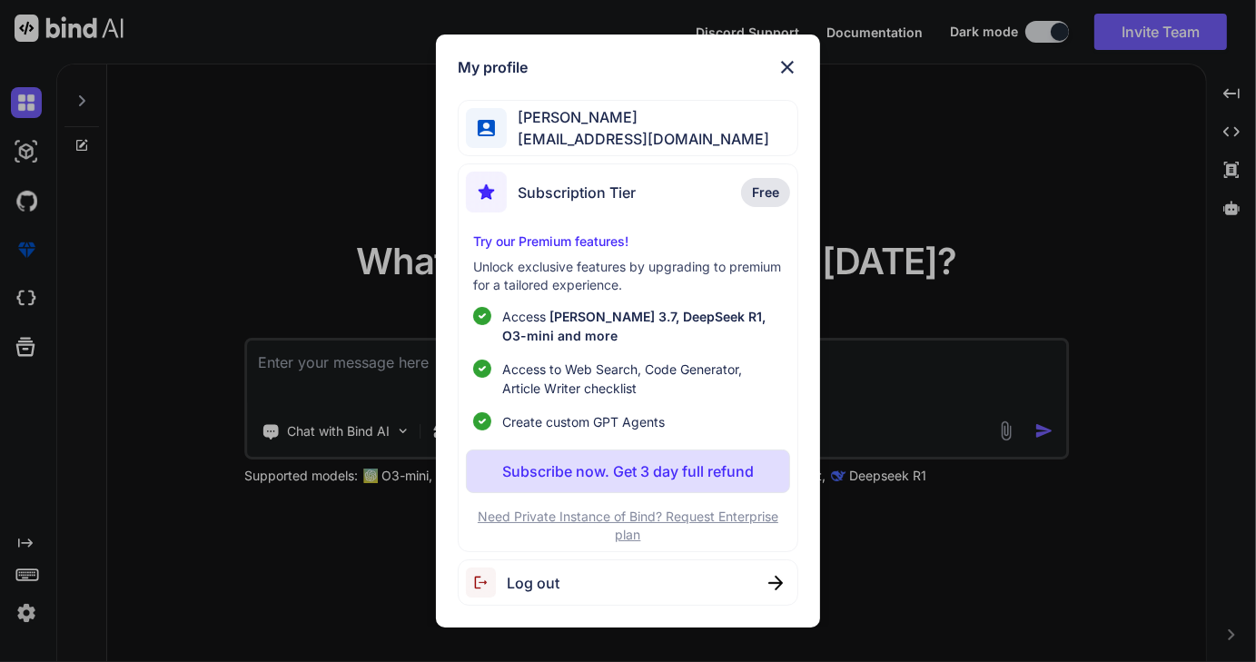
click at [276, 223] on div "My profile [PERSON_NAME] [EMAIL_ADDRESS][DOMAIN_NAME] Subscription Tier Free Tr…" at bounding box center [628, 331] width 1256 height 662
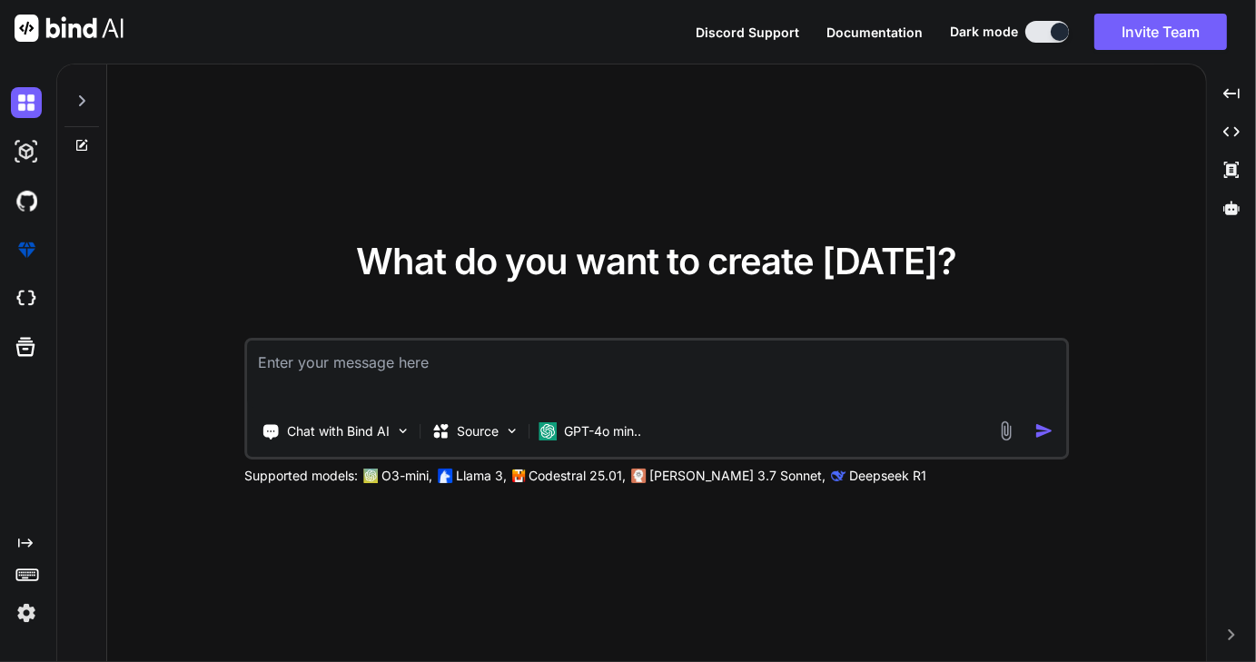
click at [29, 617] on img at bounding box center [26, 613] width 31 height 31
type textarea "x"
click at [27, 614] on img at bounding box center [26, 613] width 31 height 31
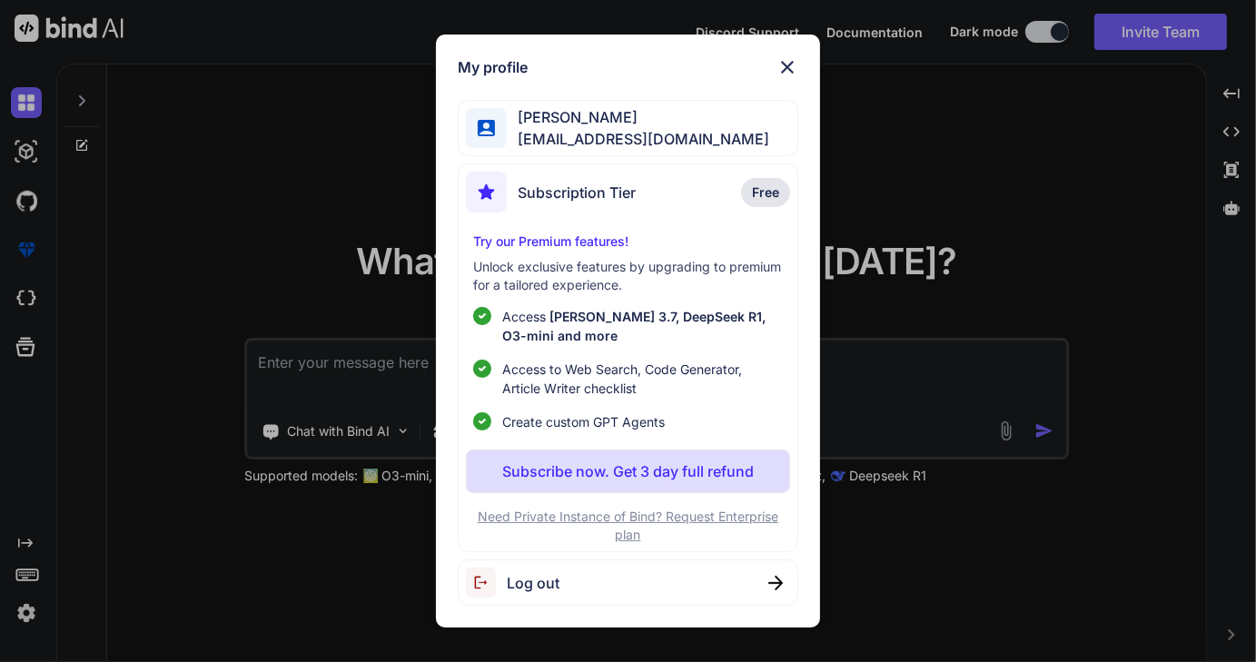
click at [783, 68] on img at bounding box center [788, 67] width 22 height 22
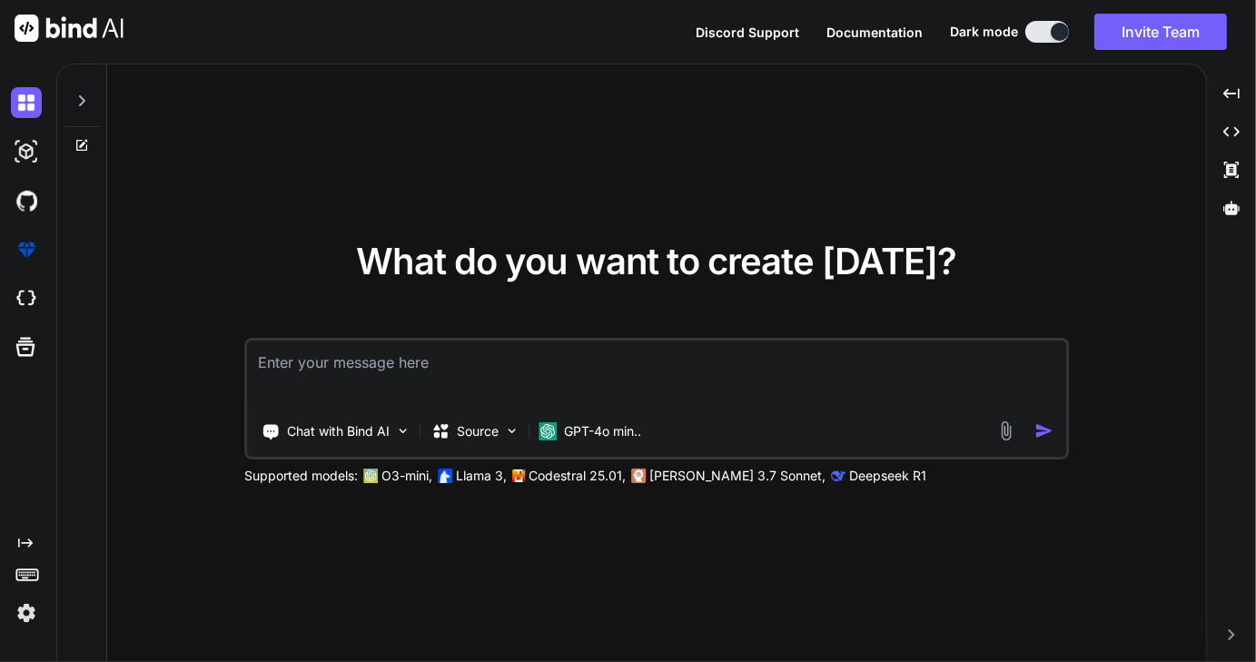
click at [24, 619] on img at bounding box center [26, 613] width 31 height 31
type textarea "x"
click at [27, 618] on img at bounding box center [26, 613] width 31 height 31
type textarea "x"
click at [22, 611] on img at bounding box center [26, 613] width 31 height 31
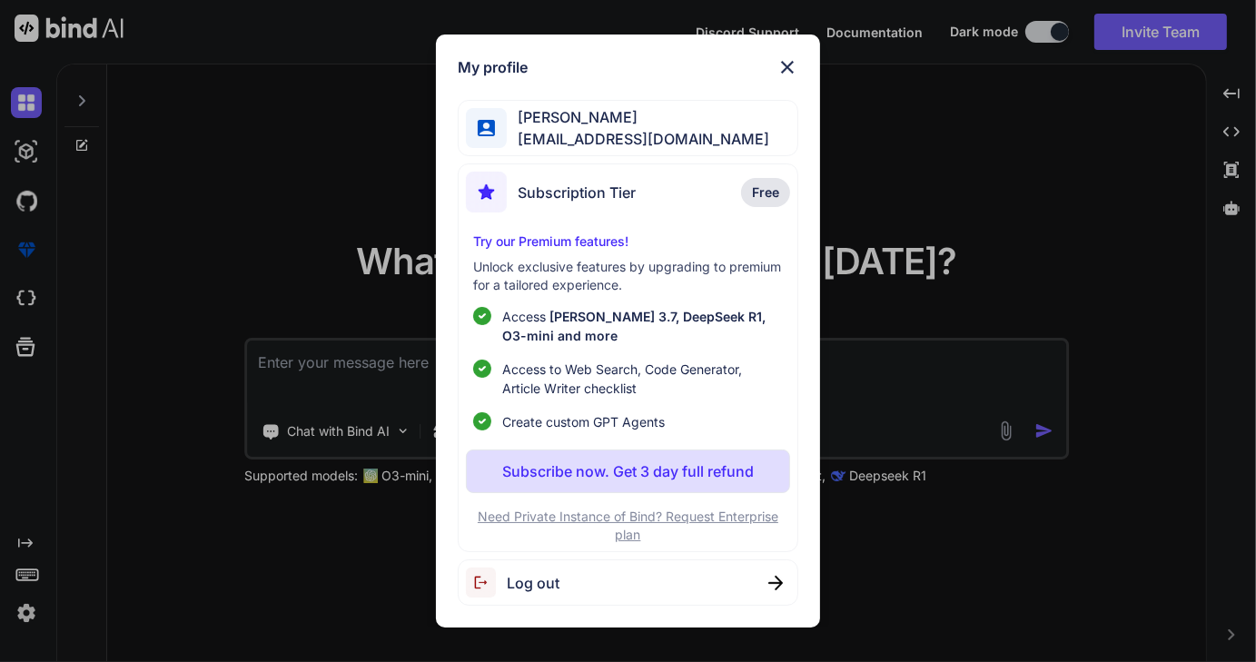
click at [792, 66] on img at bounding box center [788, 67] width 22 height 22
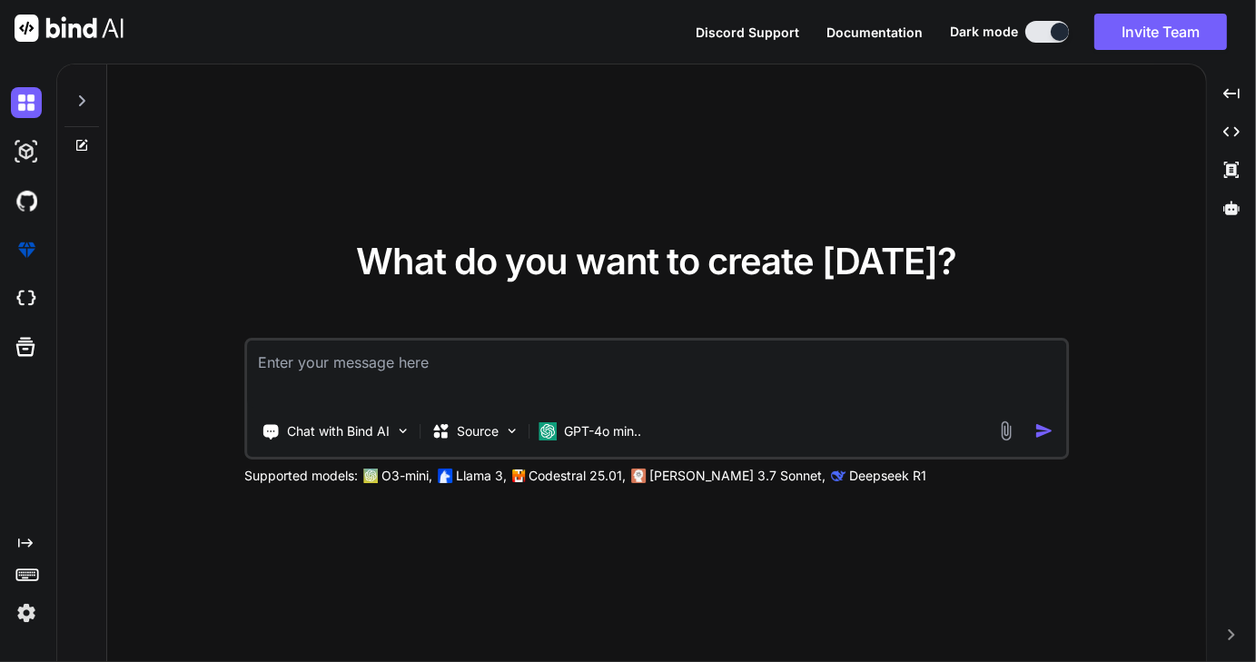
type textarea "x"
click at [24, 617] on img at bounding box center [26, 613] width 31 height 31
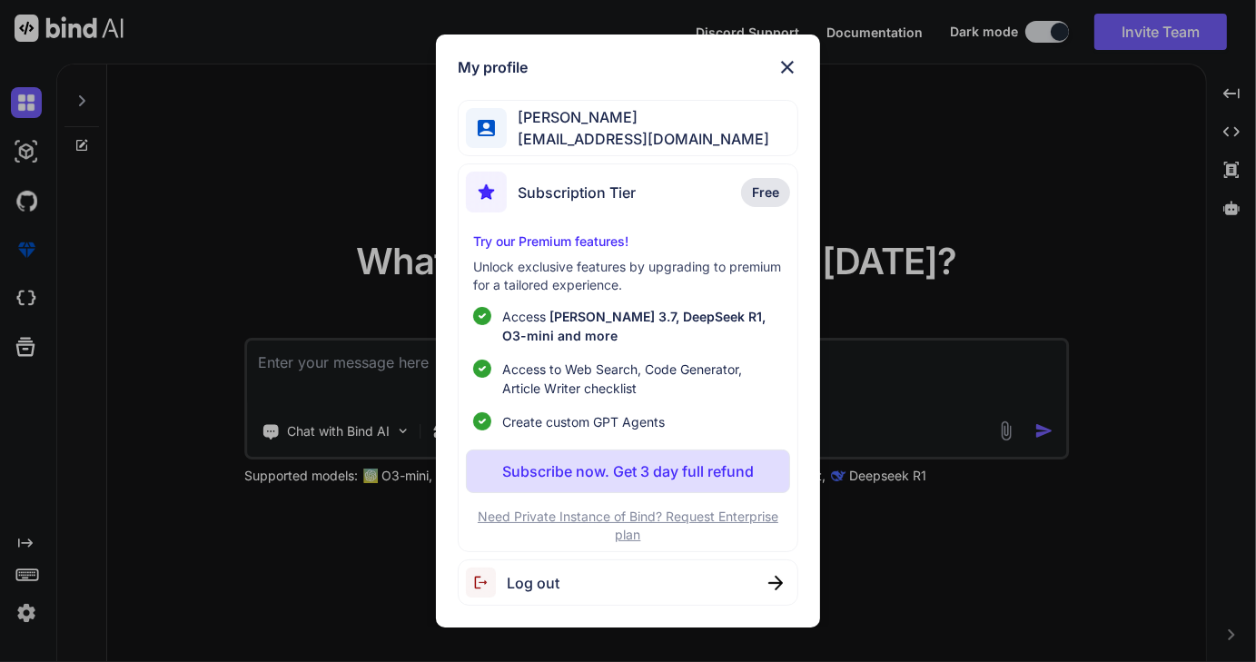
click at [36, 614] on div "My profile Lionel Maten events@drlmspace.com Subscription Tier Free Try our Pre…" at bounding box center [628, 331] width 1256 height 662
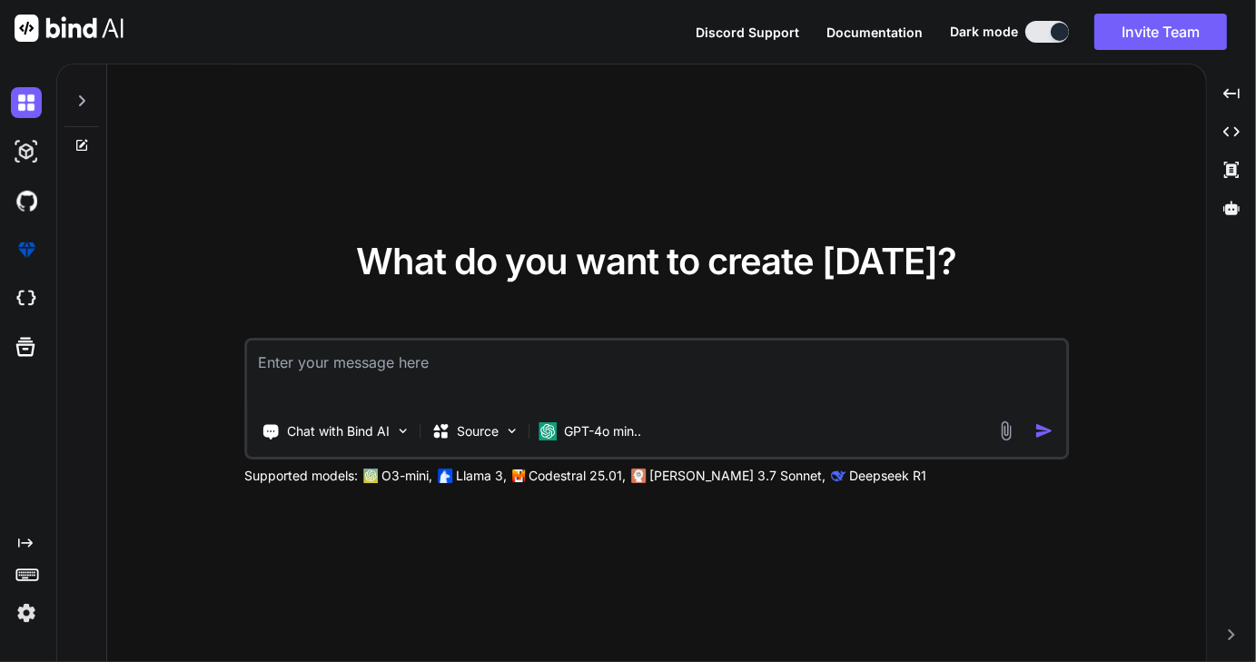
type textarea "x"
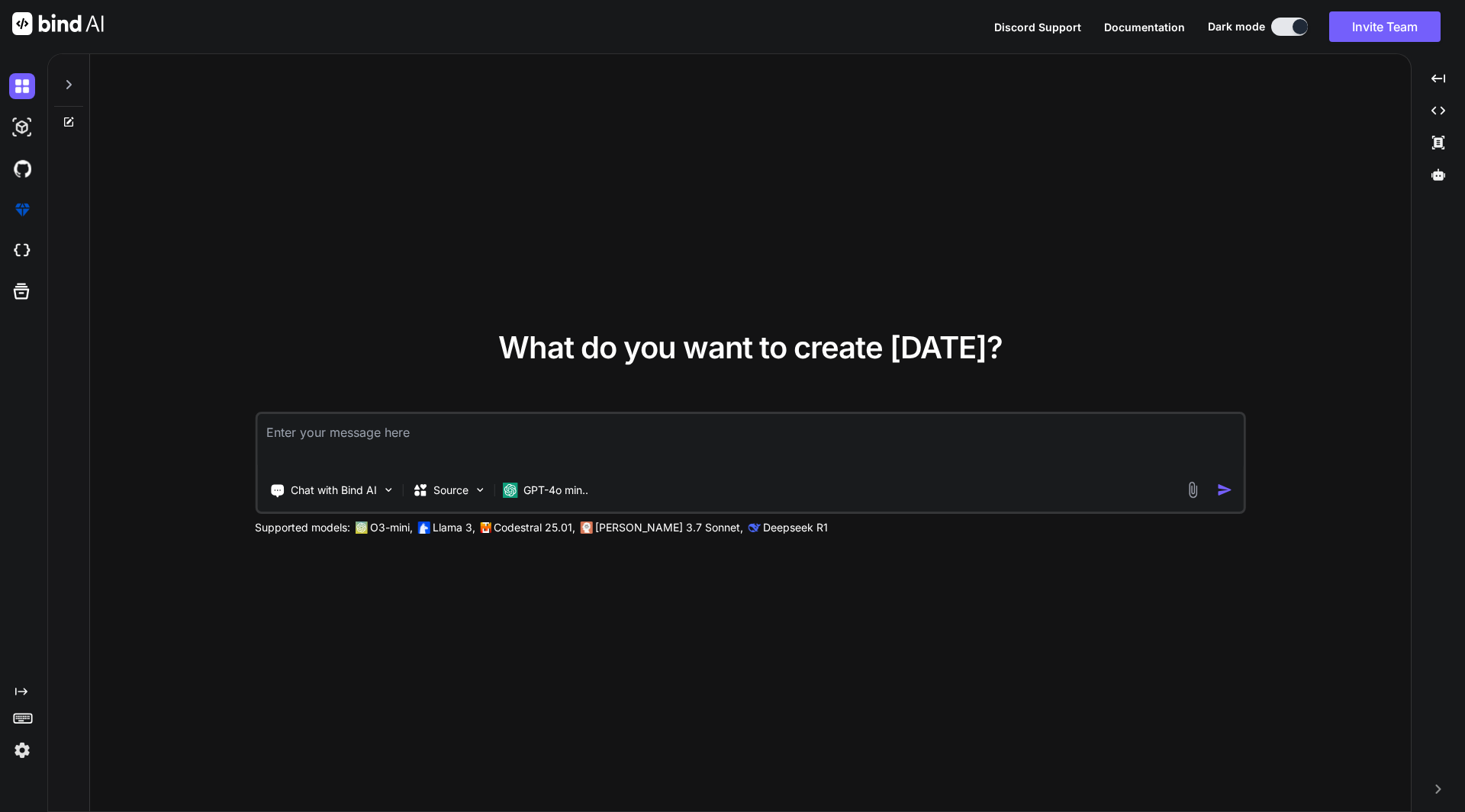
click at [16, 555] on img at bounding box center [22, 750] width 26 height 26
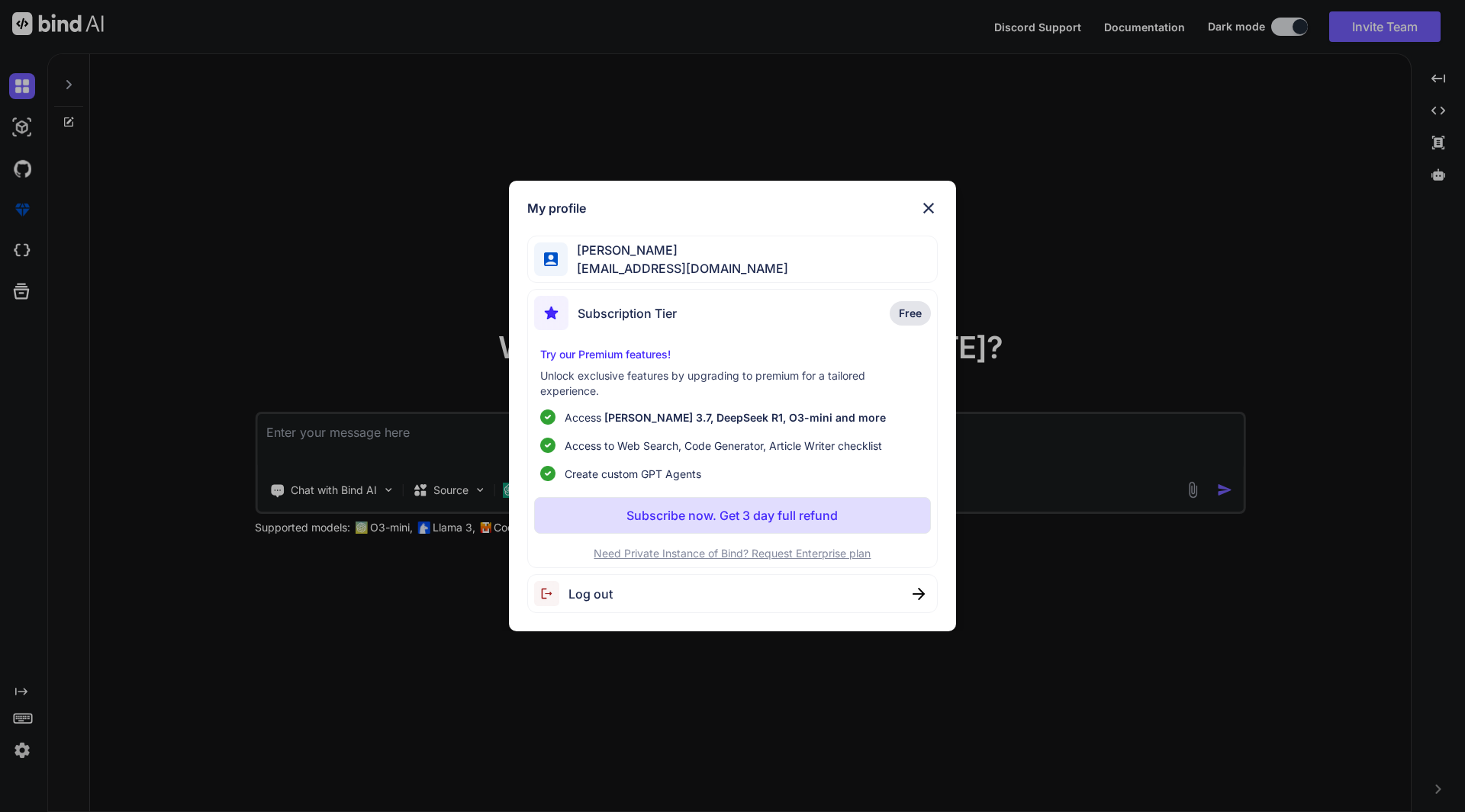
click at [603, 555] on span "Log out" at bounding box center [591, 595] width 45 height 18
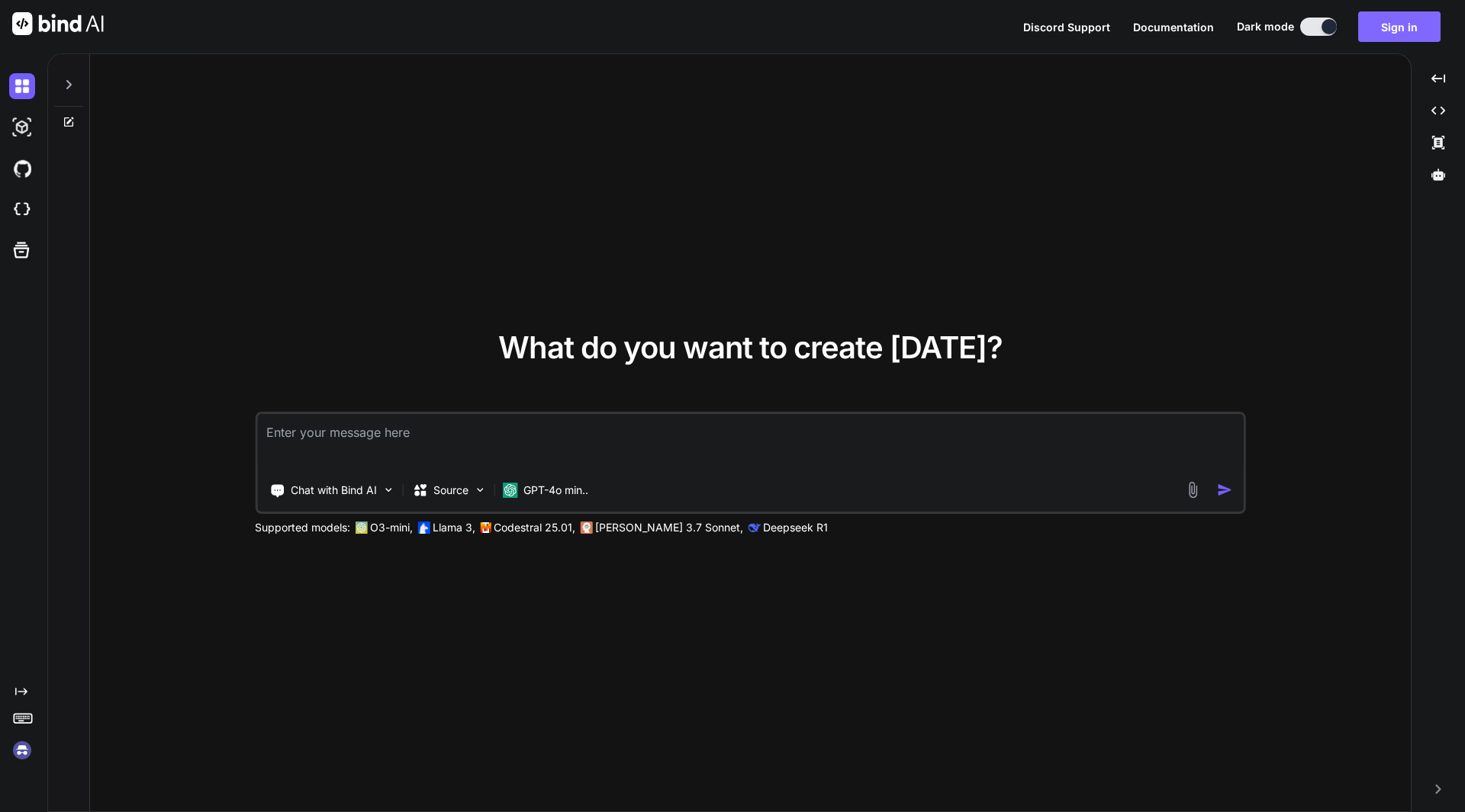
click at [1054, 22] on button "Sign in" at bounding box center [1399, 27] width 82 height 30
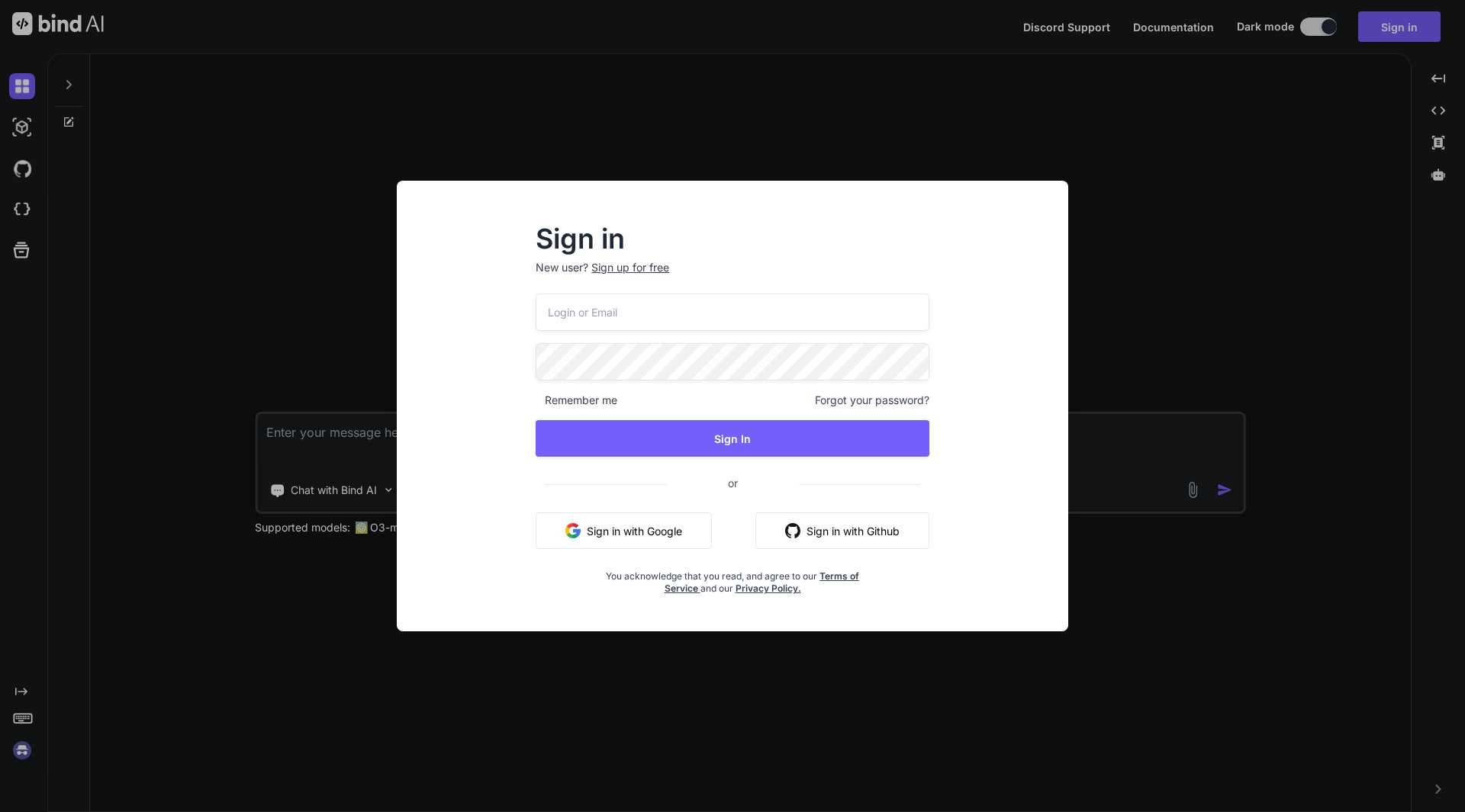
click at [602, 288] on p "New user? Sign up for free" at bounding box center [732, 277] width 394 height 34
click at [582, 324] on input "email" at bounding box center [732, 312] width 394 height 38
click at [590, 308] on input "email" at bounding box center [732, 312] width 394 height 38
type input "[EMAIL_ADDRESS][DOMAIN_NAME]"
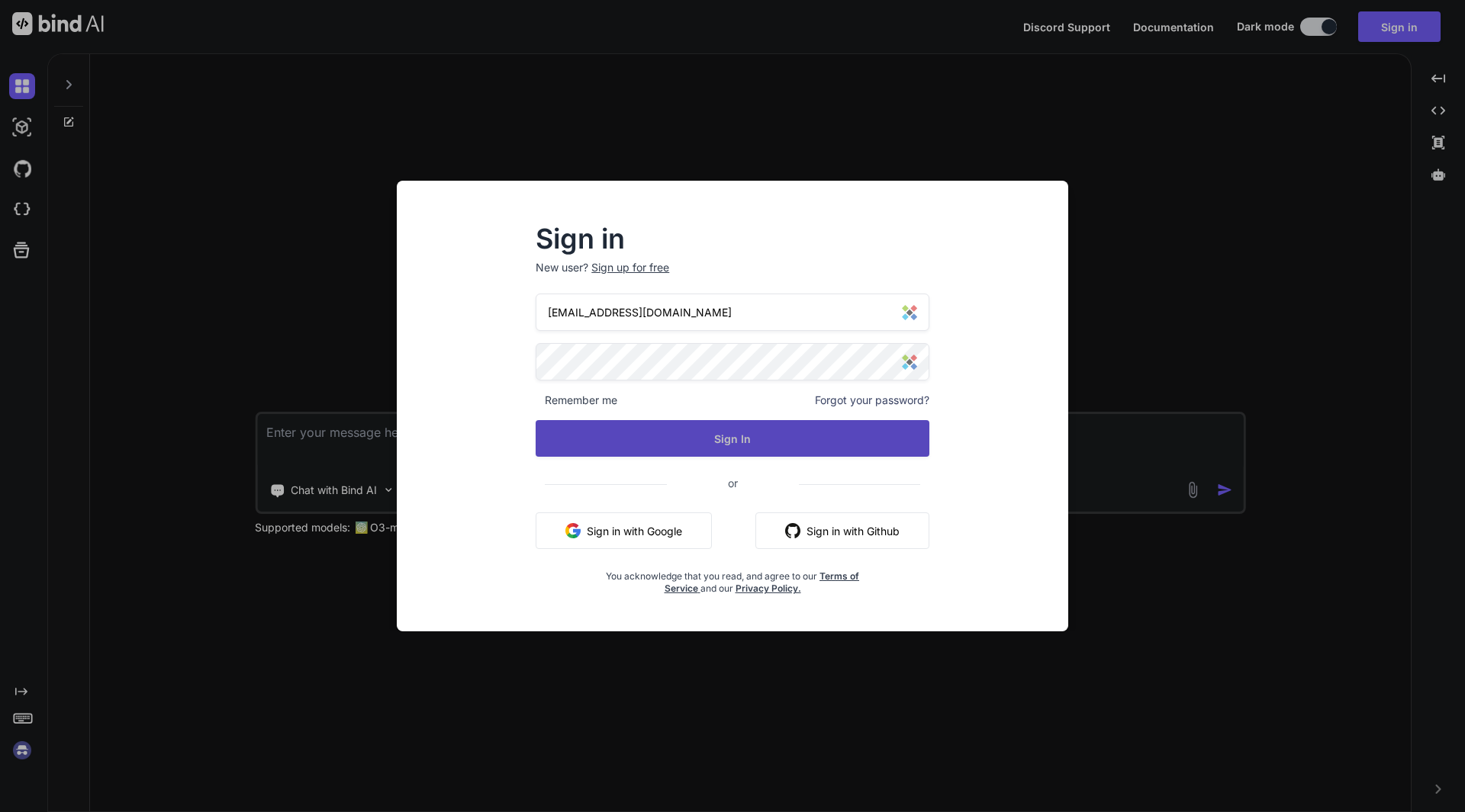
click at [820, 454] on button "Sign In" at bounding box center [732, 438] width 394 height 37
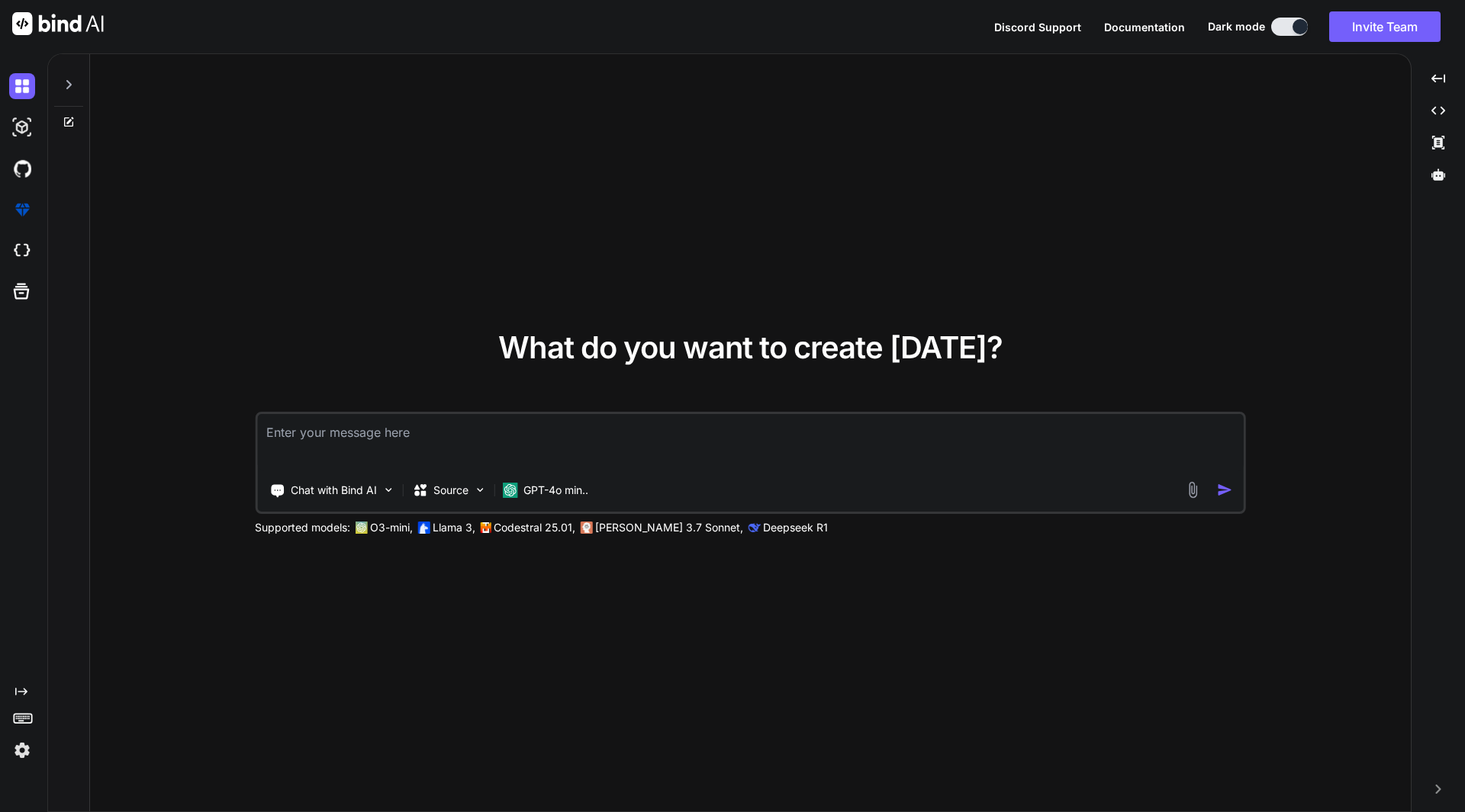
click at [24, 755] on img at bounding box center [22, 750] width 26 height 26
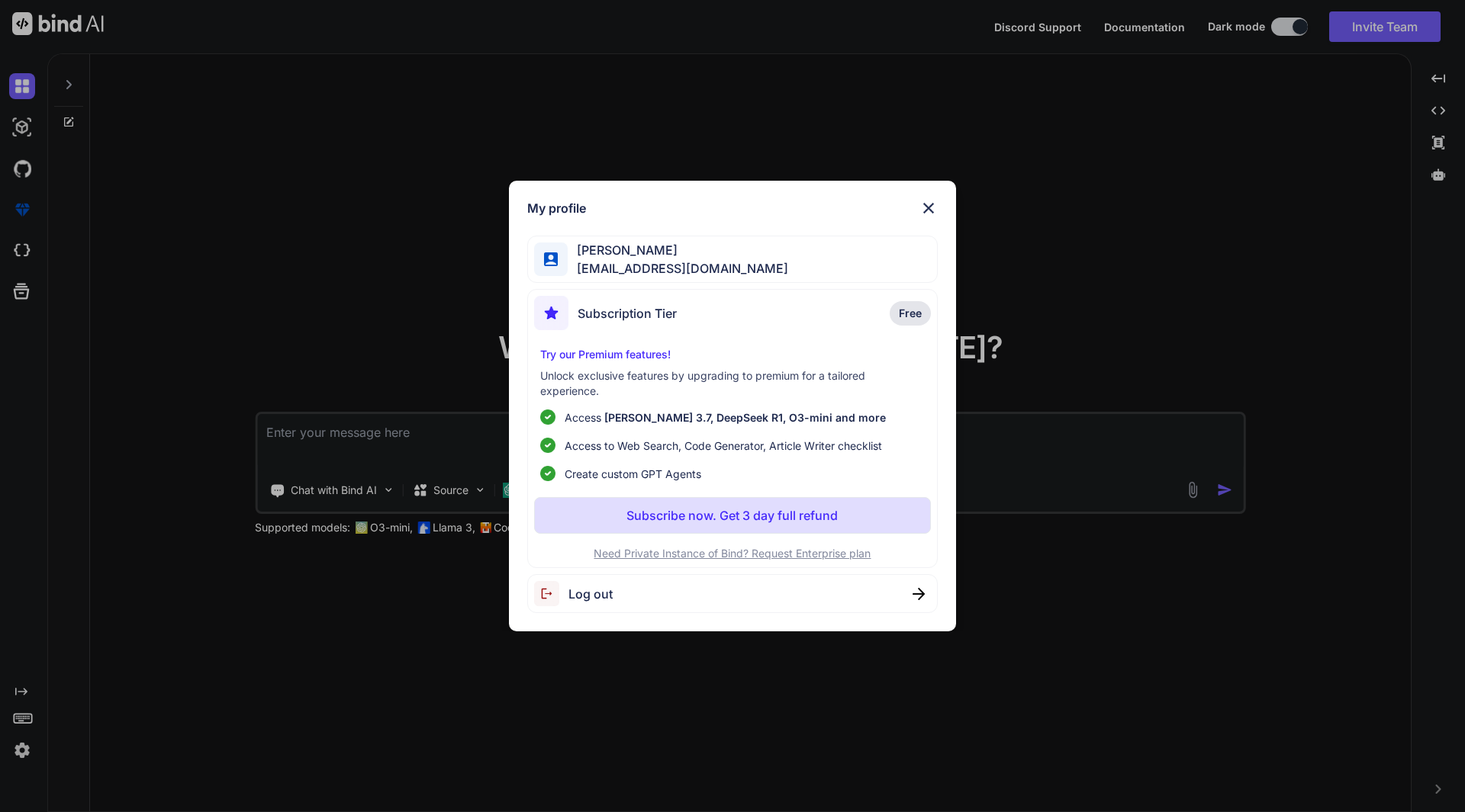
click at [596, 601] on span "Log out" at bounding box center [591, 595] width 45 height 18
type textarea "x"
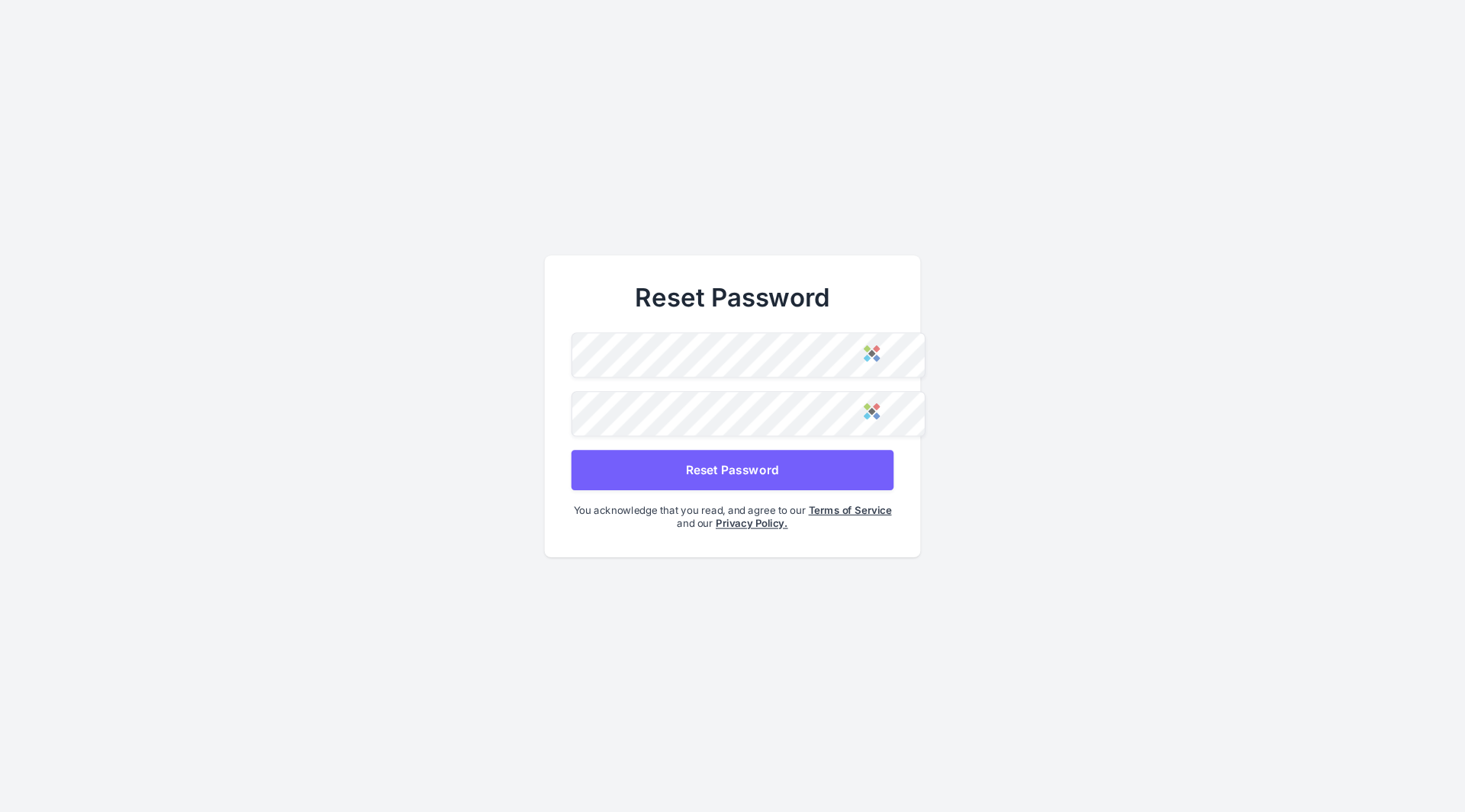
click at [758, 467] on button "Reset Password" at bounding box center [732, 469] width 322 height 40
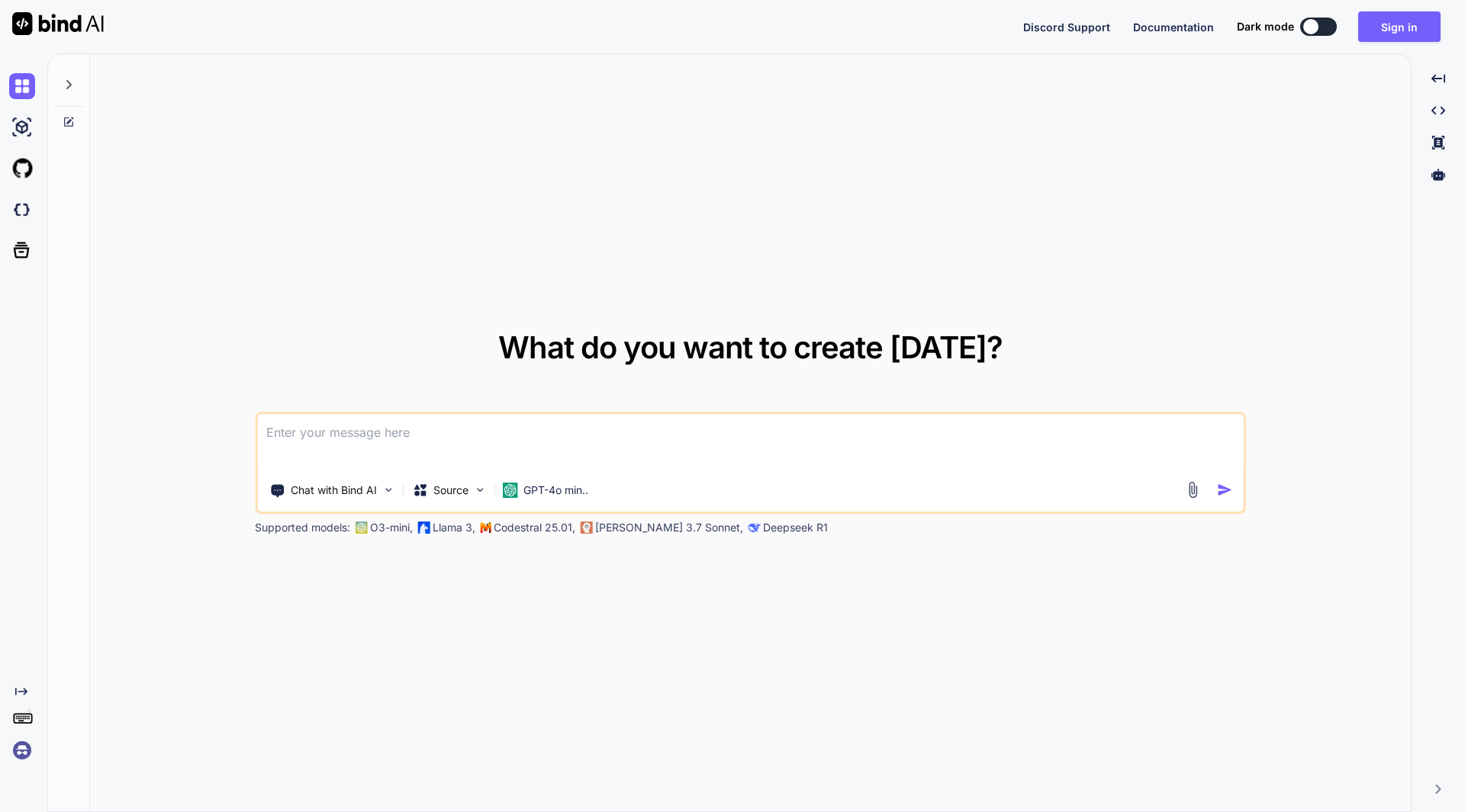
click at [28, 749] on img at bounding box center [22, 750] width 26 height 26
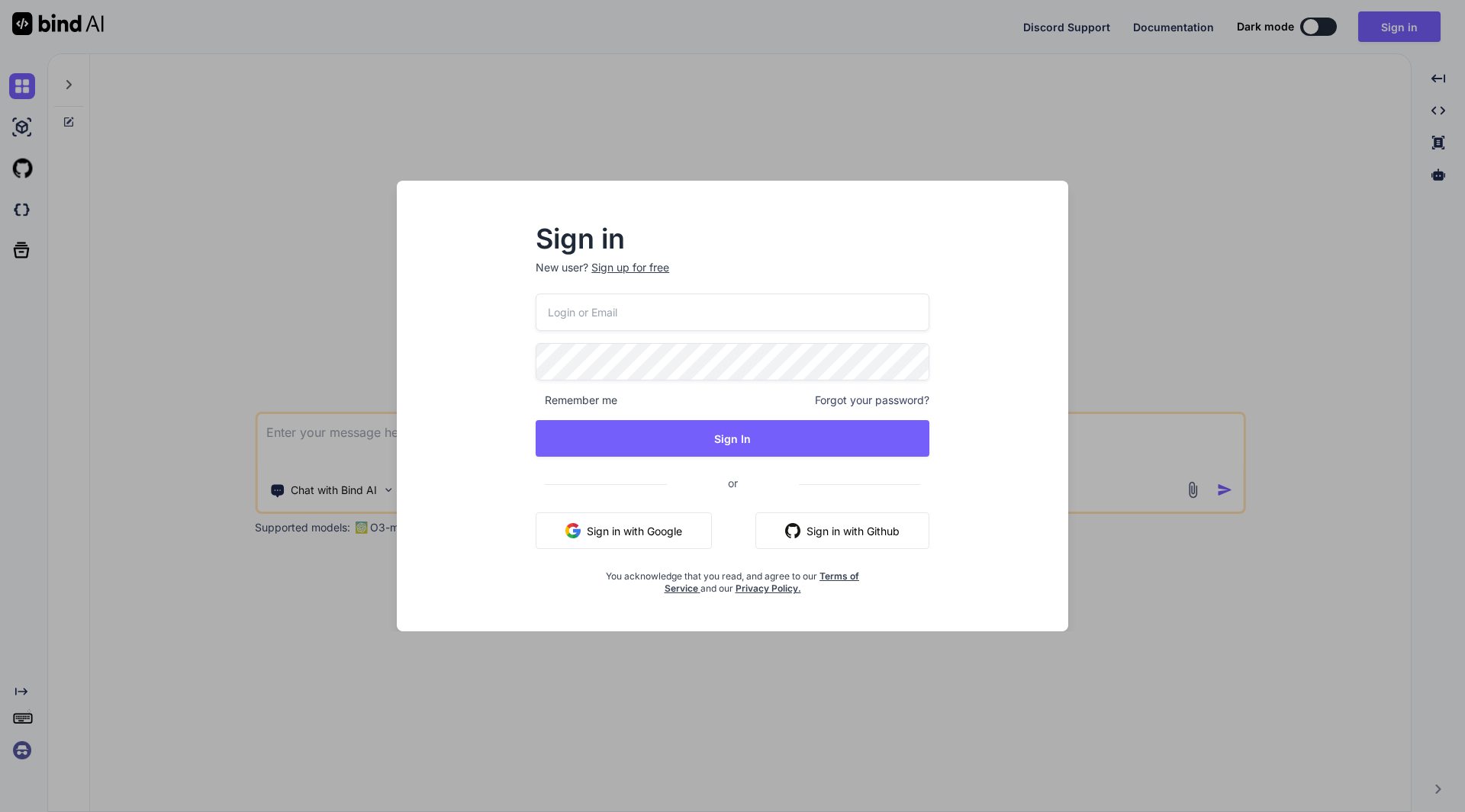
click at [680, 312] on input "email" at bounding box center [732, 312] width 394 height 38
type input "[EMAIL_ADDRESS][DOMAIN_NAME]"
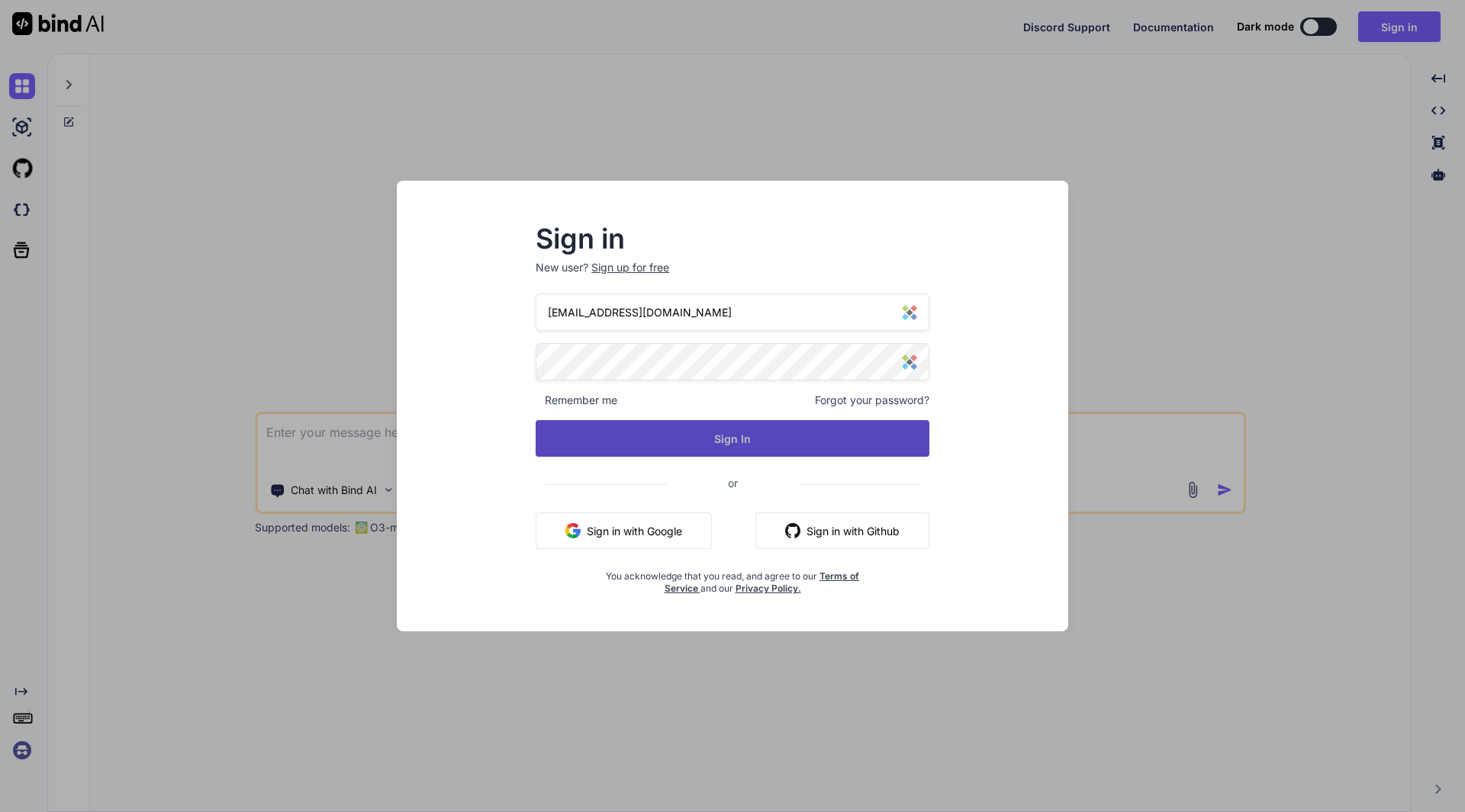
click at [752, 437] on button "Sign In" at bounding box center [732, 438] width 394 height 37
click at [758, 439] on button "Sign In" at bounding box center [732, 438] width 394 height 37
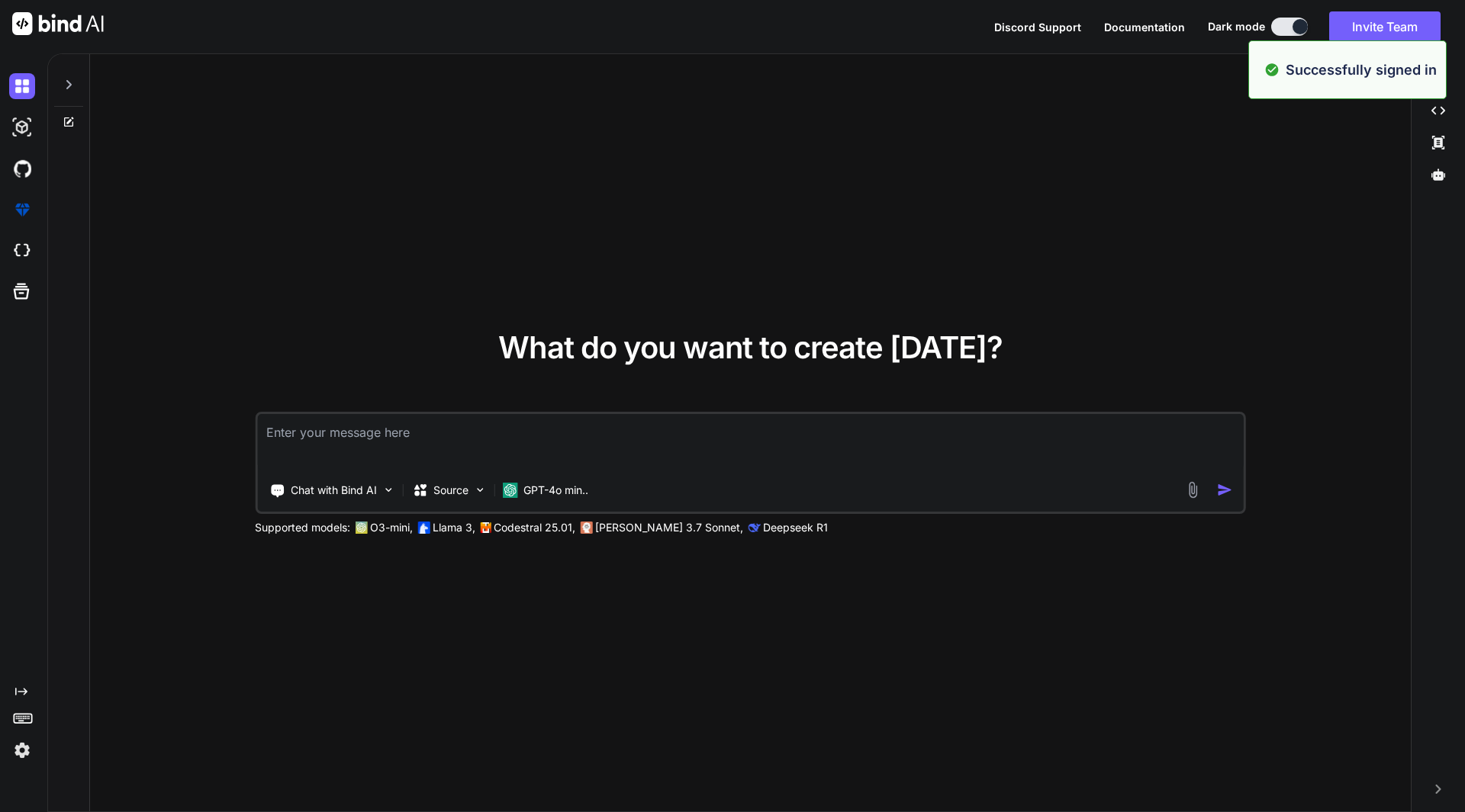
click at [17, 752] on img at bounding box center [22, 750] width 26 height 26
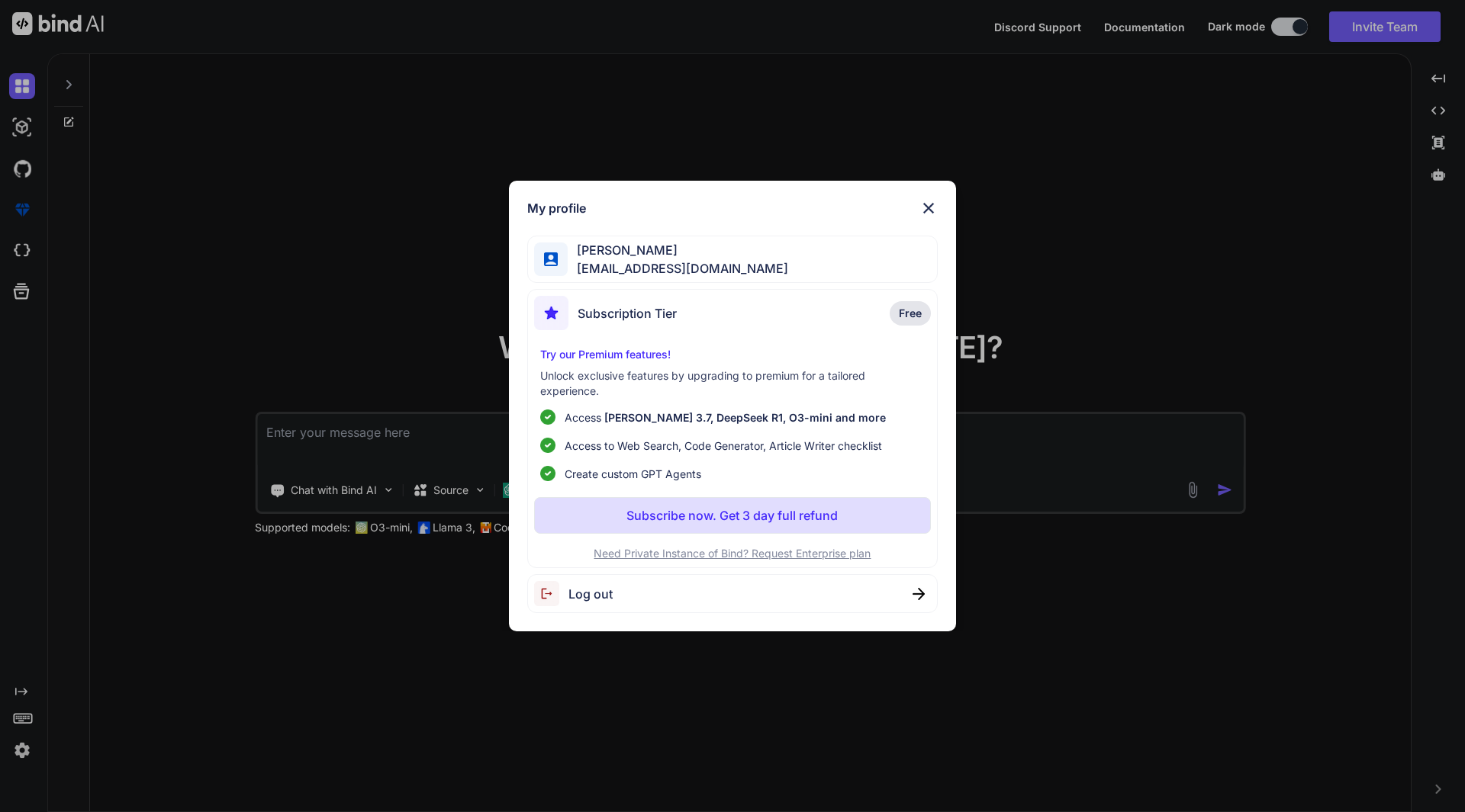
click at [924, 206] on img at bounding box center [928, 208] width 18 height 18
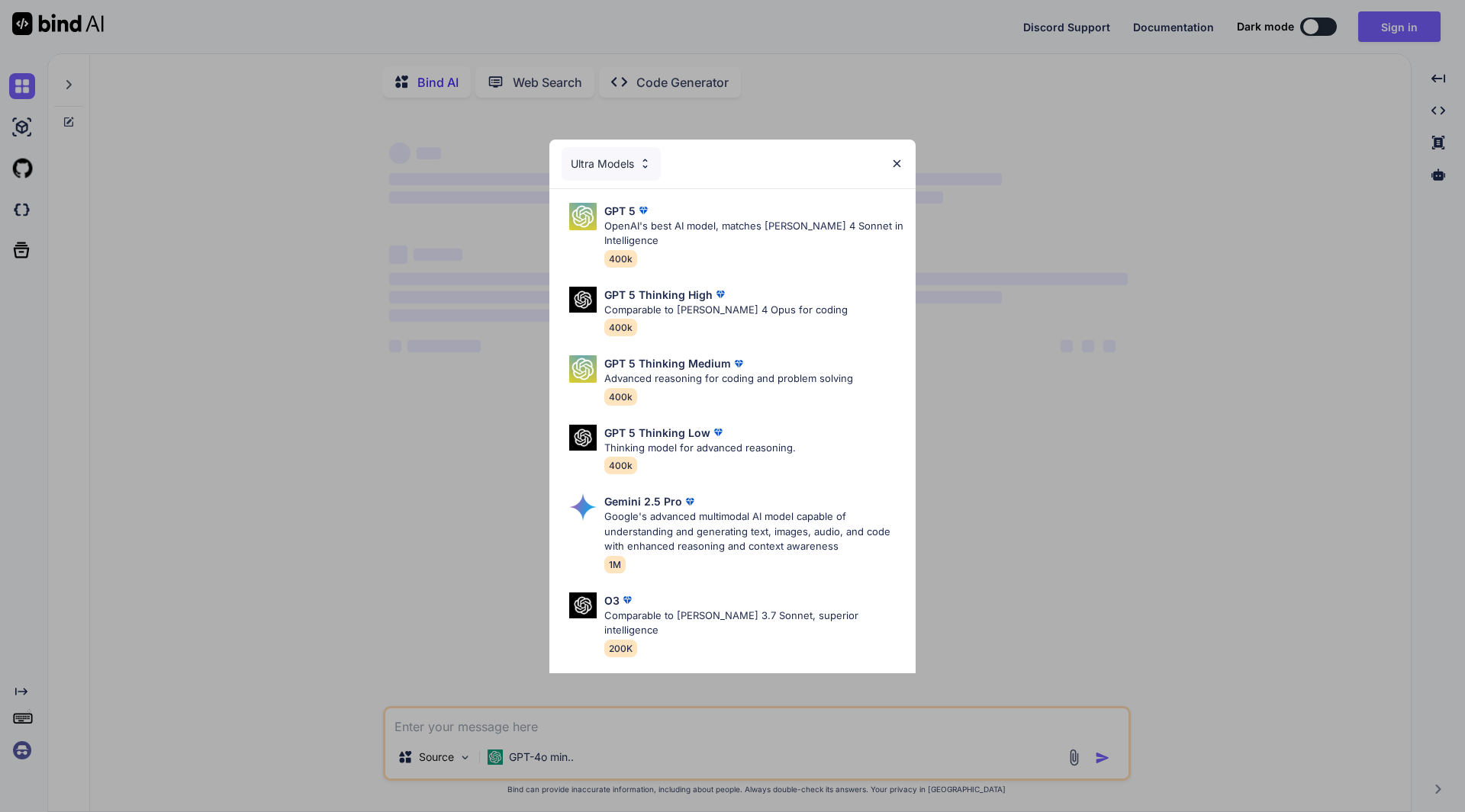
type textarea "x"
click at [144, 655] on div "Ultra Models GPT 5 OpenAI's best AI model, matches [PERSON_NAME] 4 Sonnet in In…" at bounding box center [732, 406] width 1465 height 812
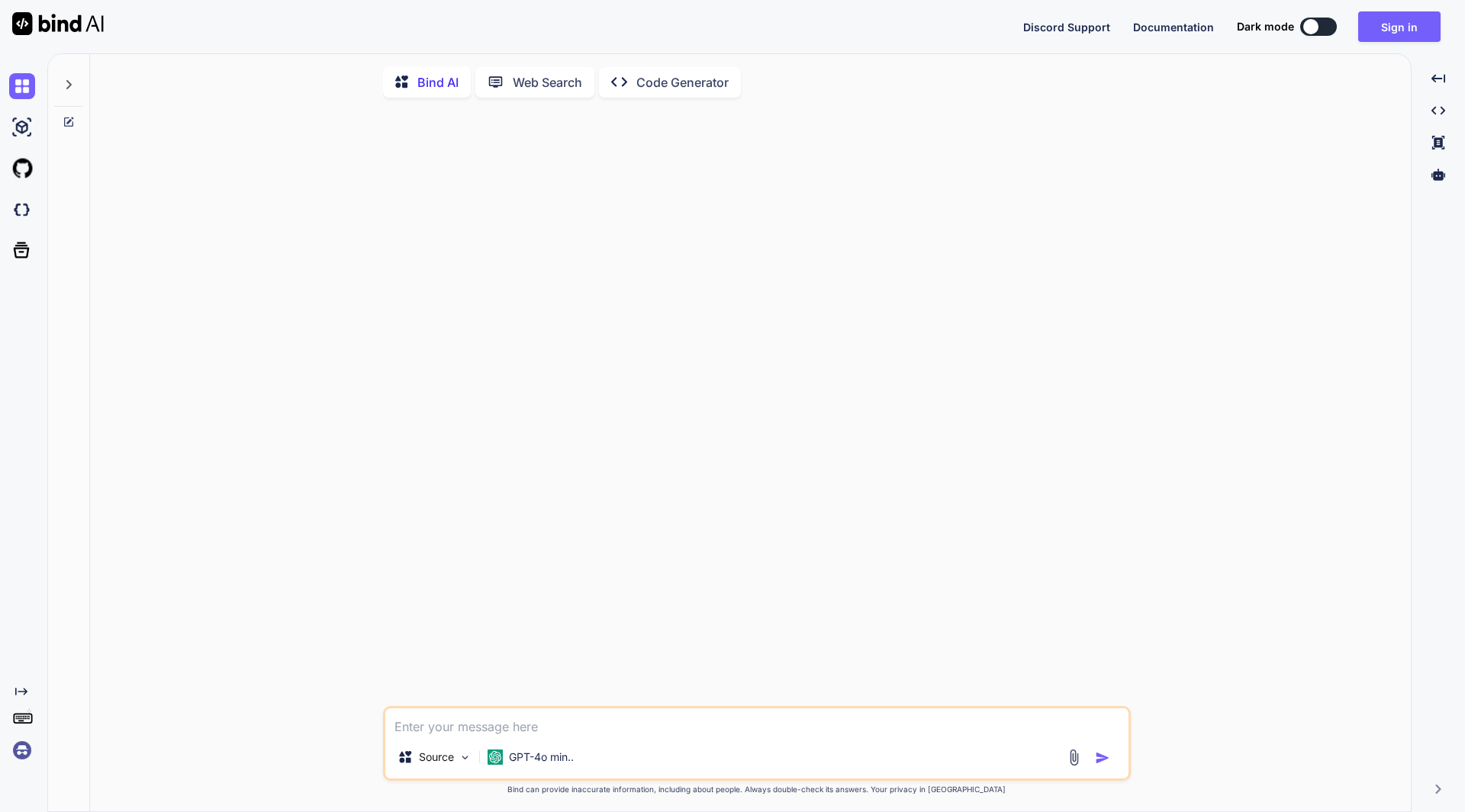
click at [15, 748] on img at bounding box center [22, 750] width 26 height 26
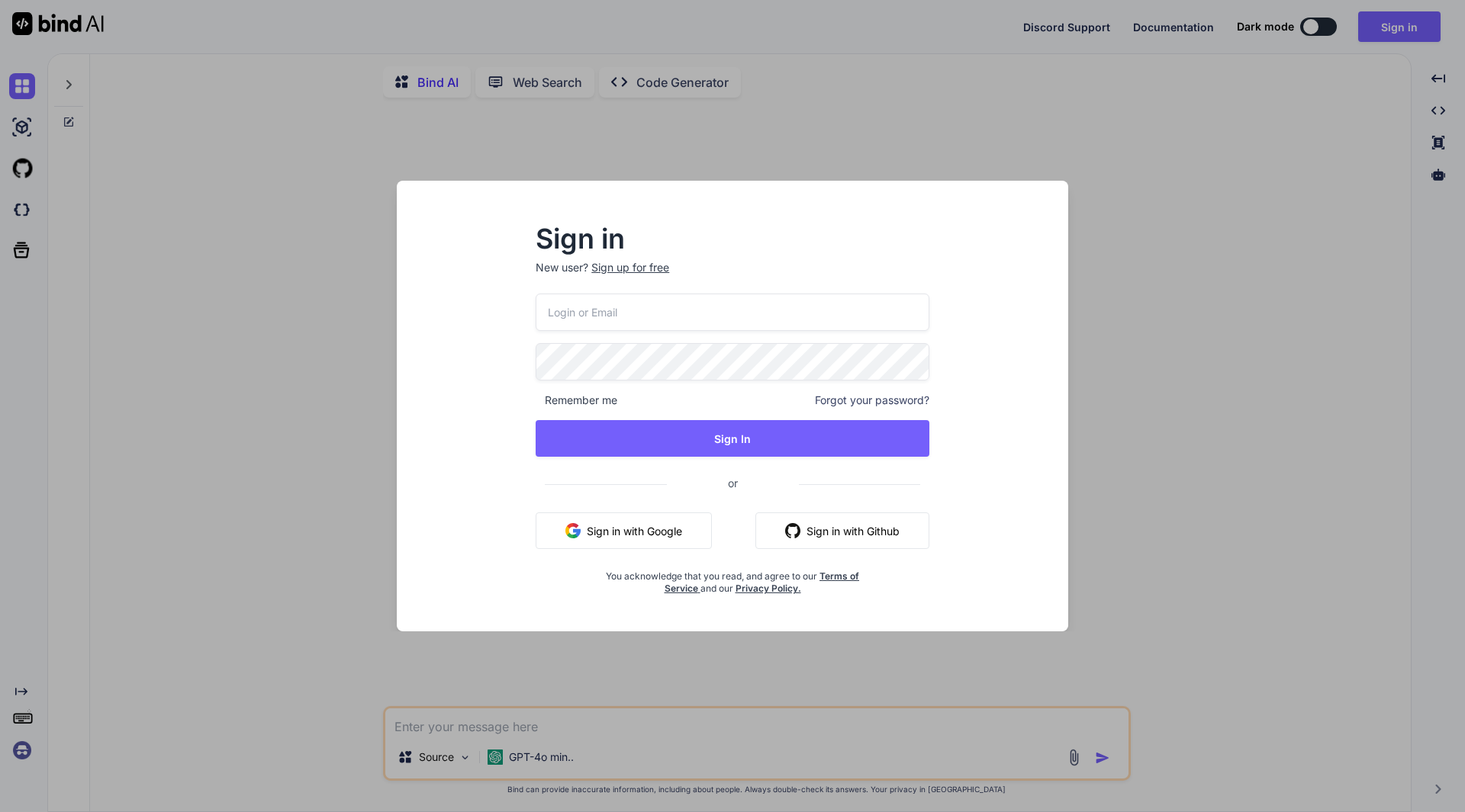
click at [600, 315] on input "email" at bounding box center [732, 312] width 394 height 38
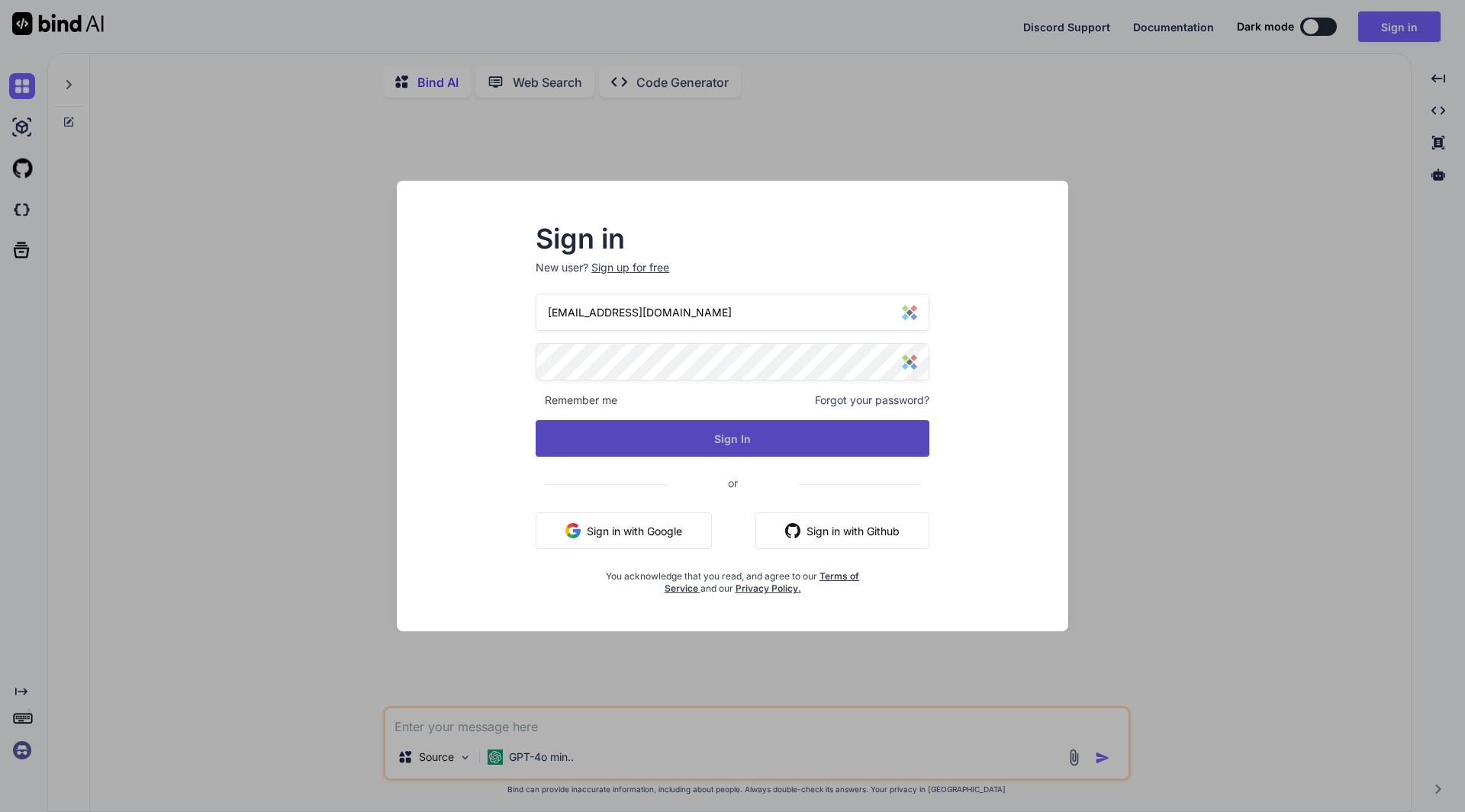
click at [740, 440] on button "Sign In" at bounding box center [732, 438] width 394 height 37
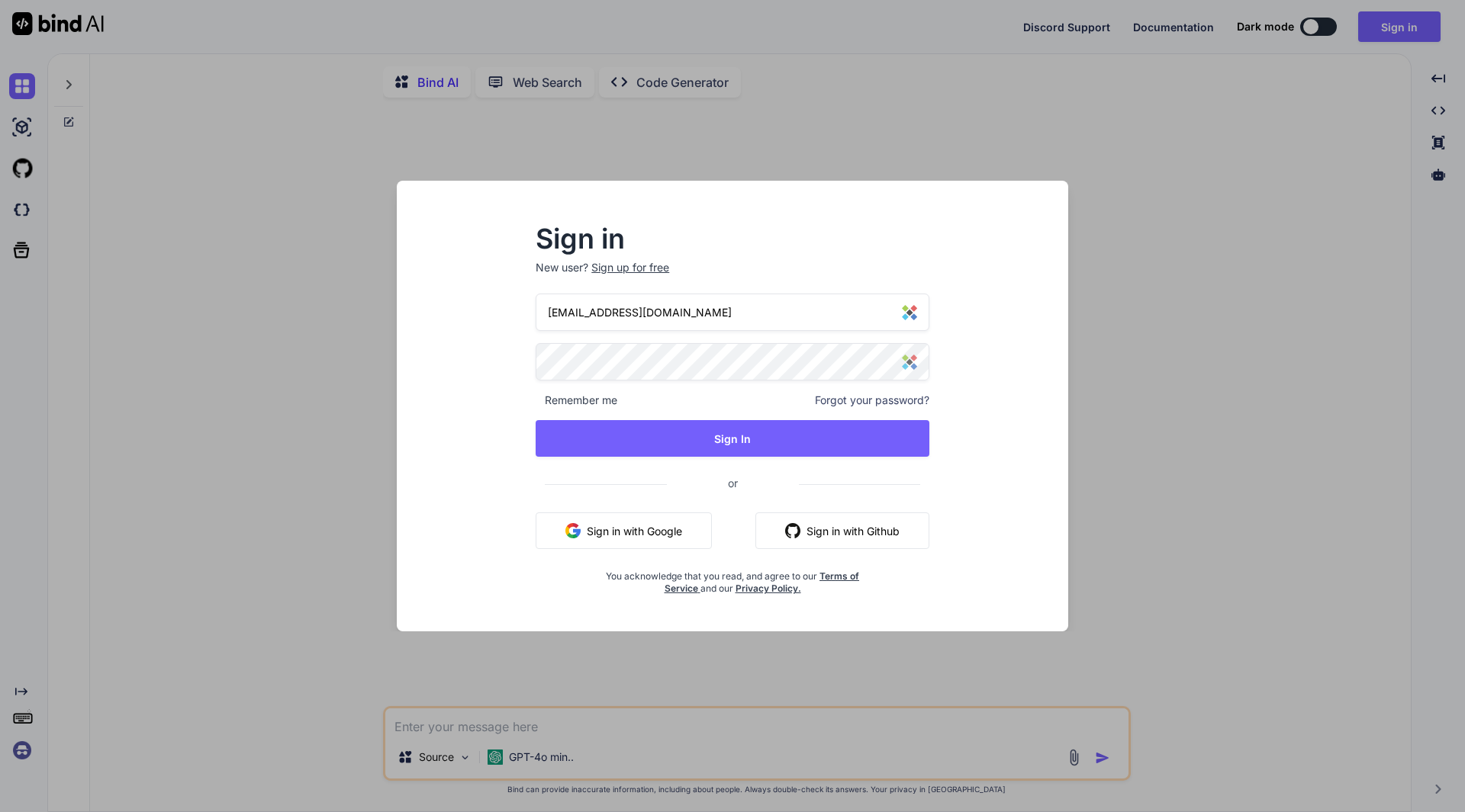
click at [912, 319] on img at bounding box center [910, 312] width 15 height 15
type input "[EMAIL_ADDRESS][DOMAIN_NAME]"
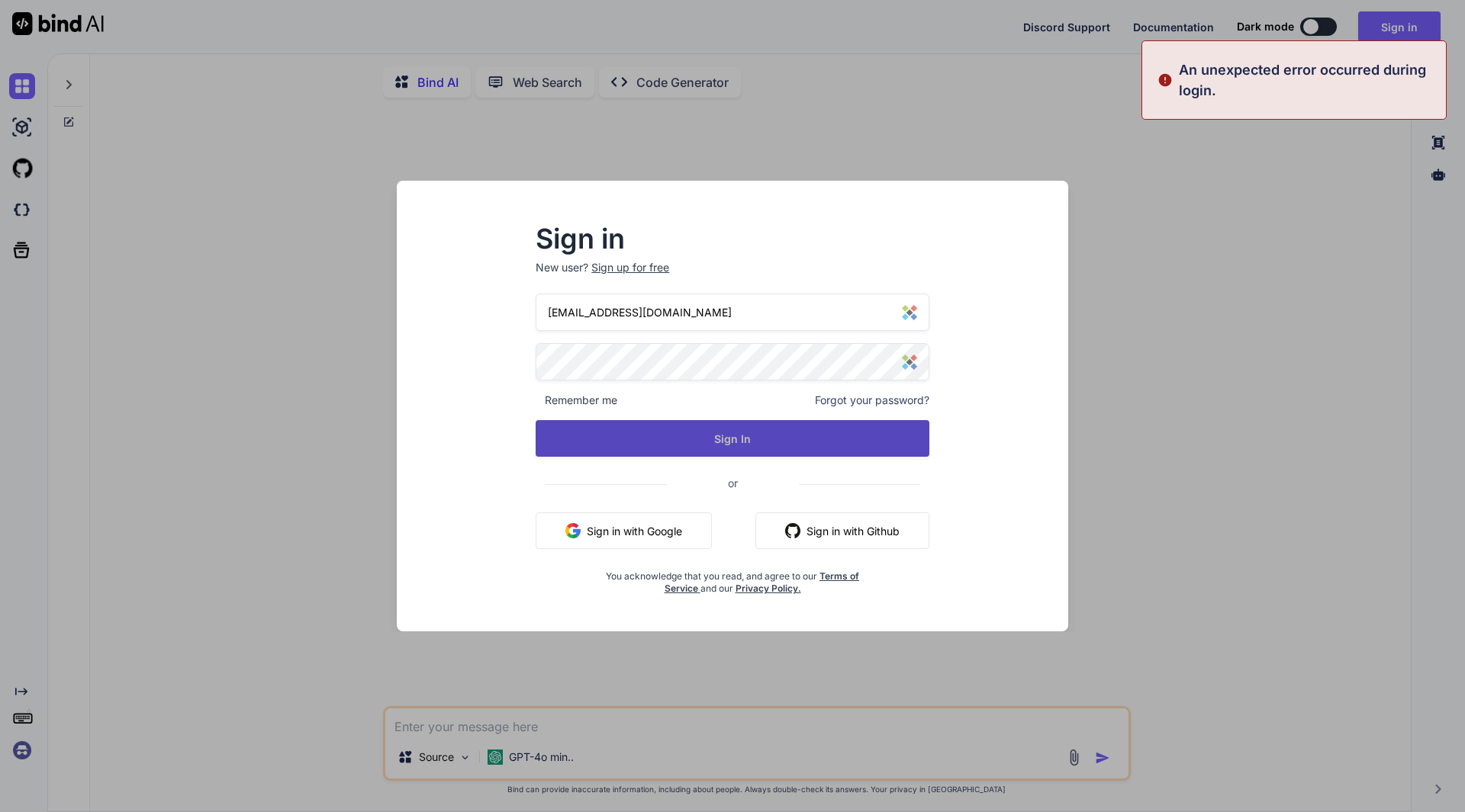
click at [751, 438] on button "Sign In" at bounding box center [732, 438] width 394 height 37
click at [750, 439] on button "Sign In" at bounding box center [732, 438] width 394 height 37
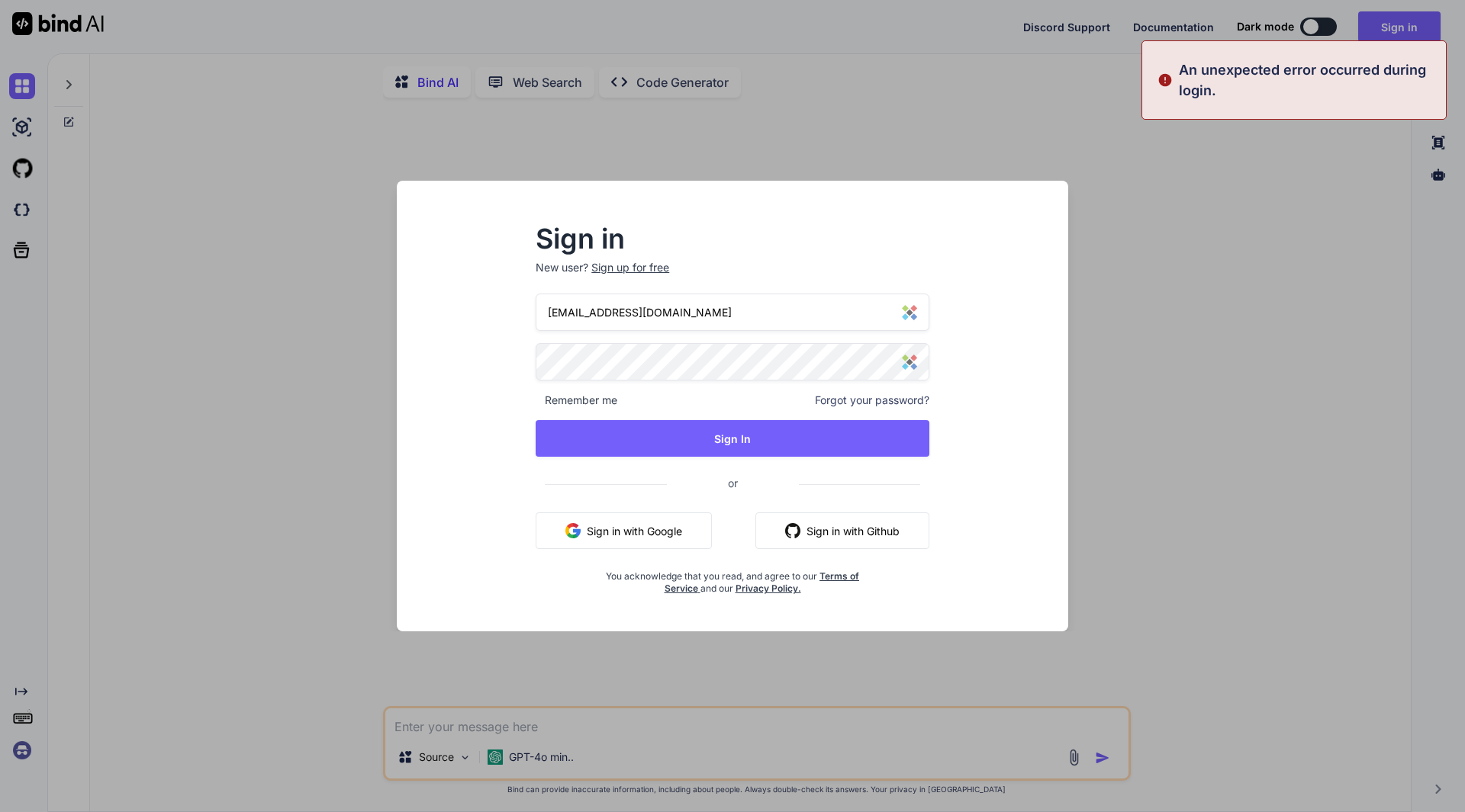
click at [375, 647] on div "Sign in New user? Sign up for free [EMAIL_ADDRESS][DOMAIN_NAME] Remember me For…" at bounding box center [732, 406] width 1465 height 812
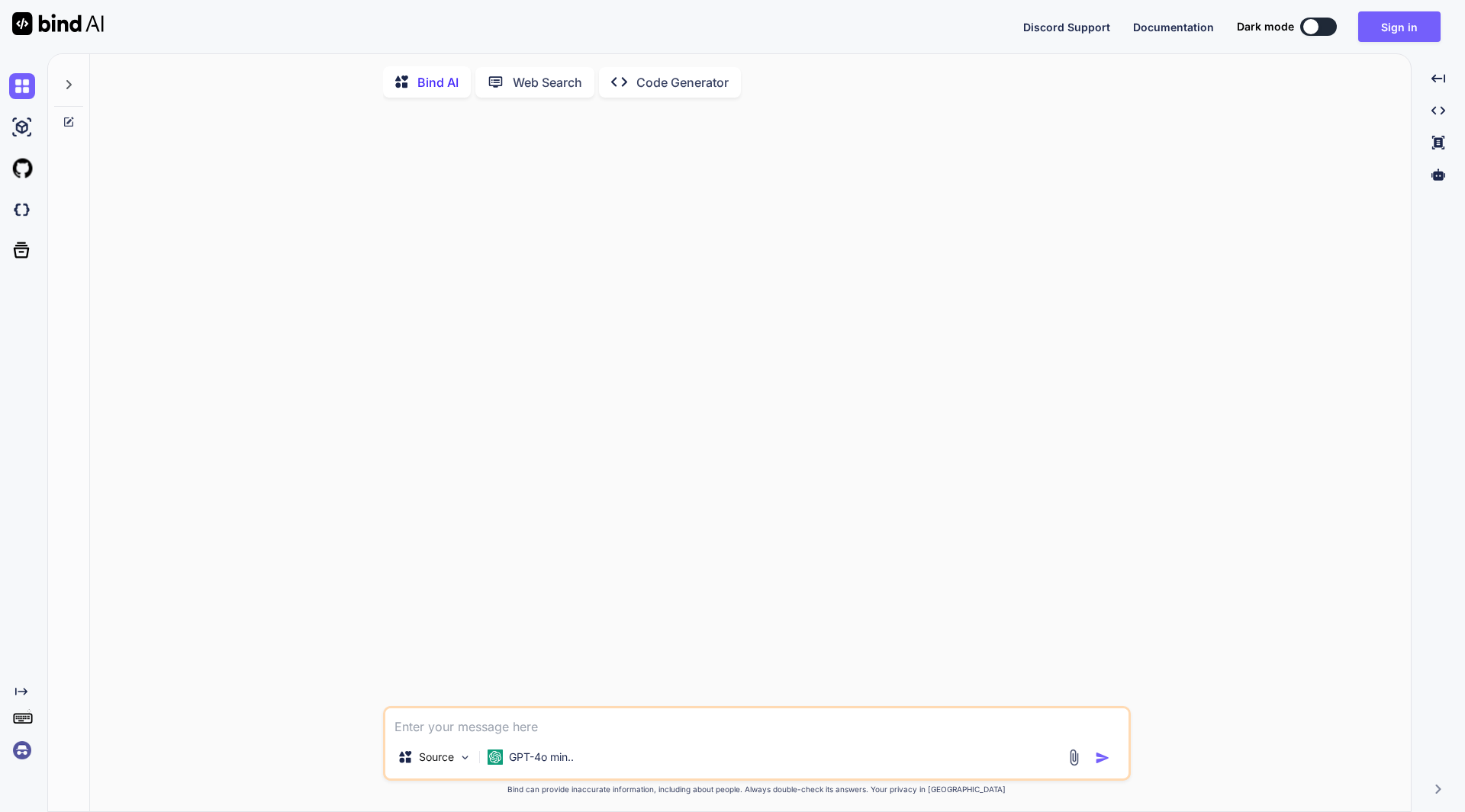
click at [20, 752] on img at bounding box center [22, 750] width 26 height 26
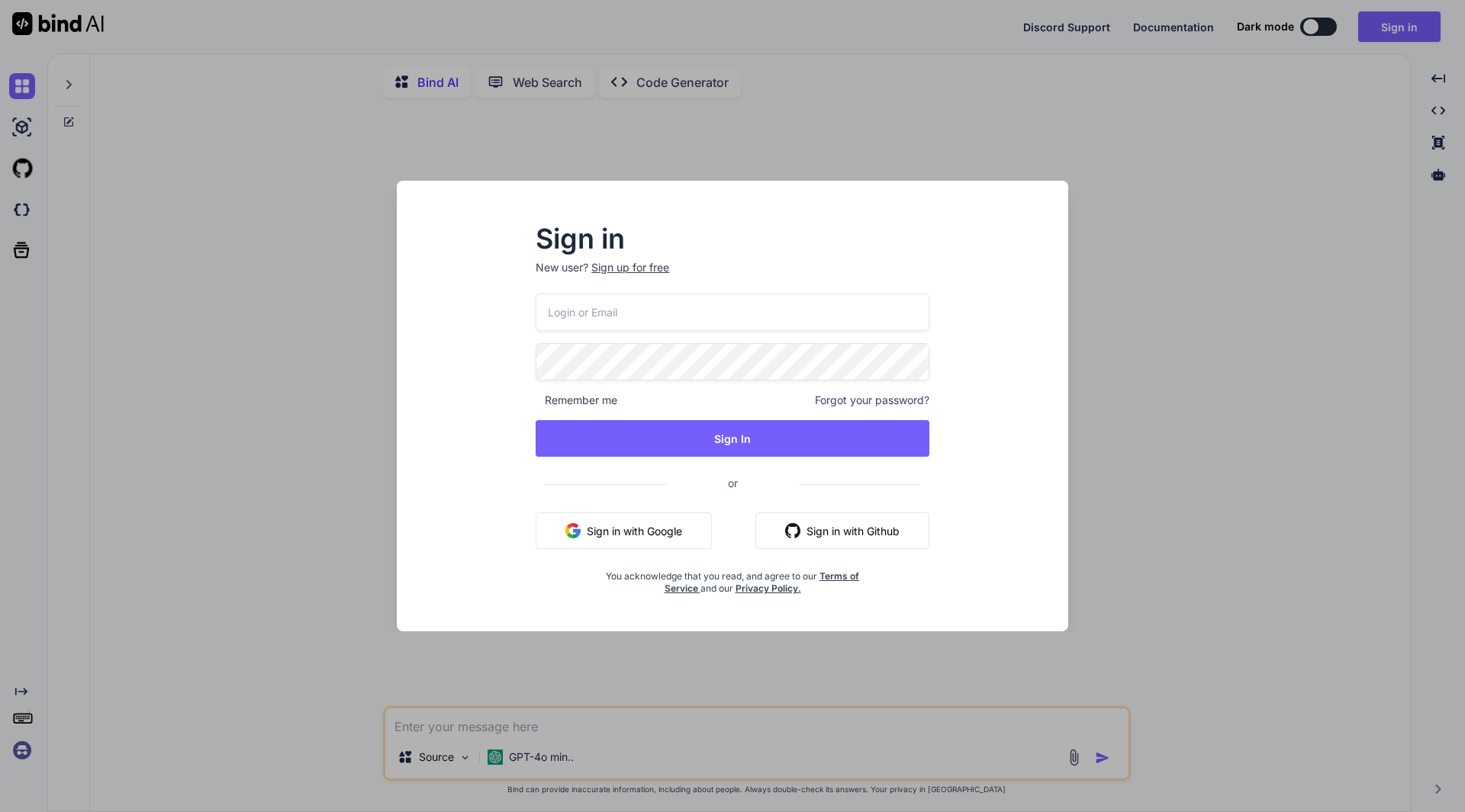
click at [1368, 214] on div "Sign in New user? Sign up for free Remember me Forgot your password? Sign In or…" at bounding box center [732, 406] width 1465 height 812
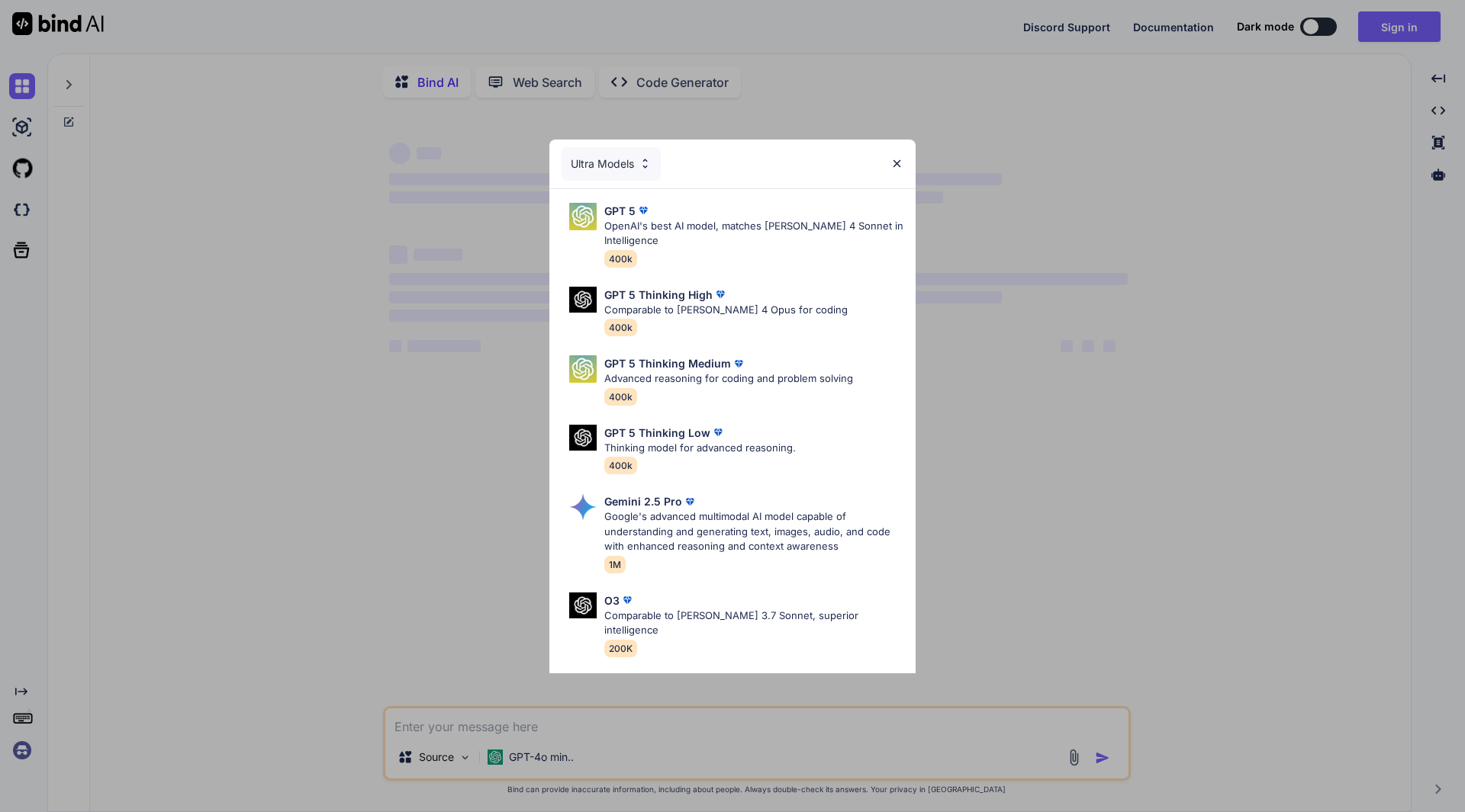
type textarea "x"
click at [900, 162] on img at bounding box center [896, 163] width 13 height 13
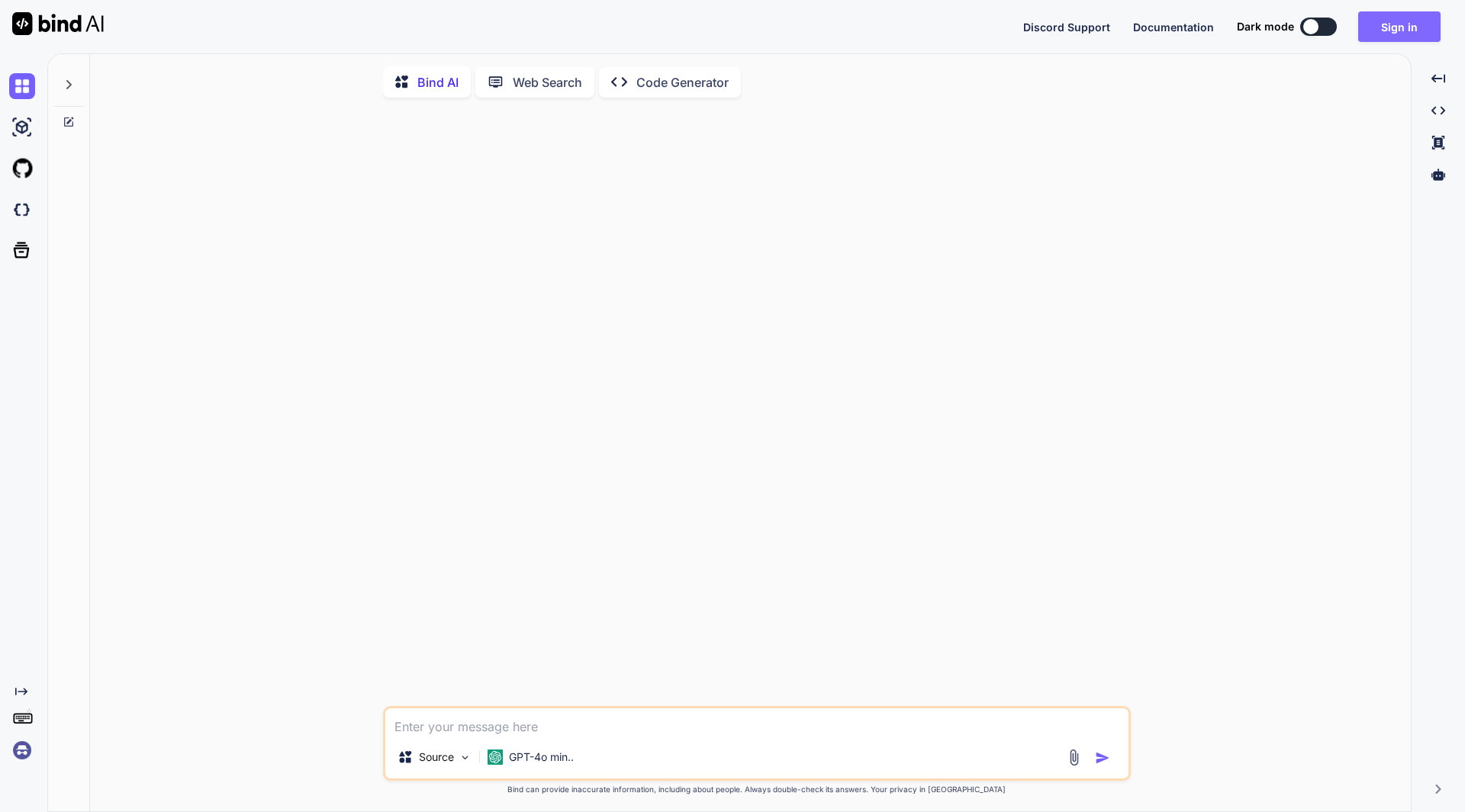
click at [1417, 26] on button "Sign in" at bounding box center [1399, 27] width 82 height 30
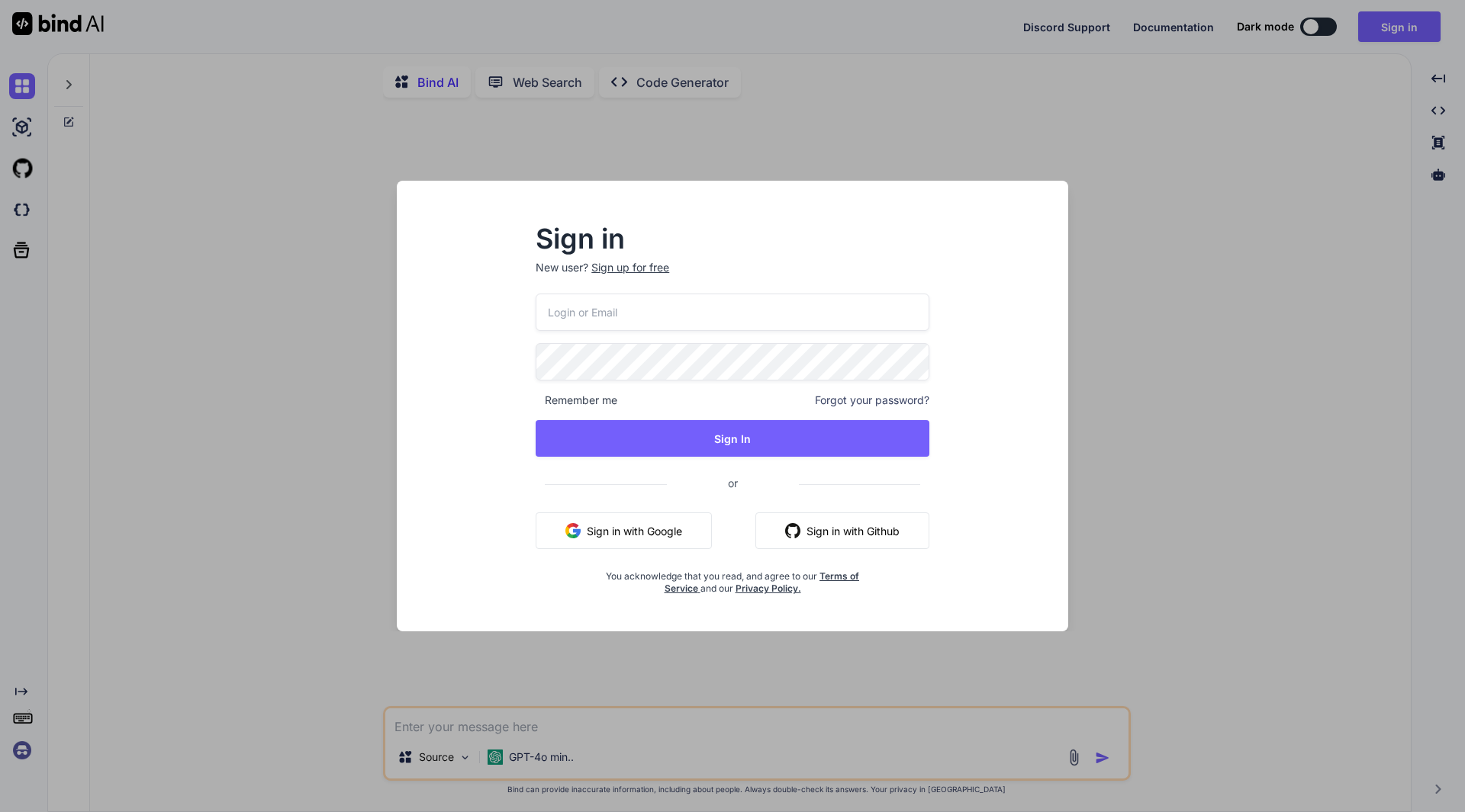
click at [740, 310] on input "email" at bounding box center [732, 312] width 394 height 38
click at [919, 322] on input "email" at bounding box center [732, 312] width 394 height 38
click at [870, 313] on input "email" at bounding box center [732, 312] width 394 height 38
click at [1024, 453] on div "Sign in New user? Sign up for free Remember me Forgot your password? Sign In or…" at bounding box center [732, 420] width 647 height 423
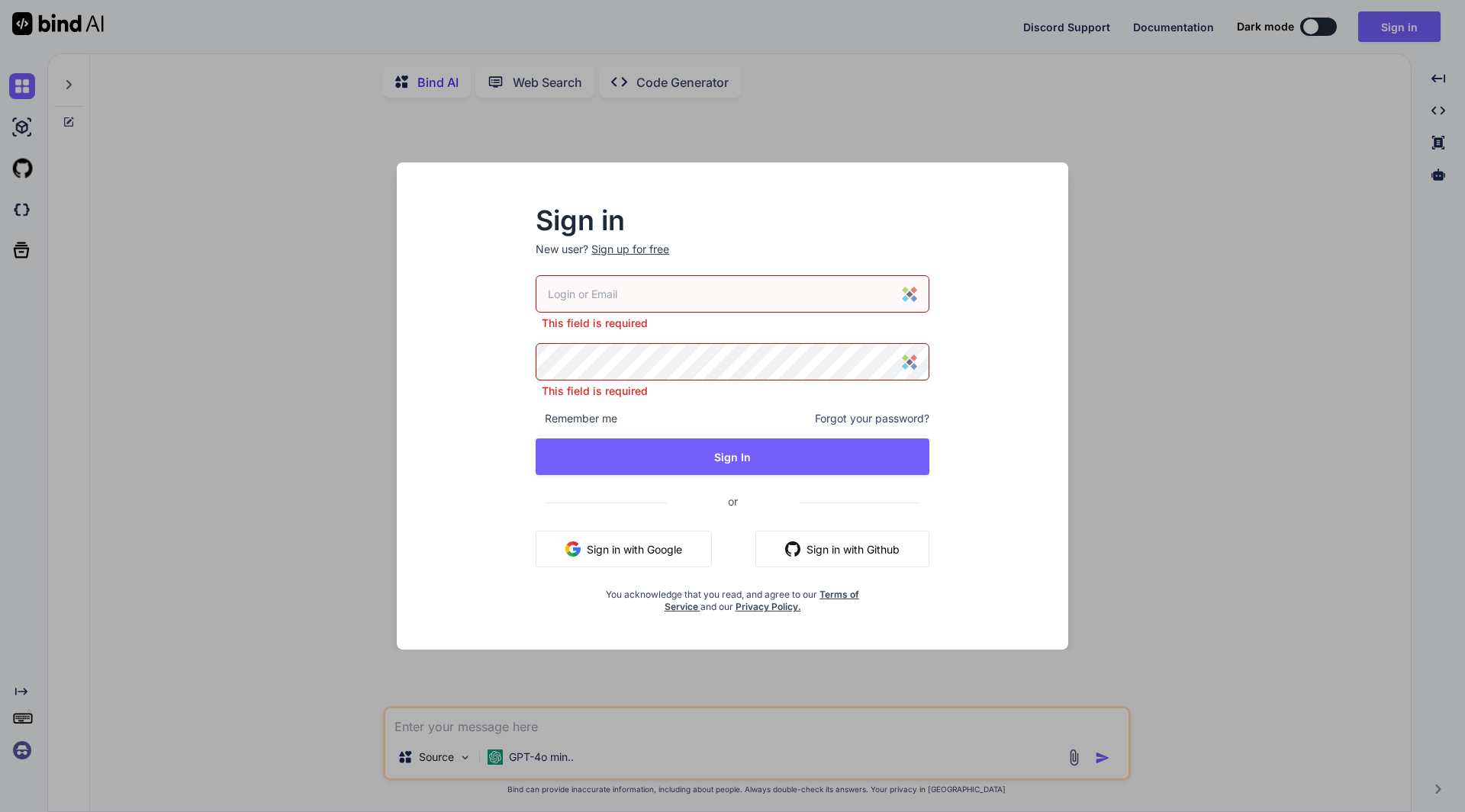
click at [823, 320] on div "This field is required" at bounding box center [732, 303] width 394 height 55
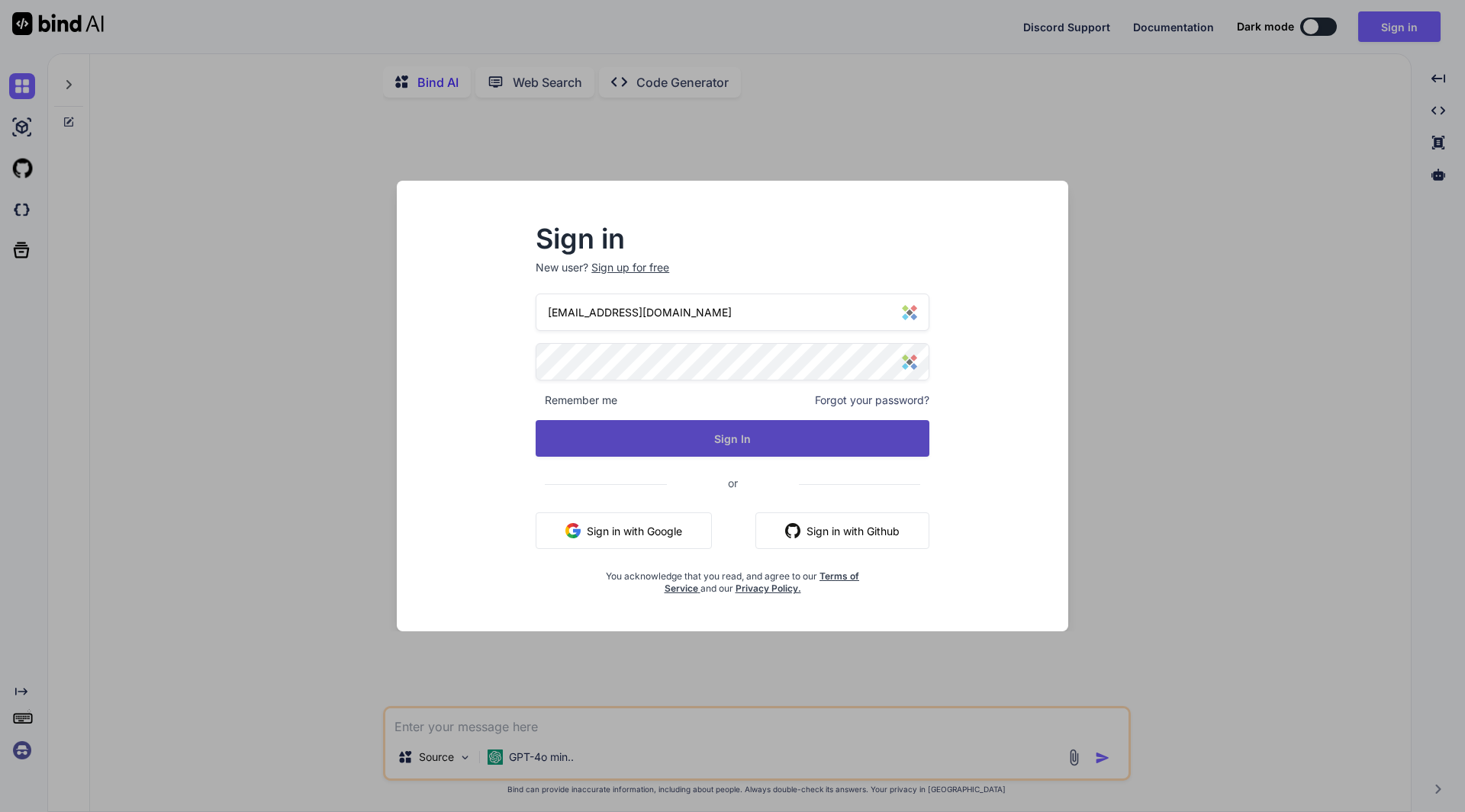
click at [816, 447] on button "Sign In" at bounding box center [732, 438] width 394 height 37
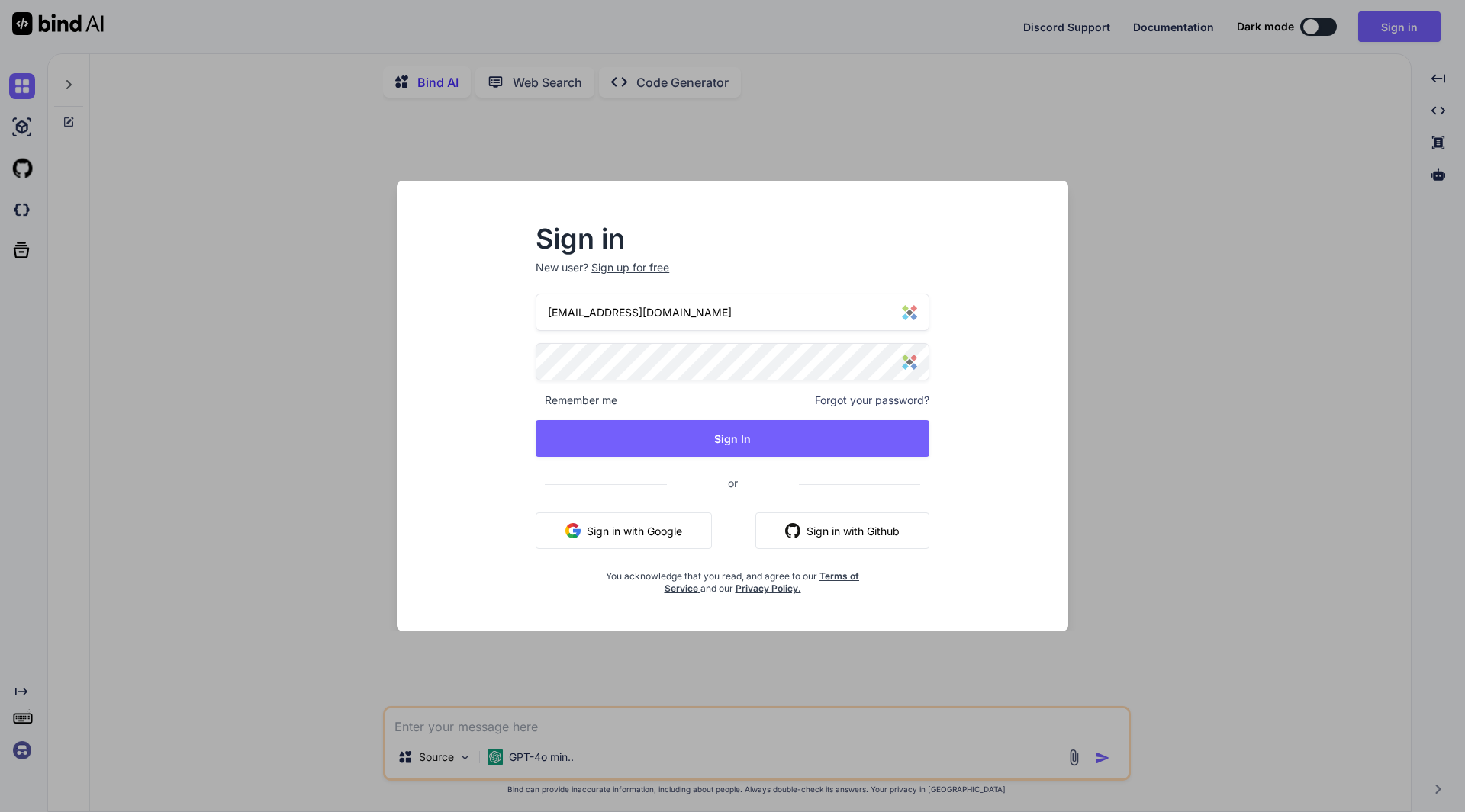
click at [801, 303] on input "[EMAIL_ADDRESS][DOMAIN_NAME]" at bounding box center [732, 312] width 394 height 38
click at [802, 302] on input "[EMAIL_ADDRESS][DOMAIN_NAME]" at bounding box center [732, 312] width 394 height 38
type input "[EMAIL_ADDRESS][DOMAIN_NAME]"
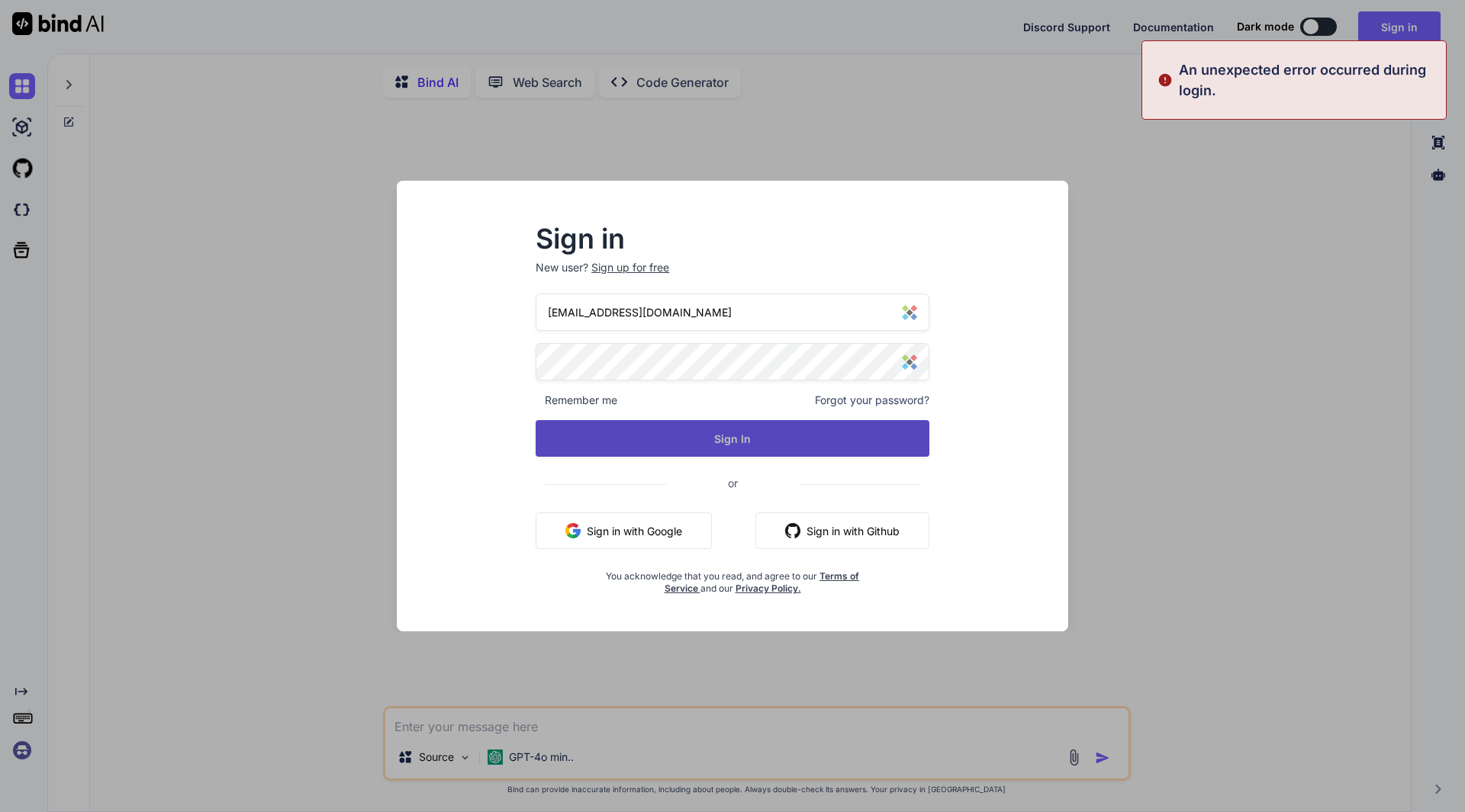
click at [800, 444] on button "Sign In" at bounding box center [732, 438] width 394 height 37
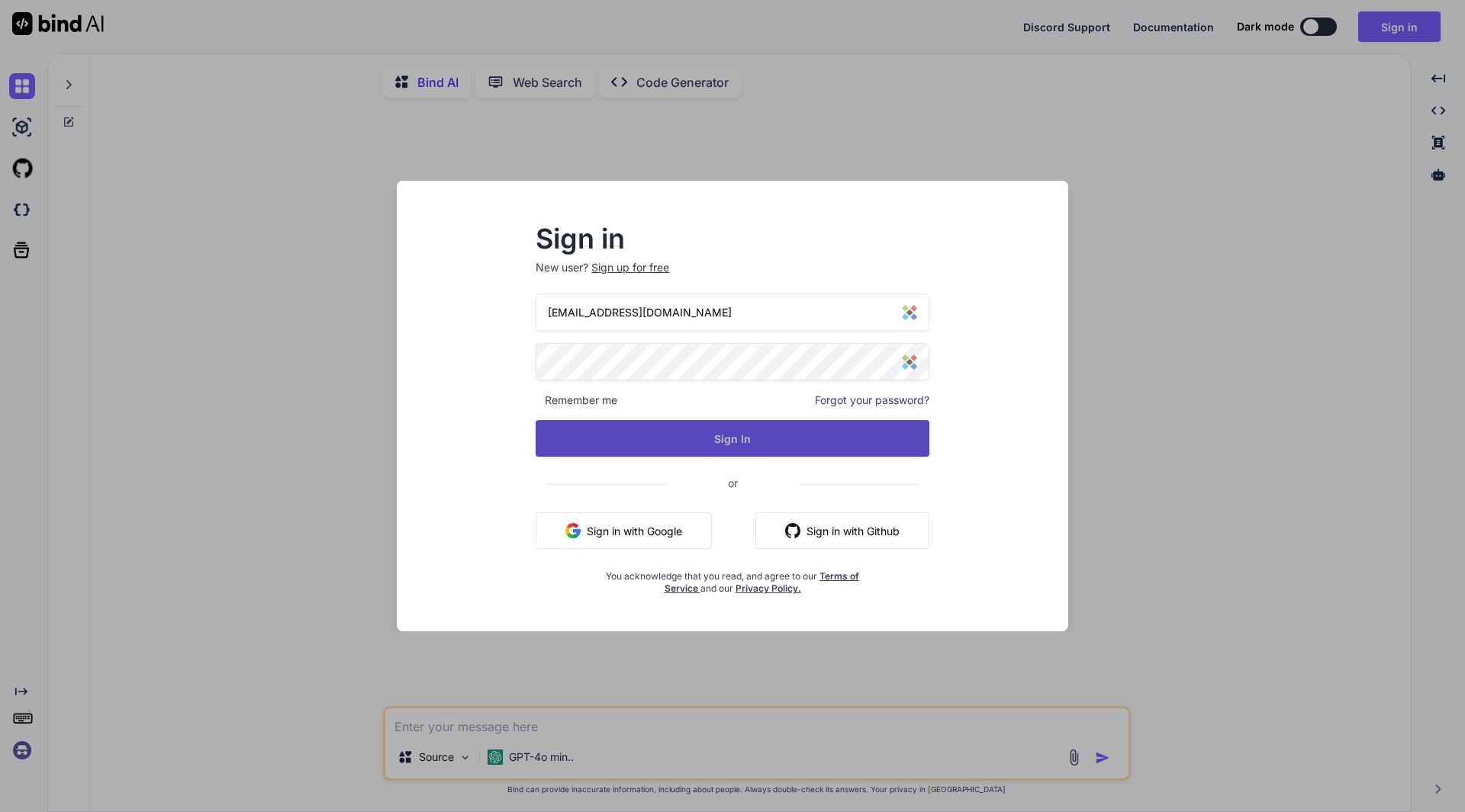
click at [800, 444] on button "Sign In" at bounding box center [732, 438] width 394 height 37
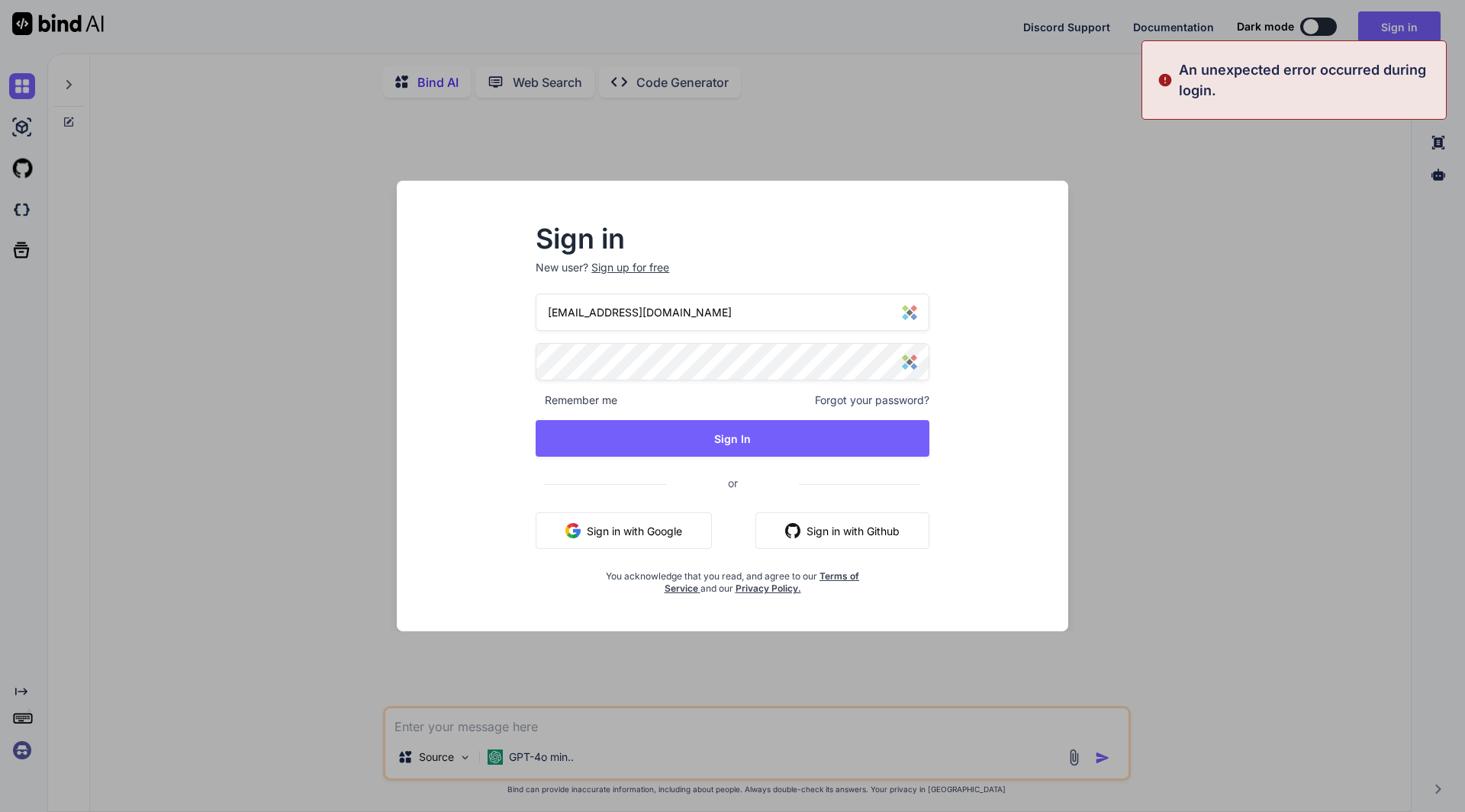
click at [1226, 270] on div "Sign in New user? Sign up for free [EMAIL_ADDRESS][DOMAIN_NAME] Remember me For…" at bounding box center [732, 406] width 1465 height 812
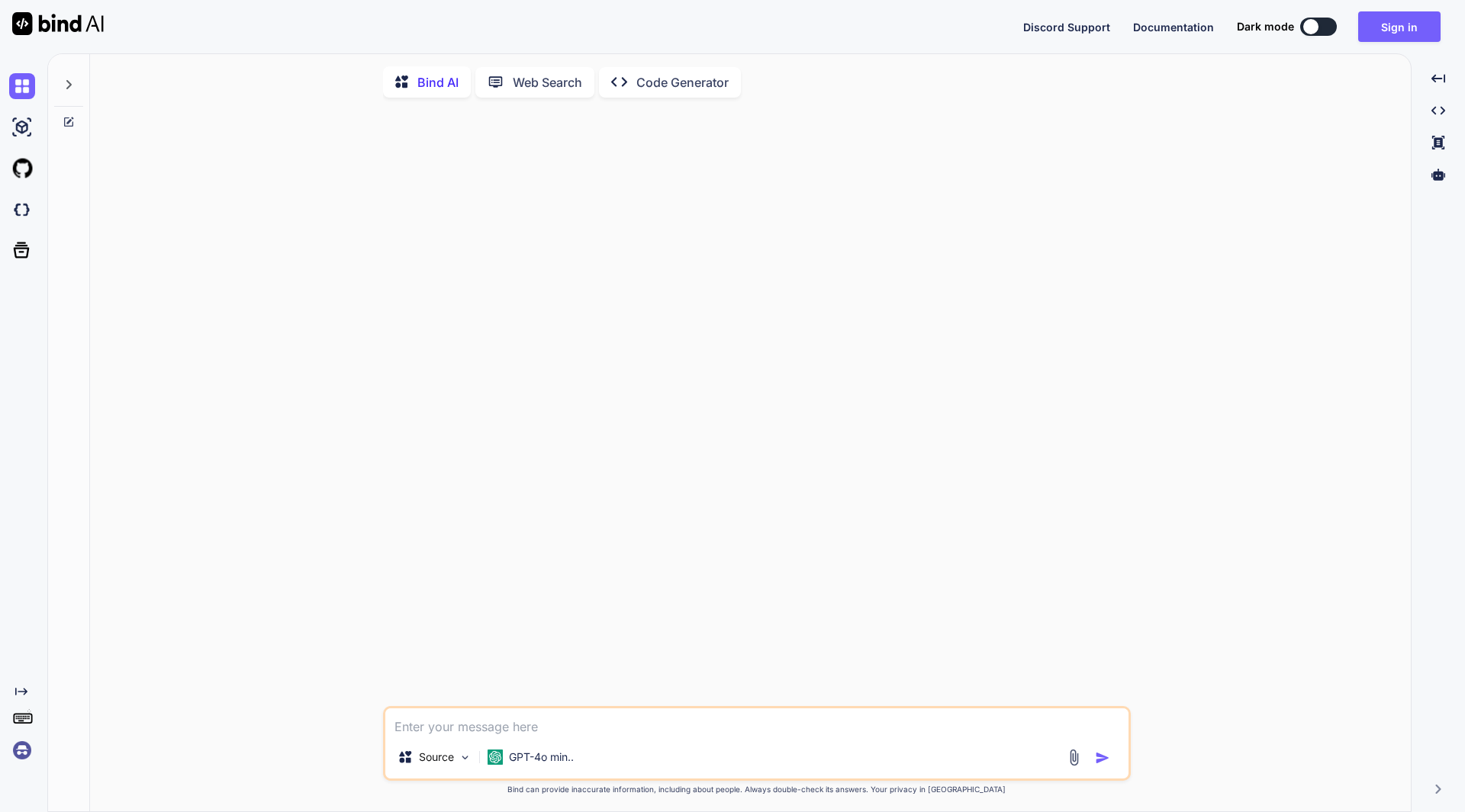
click at [23, 749] on img at bounding box center [22, 750] width 26 height 26
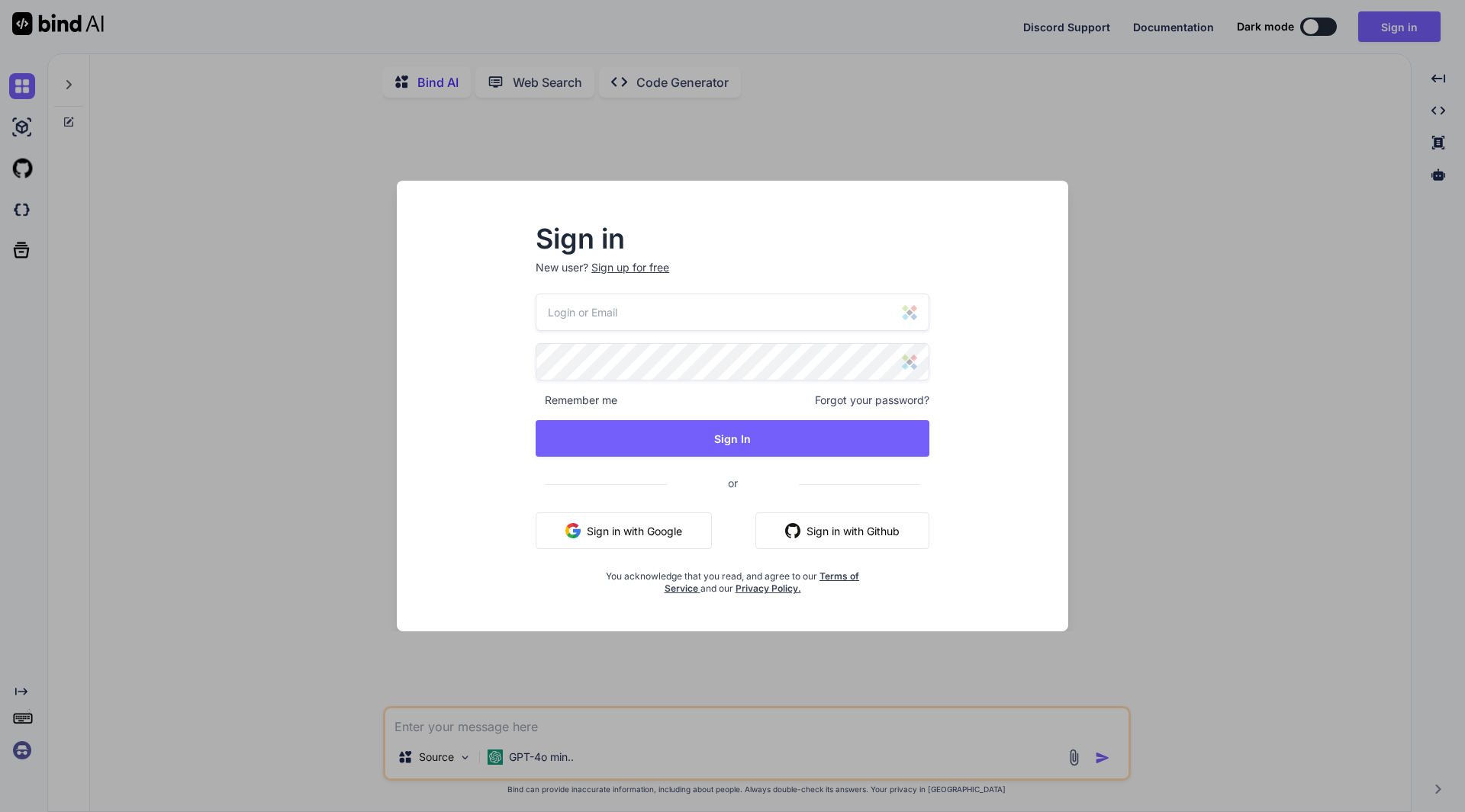
drag, startPoint x: 541, startPoint y: 88, endPoint x: 534, endPoint y: 81, distance: 9.9
click at [541, 88] on div "Sign in New user? Sign up for free Remember me Forgot your password? Sign In or…" at bounding box center [732, 406] width 1465 height 812
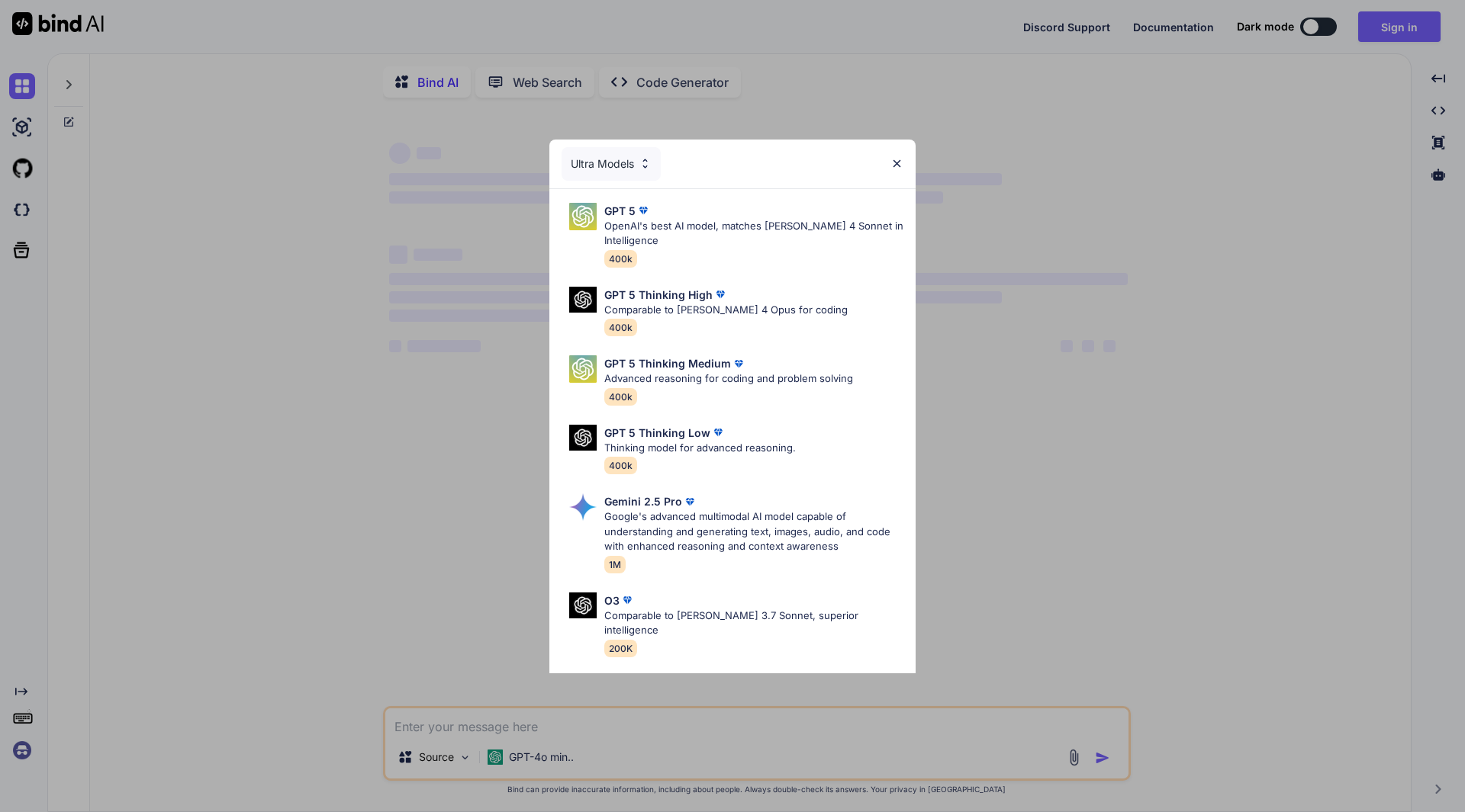
type textarea "x"
click at [890, 152] on div "Ultra Models" at bounding box center [732, 164] width 366 height 49
click at [904, 160] on div "Ultra Models" at bounding box center [732, 164] width 366 height 49
click at [898, 161] on img at bounding box center [896, 163] width 13 height 13
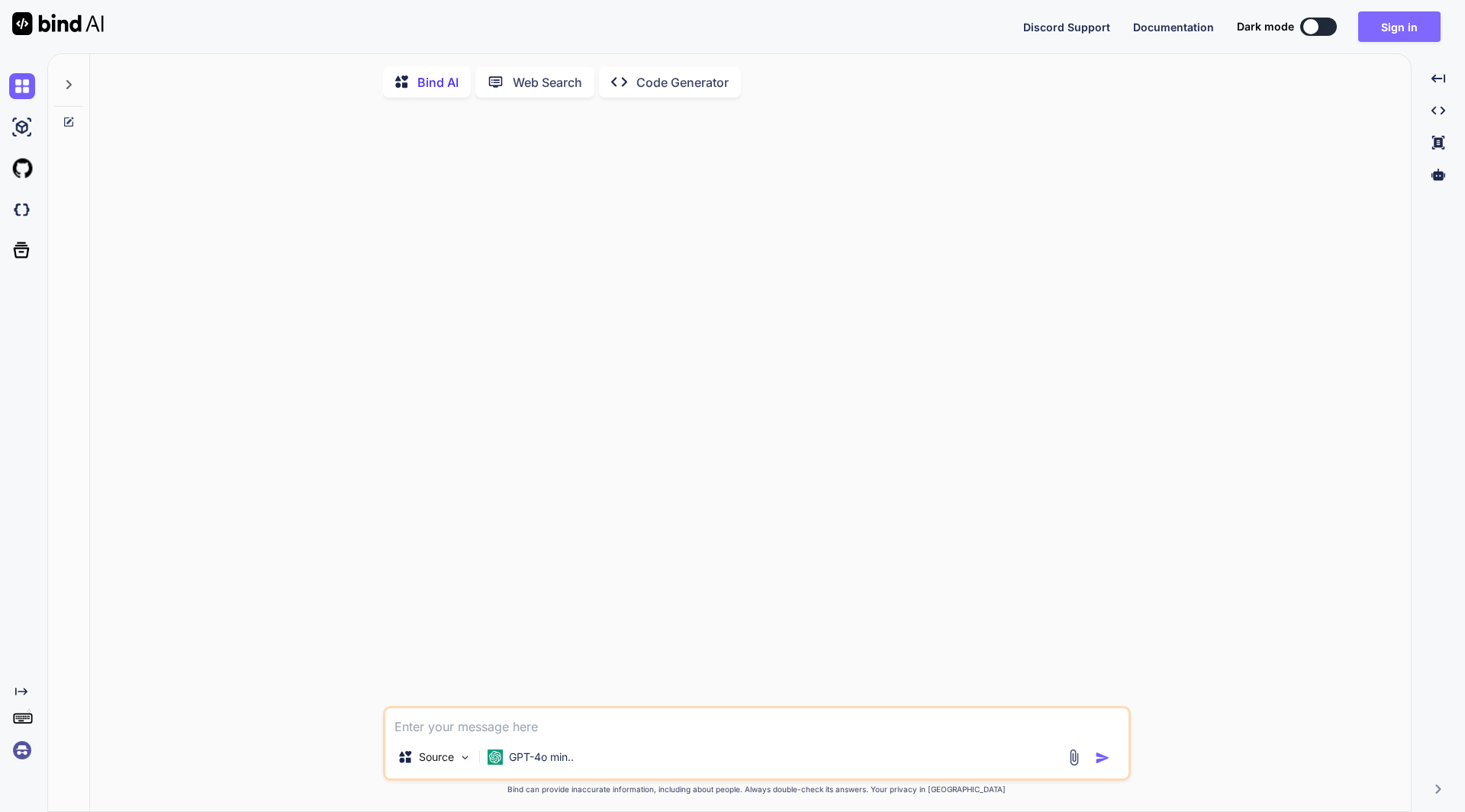
click at [1387, 29] on button "Sign in" at bounding box center [1399, 27] width 82 height 30
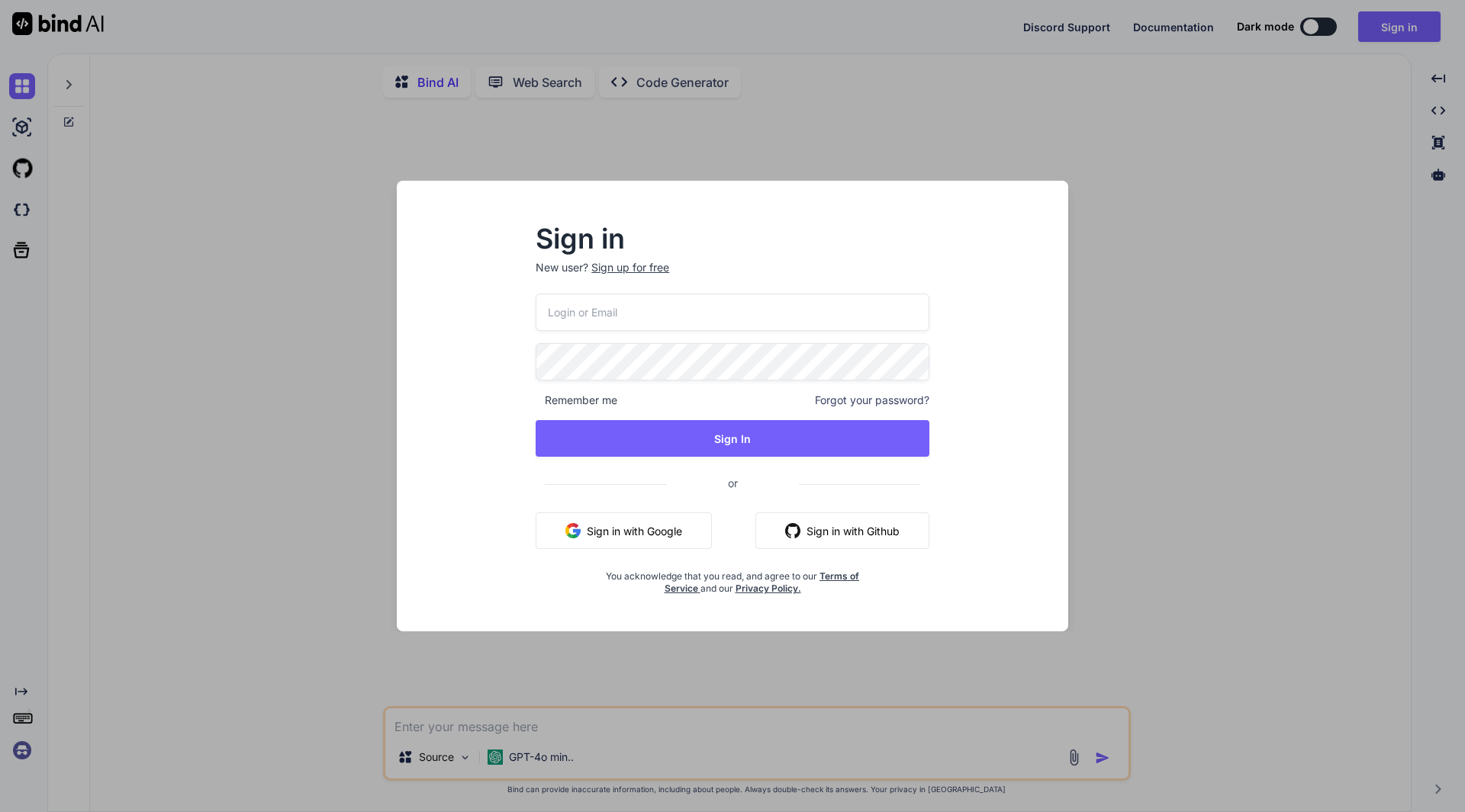
click at [673, 317] on input "email" at bounding box center [732, 312] width 394 height 38
type input "events@drlmspace.com"
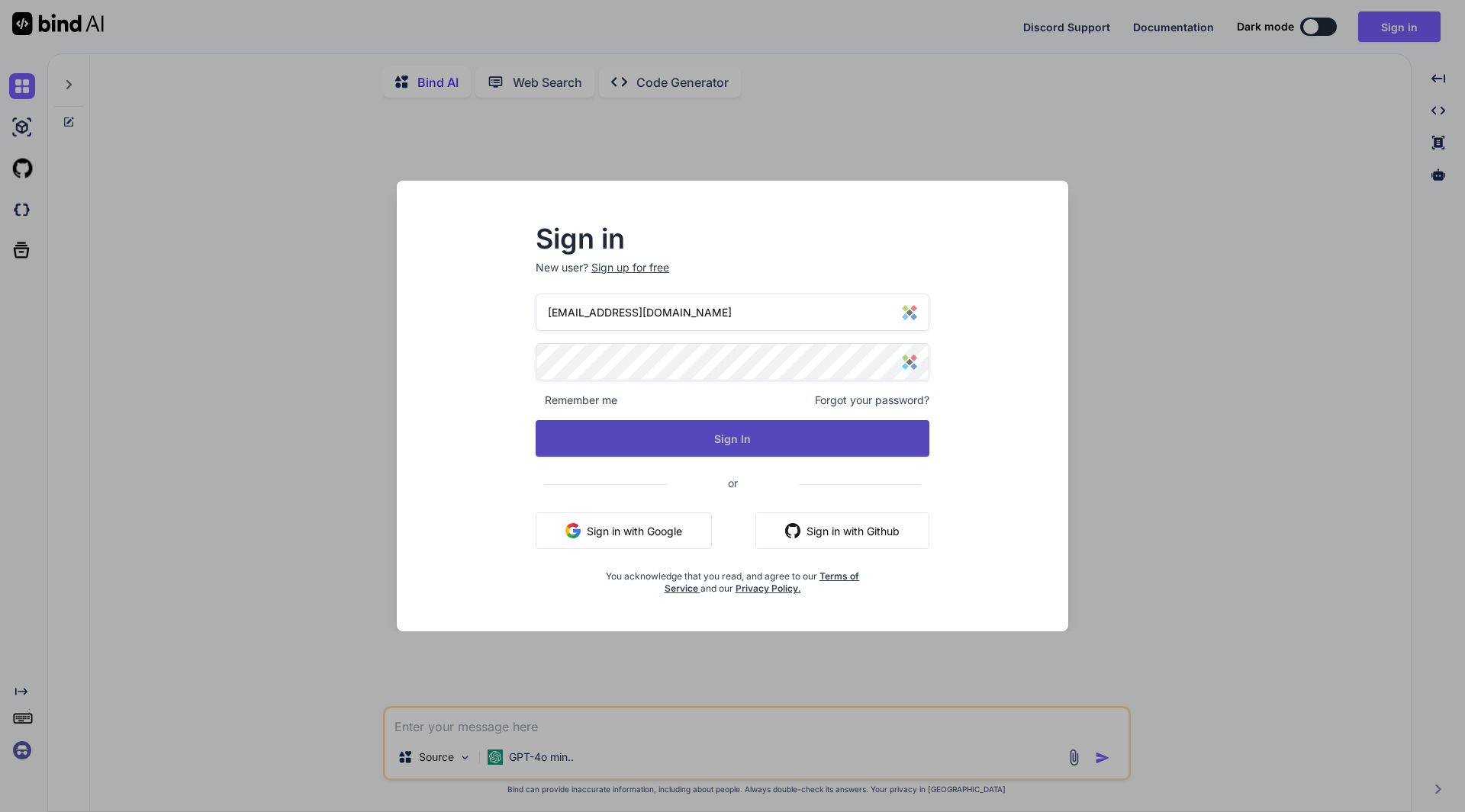
click at [788, 433] on button "Sign In" at bounding box center [732, 438] width 394 height 37
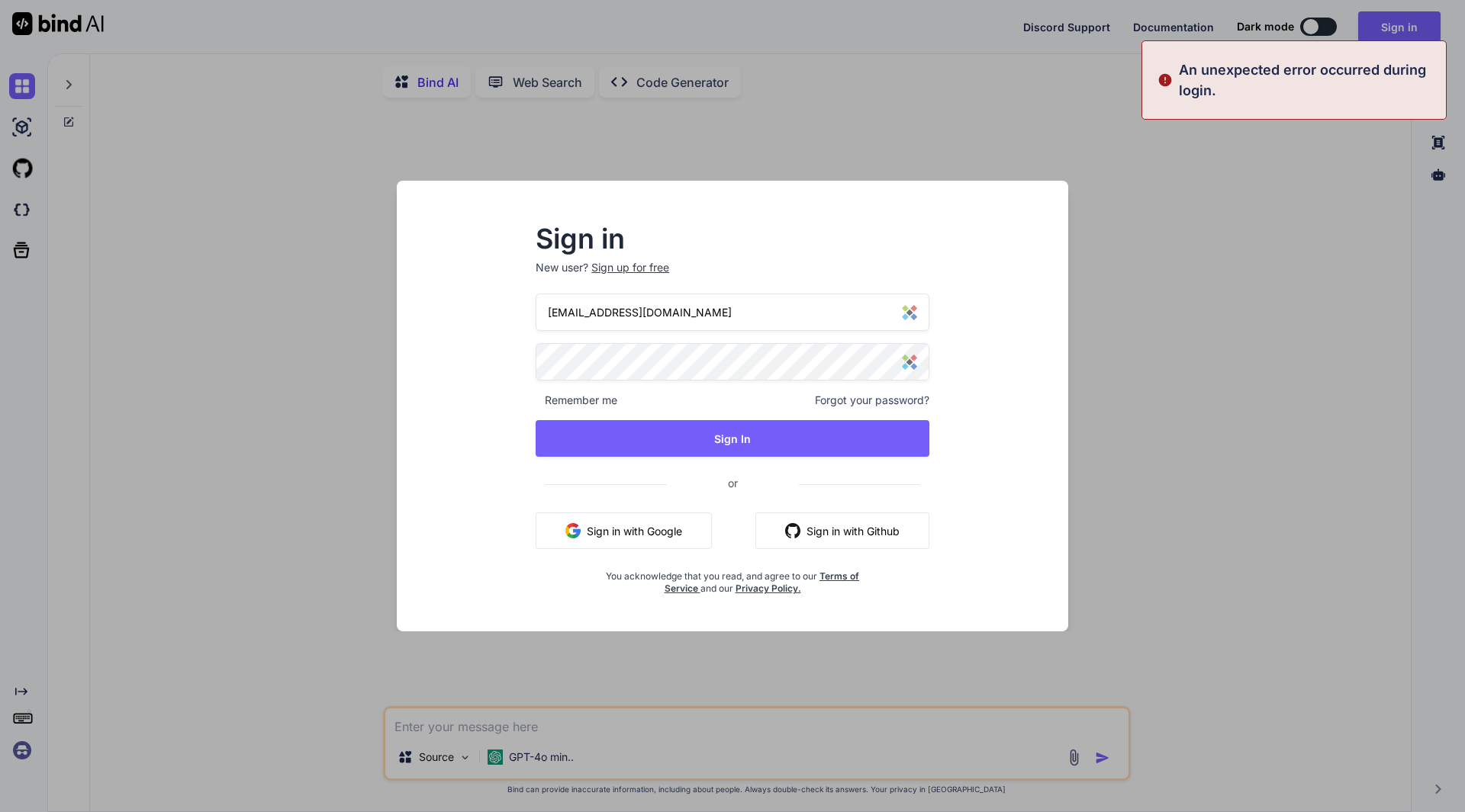
click at [1092, 153] on div "Sign in New user? Sign up for free events@drlmspace.com Remember me Forgot your…" at bounding box center [732, 406] width 1465 height 812
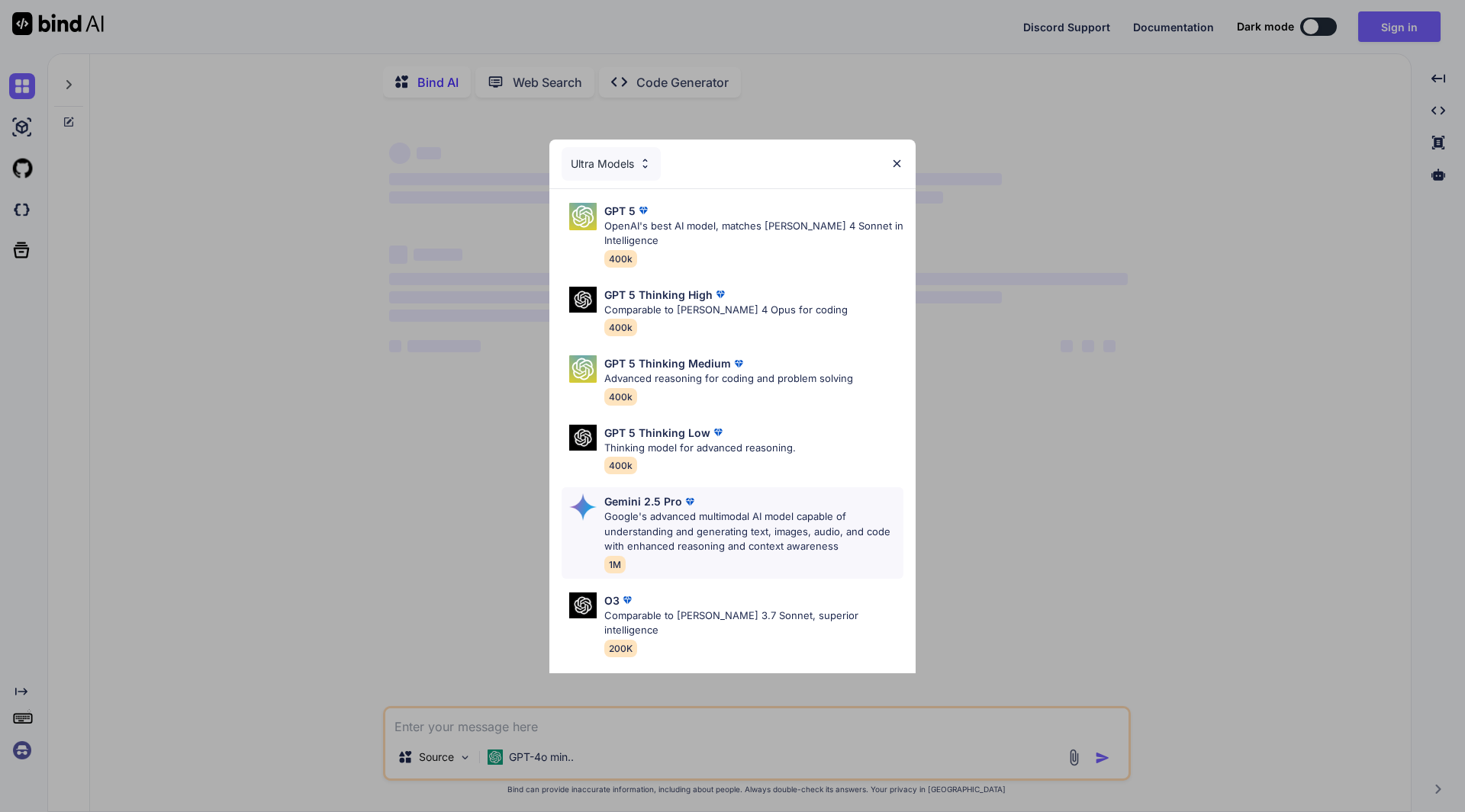
type textarea "x"
click at [699, 233] on p "OpenAI's best AI model, matches [PERSON_NAME] 4 Sonnet in Intelligence" at bounding box center [754, 233] width 299 height 29
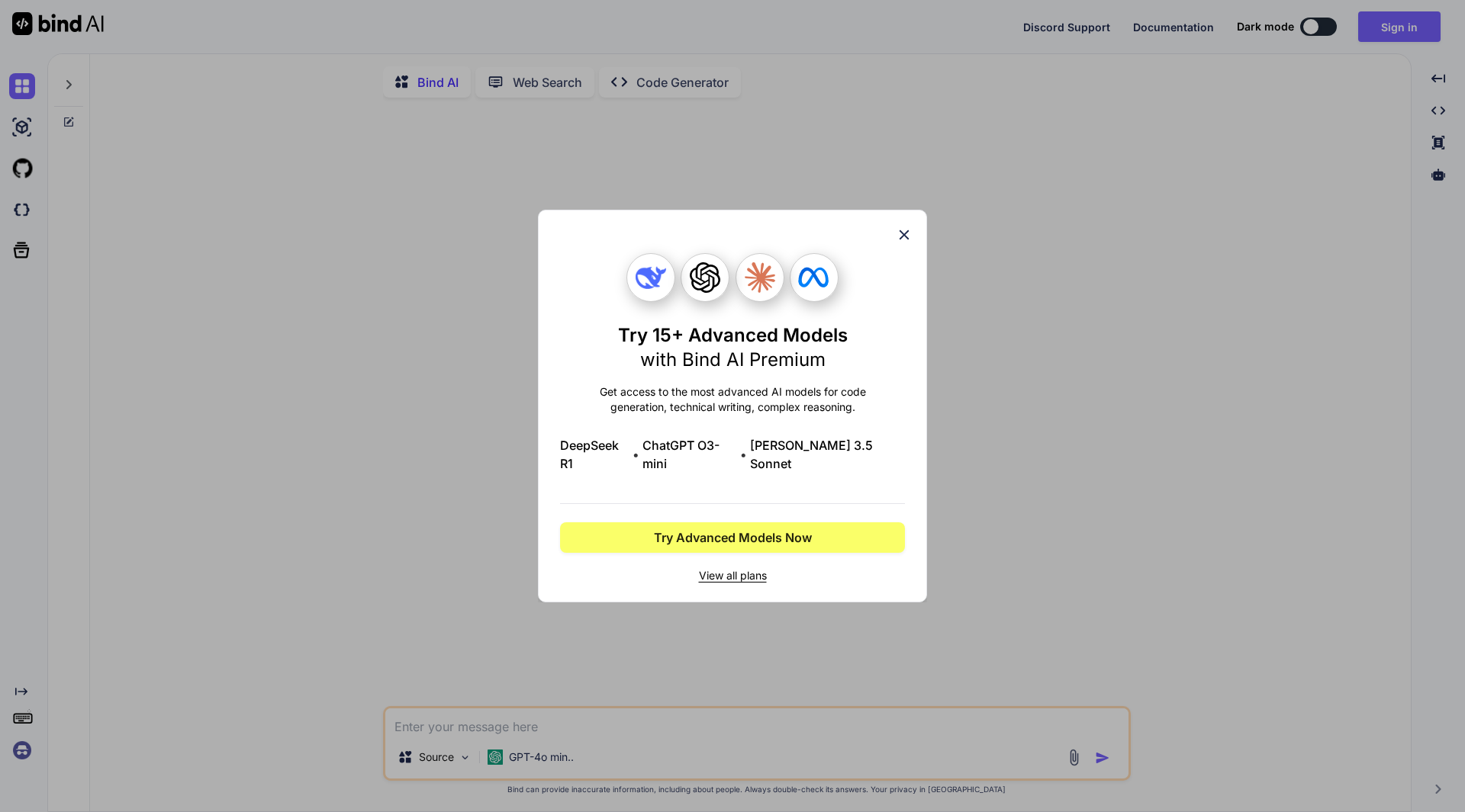
click at [724, 569] on span "View all plans" at bounding box center [732, 576] width 345 height 15
